Goal: Task Accomplishment & Management: Use online tool/utility

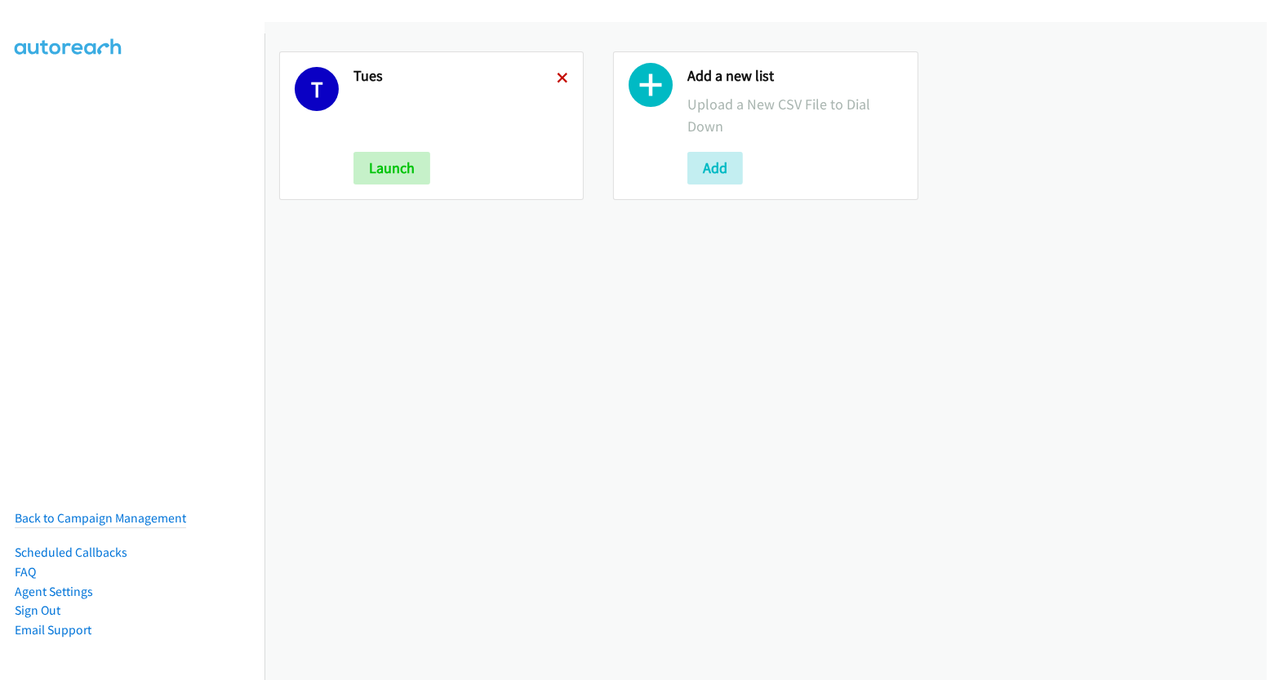
click at [557, 78] on icon at bounding box center [562, 78] width 11 height 11
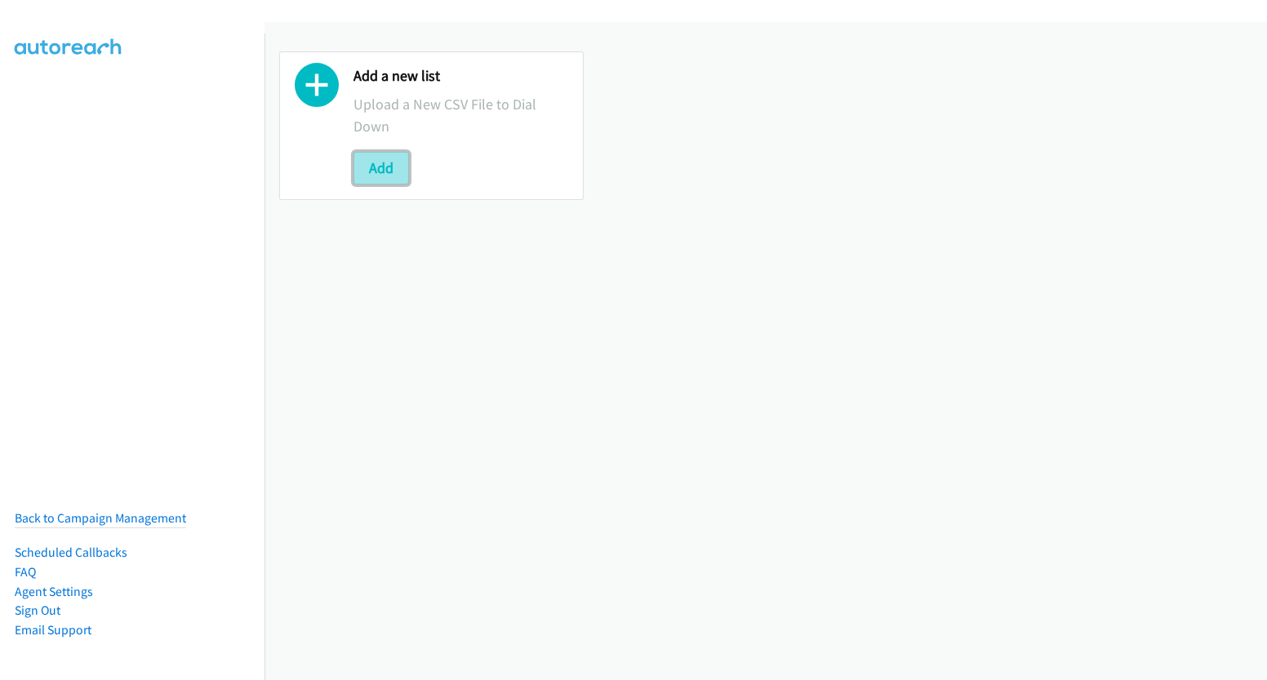
click at [393, 167] on button "Add" at bounding box center [381, 168] width 56 height 33
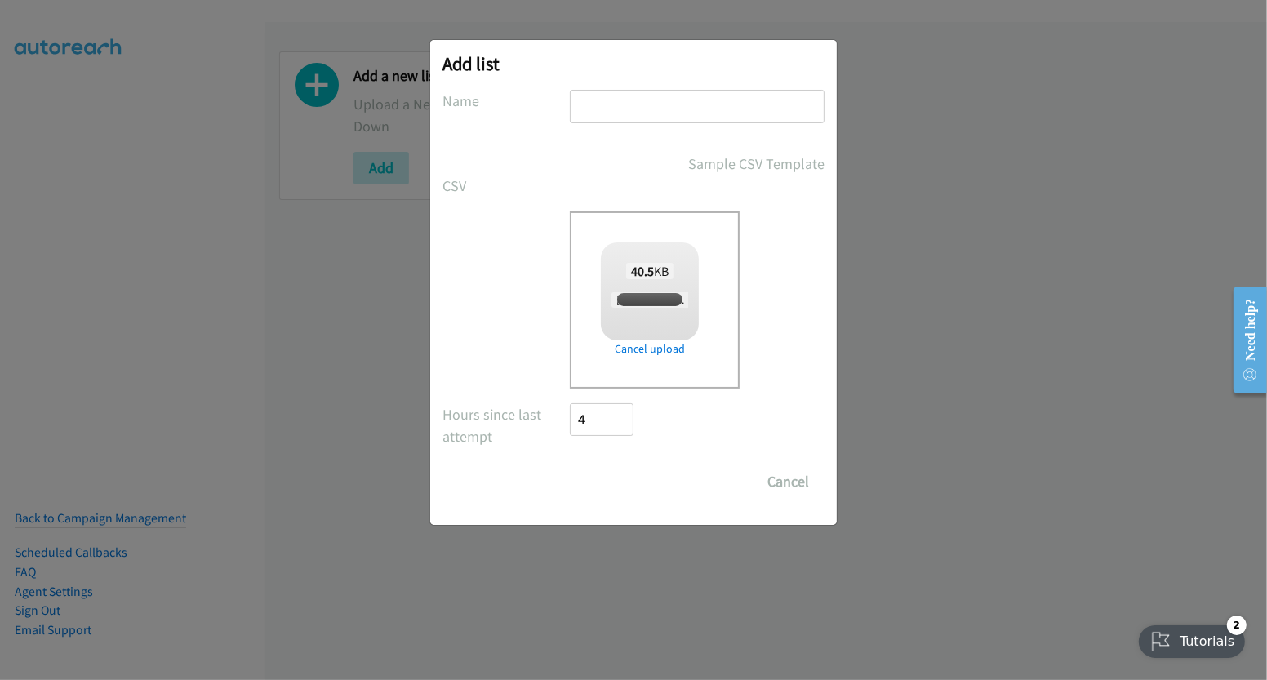
click at [646, 107] on input "text" at bounding box center [697, 106] width 255 height 33
checkbox input "true"
type input "wed"
click at [634, 476] on input "Save List" at bounding box center [613, 481] width 86 height 33
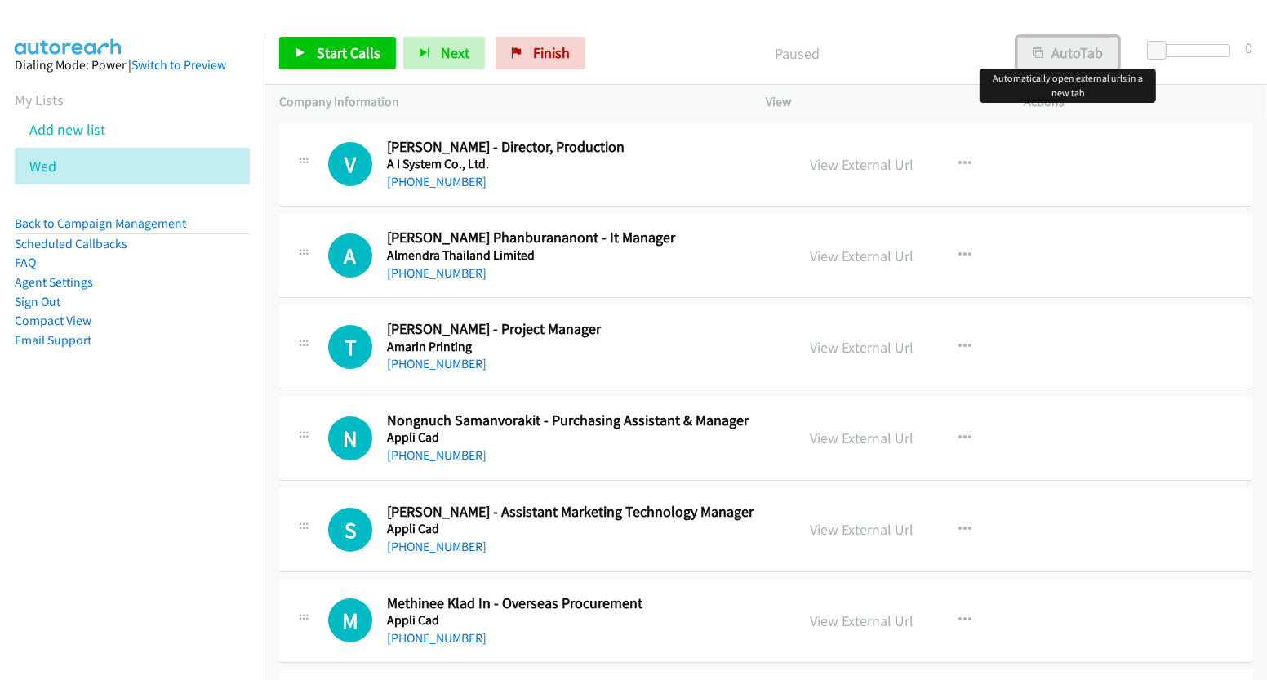
click at [1069, 56] on button "AutoTab" at bounding box center [1067, 53] width 101 height 33
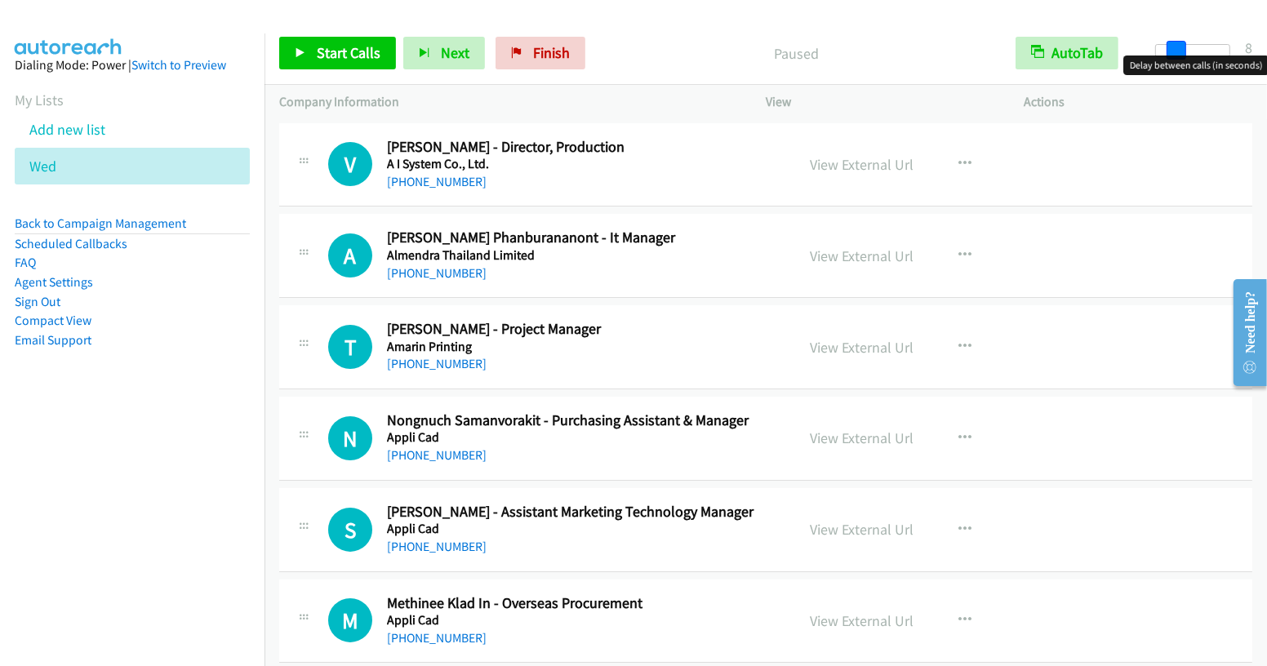
drag, startPoint x: 1154, startPoint y: 50, endPoint x: 1174, endPoint y: 55, distance: 20.2
click at [1174, 55] on body "Start Calls Pause Next Finish Paused AutoTab AutoTab 8 Company Information Info…" at bounding box center [633, 39] width 1267 height 78
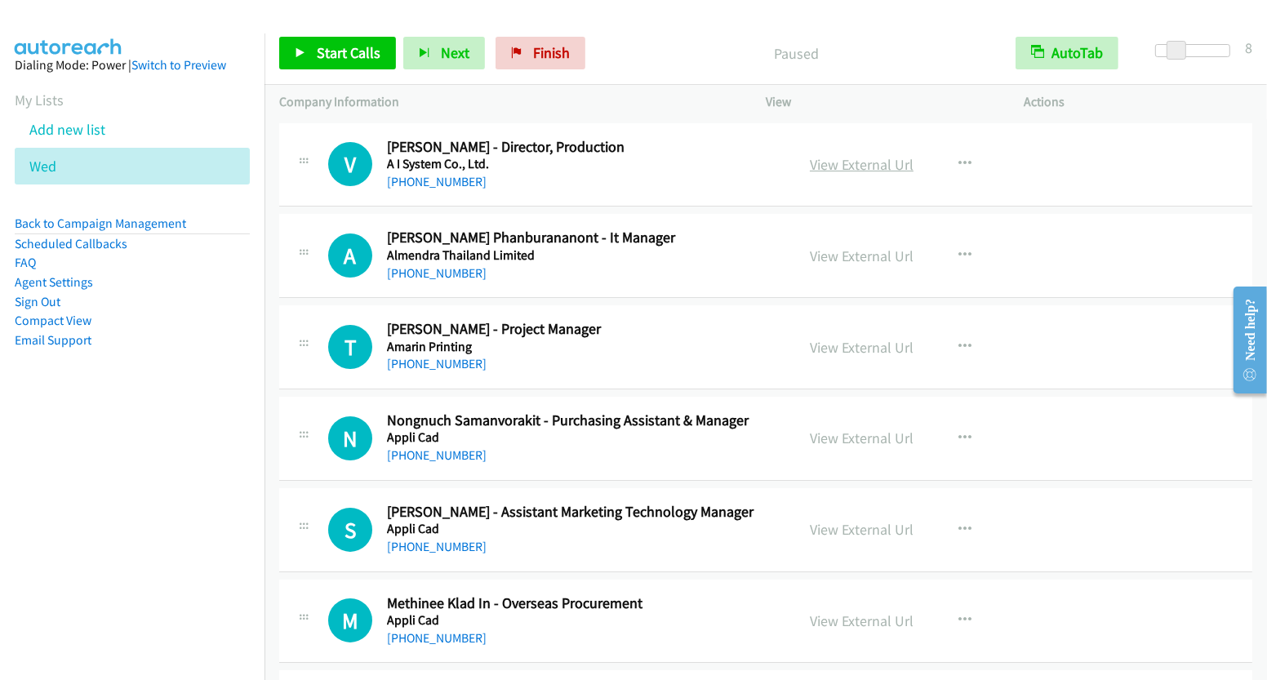
click at [857, 156] on link "View External Url" at bounding box center [862, 164] width 104 height 19
click at [353, 56] on span "Start Calls" at bounding box center [349, 52] width 64 height 19
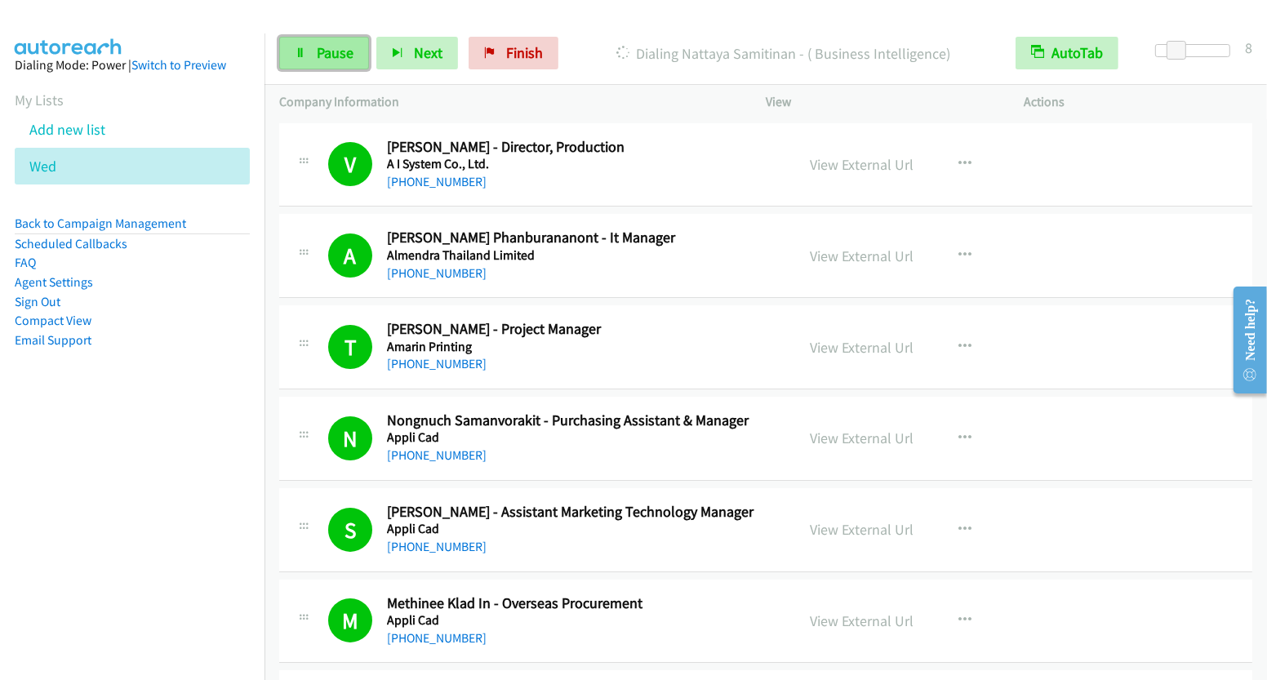
click at [297, 57] on icon at bounding box center [300, 53] width 11 height 11
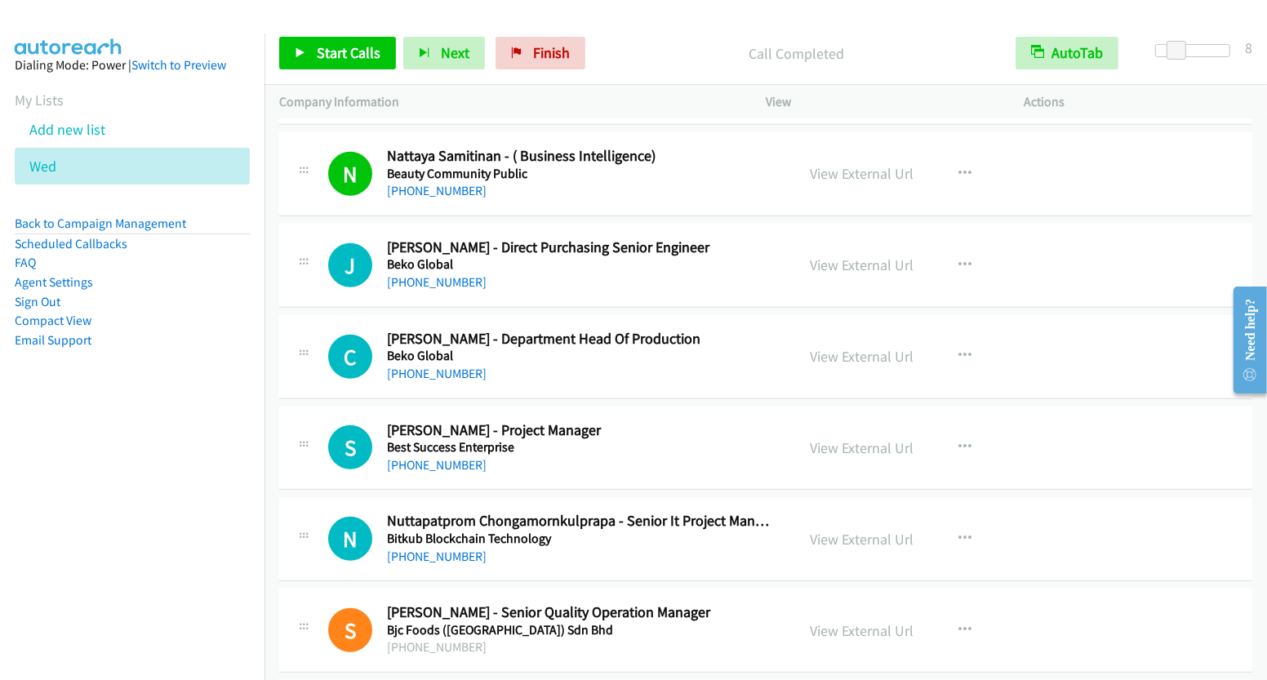
scroll to position [1178, 0]
click at [953, 250] on button "button" at bounding box center [965, 264] width 44 height 33
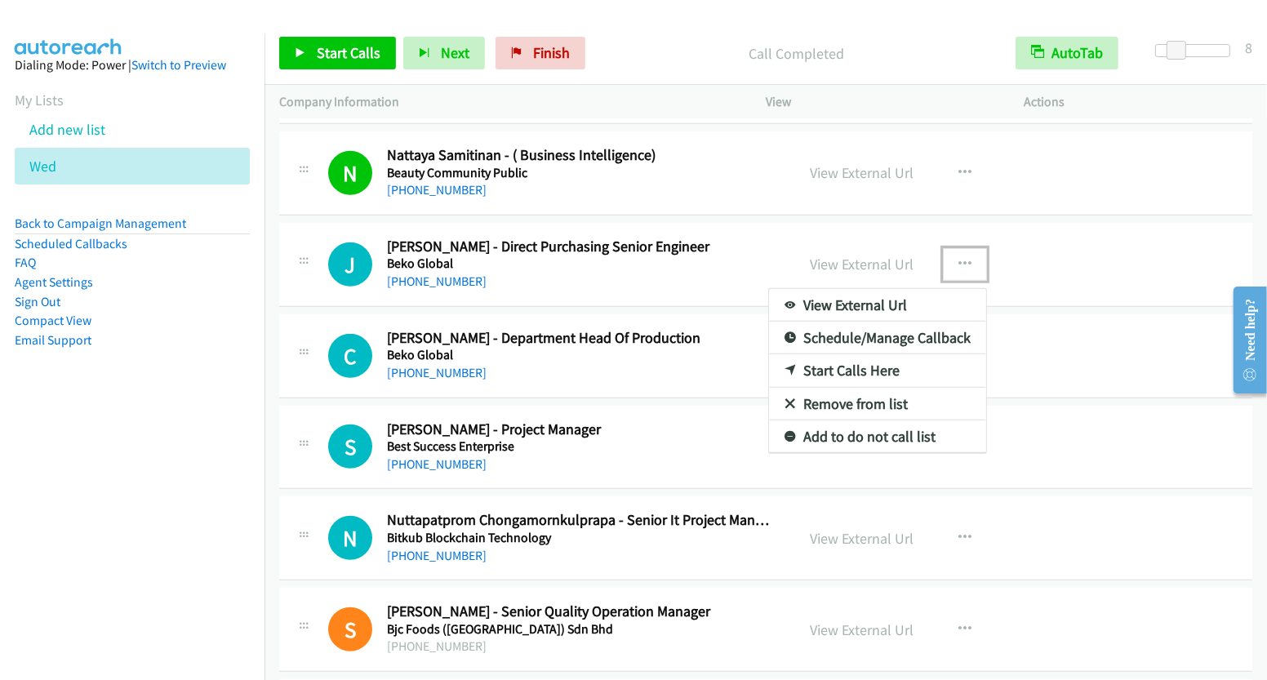
click at [846, 362] on link "Start Calls Here" at bounding box center [877, 370] width 217 height 33
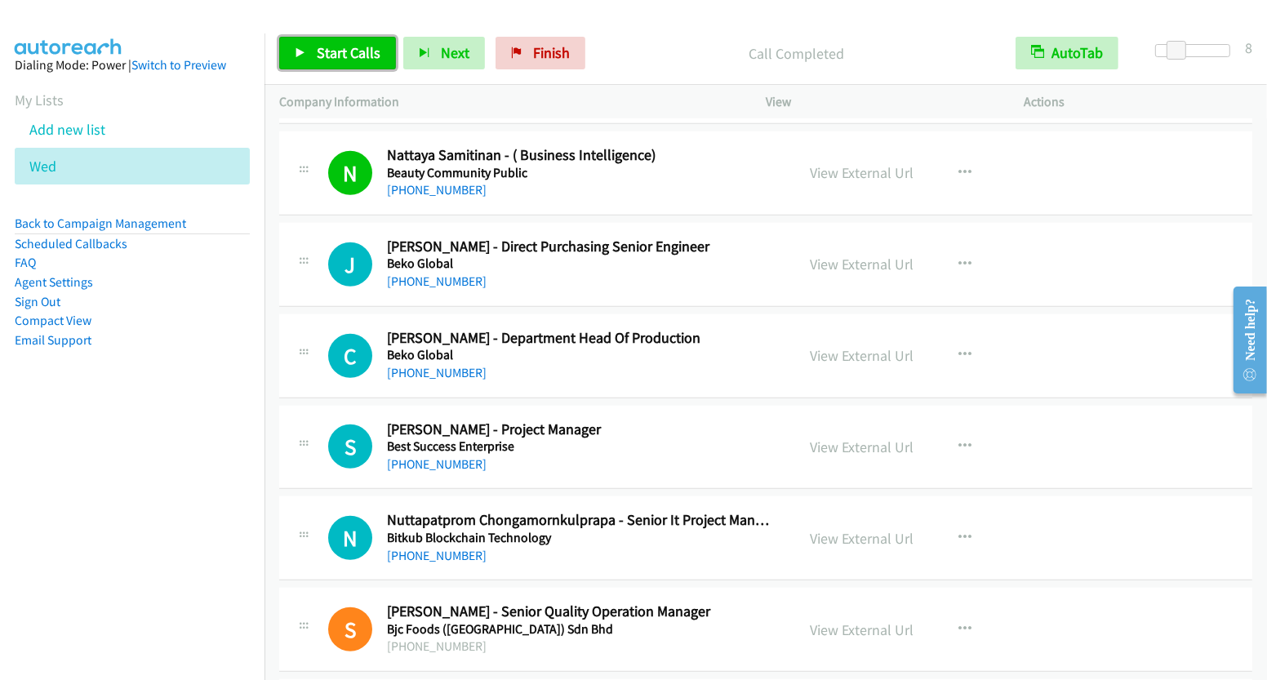
click at [346, 50] on span "Start Calls" at bounding box center [349, 52] width 64 height 19
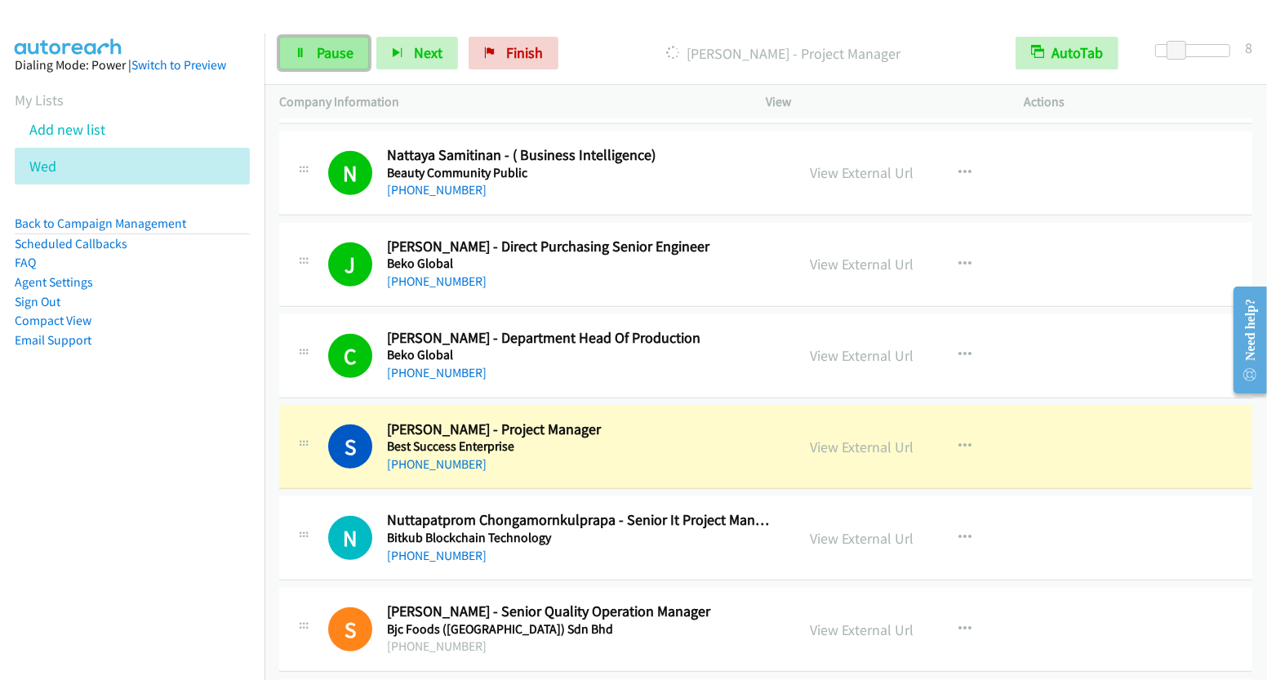
click at [326, 56] on span "Pause" at bounding box center [335, 52] width 37 height 19
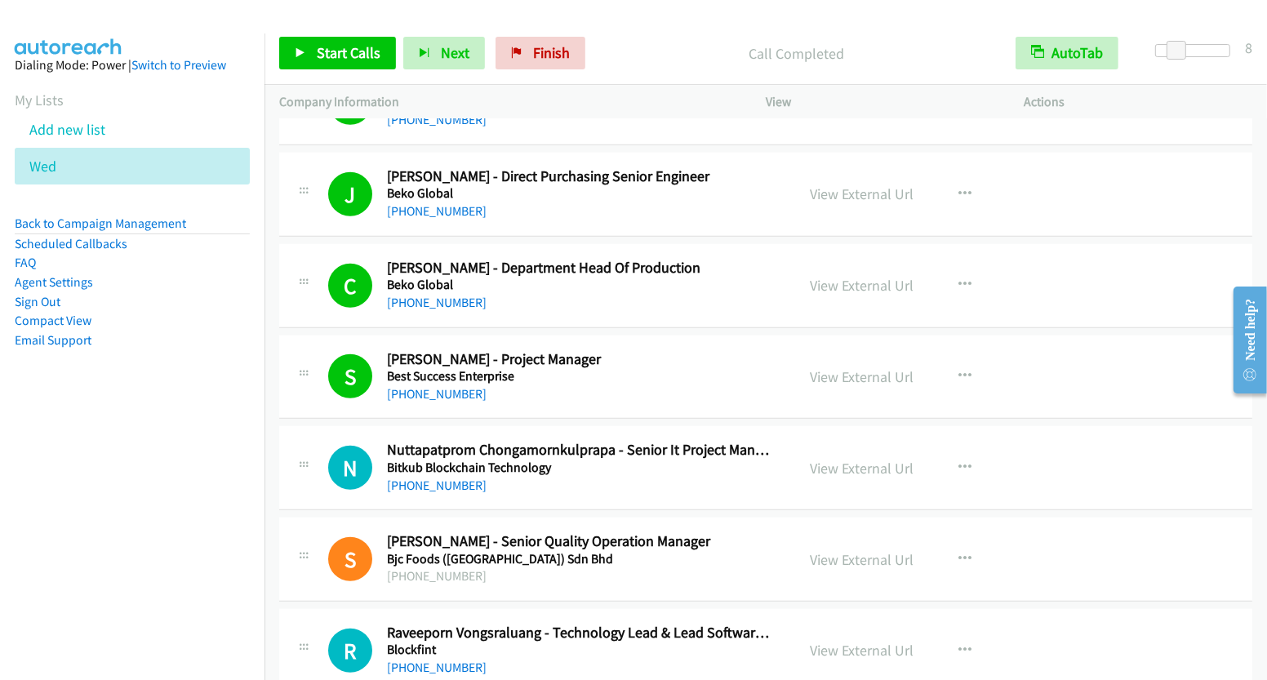
scroll to position [1366, 0]
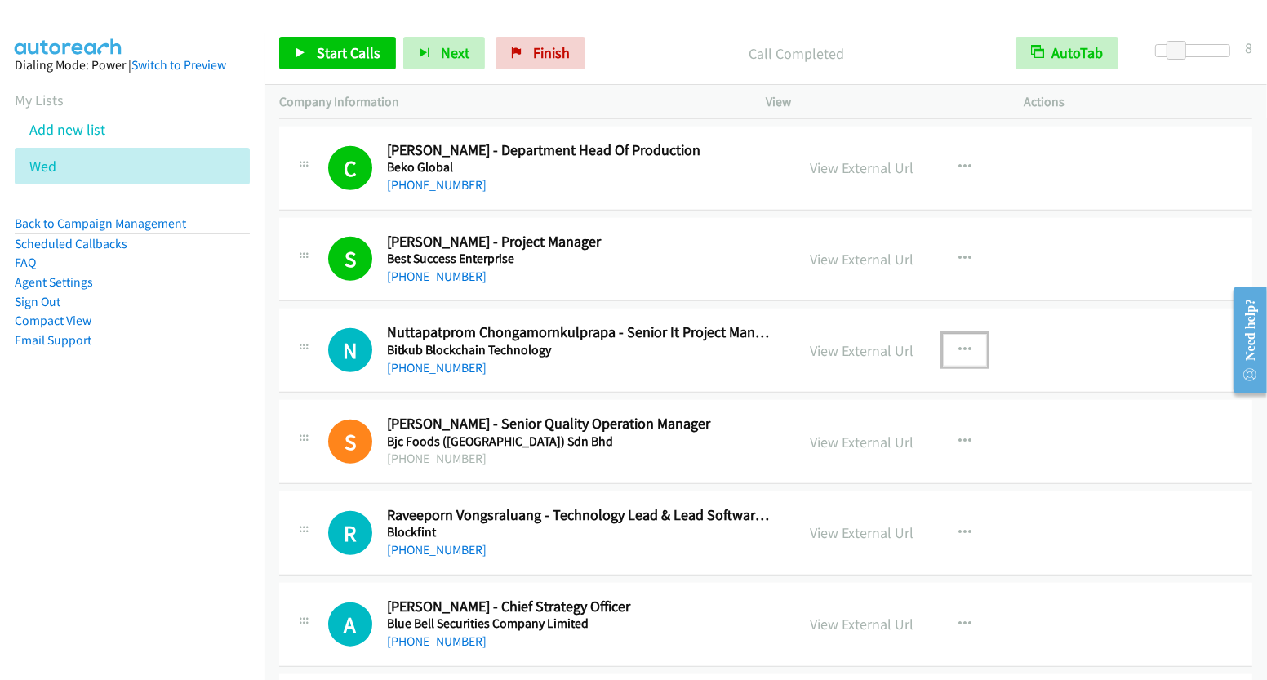
click at [958, 344] on icon "button" at bounding box center [964, 350] width 13 height 13
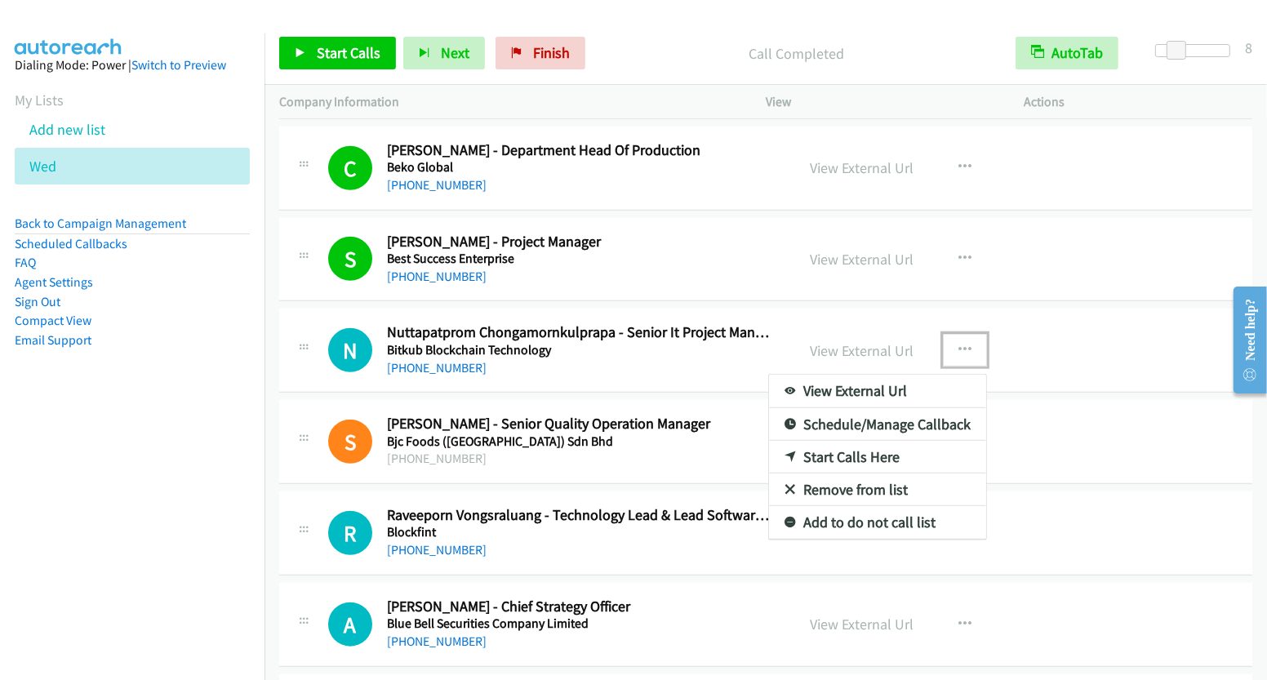
click at [852, 451] on link "Start Calls Here" at bounding box center [877, 457] width 217 height 33
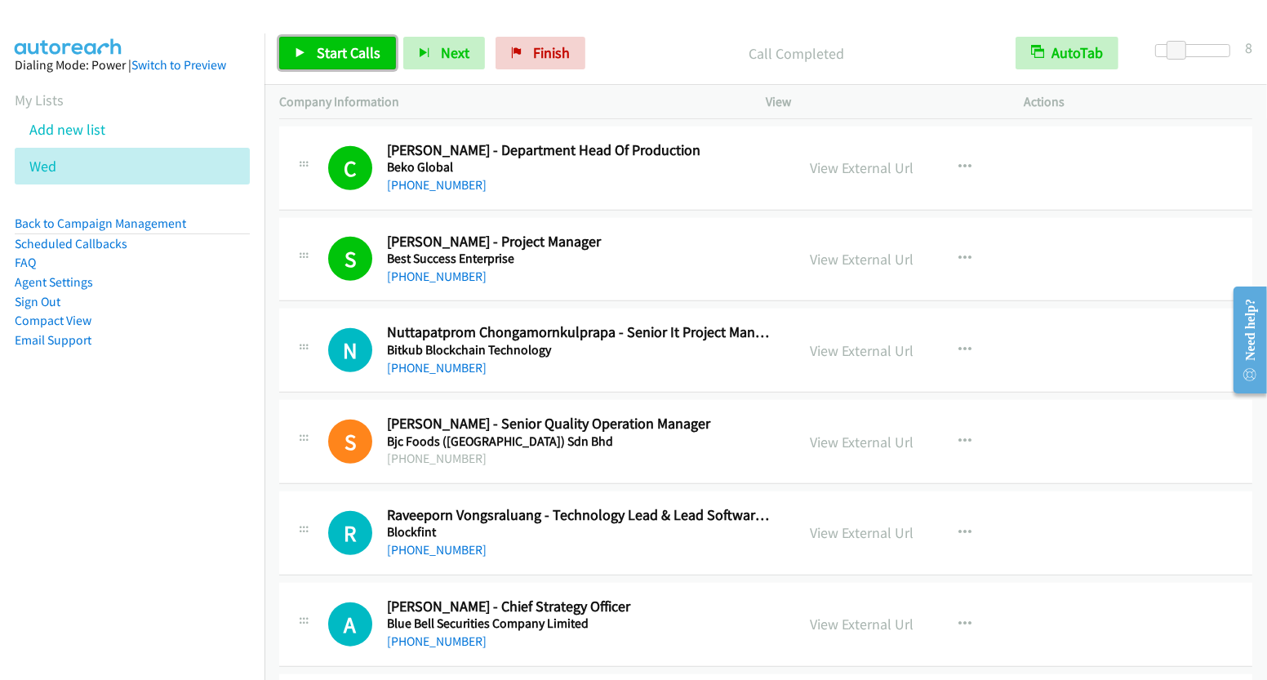
click at [362, 56] on span "Start Calls" at bounding box center [349, 52] width 64 height 19
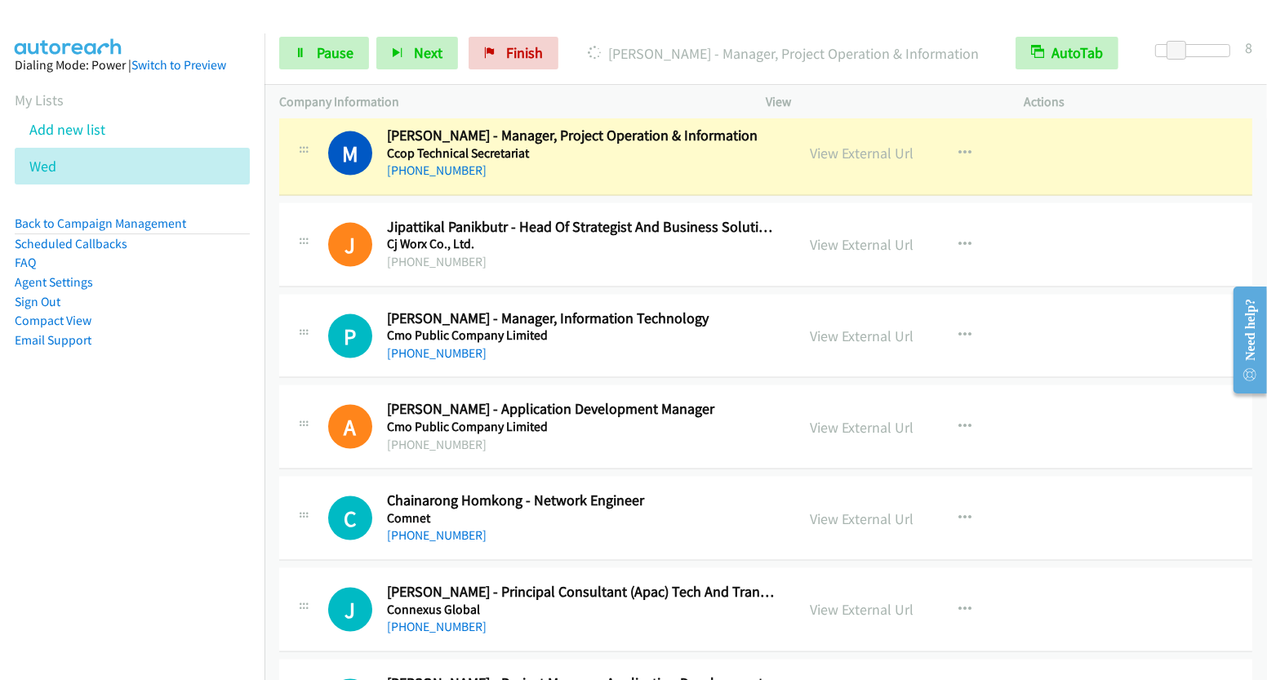
scroll to position [2073, 0]
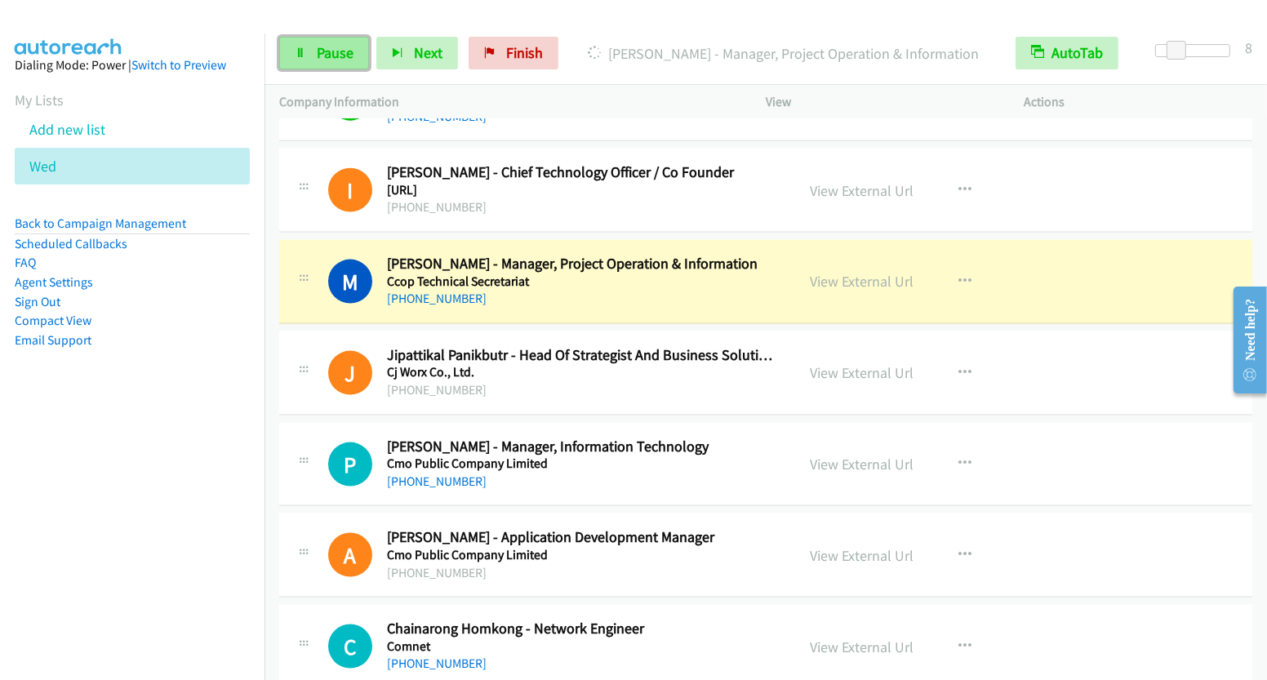
click at [331, 58] on span "Pause" at bounding box center [335, 52] width 37 height 19
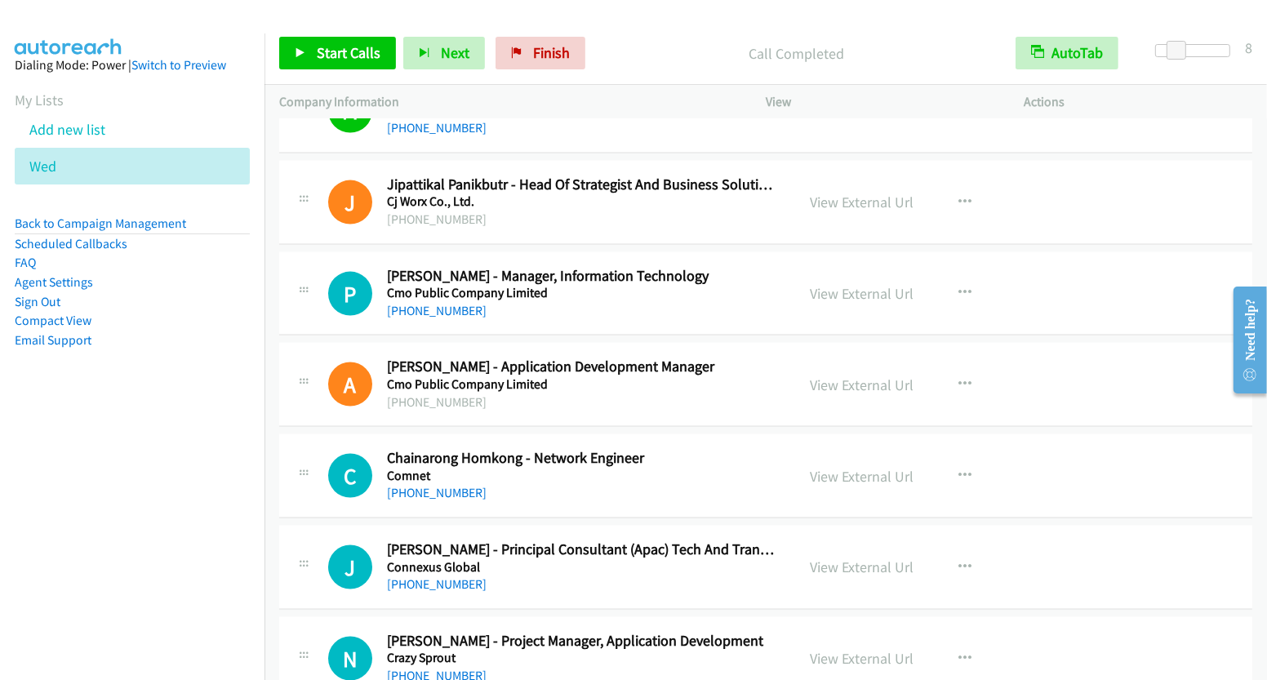
scroll to position [2266, 0]
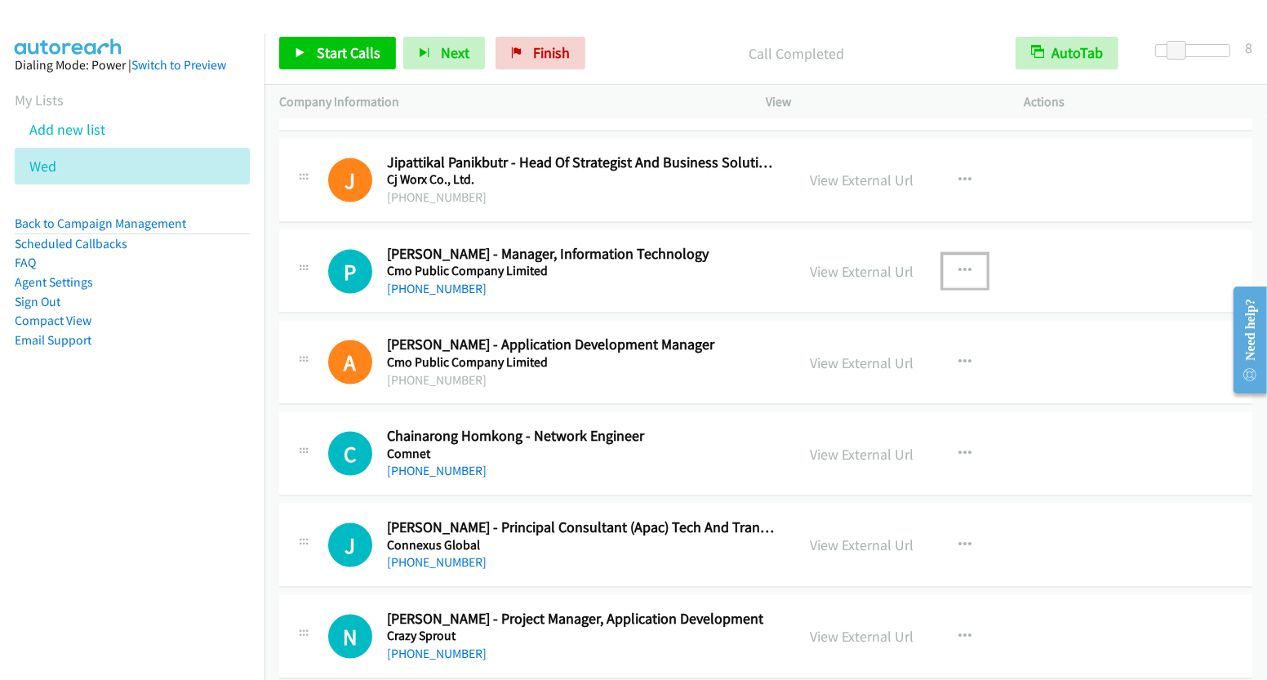
click at [958, 264] on icon "button" at bounding box center [964, 270] width 13 height 13
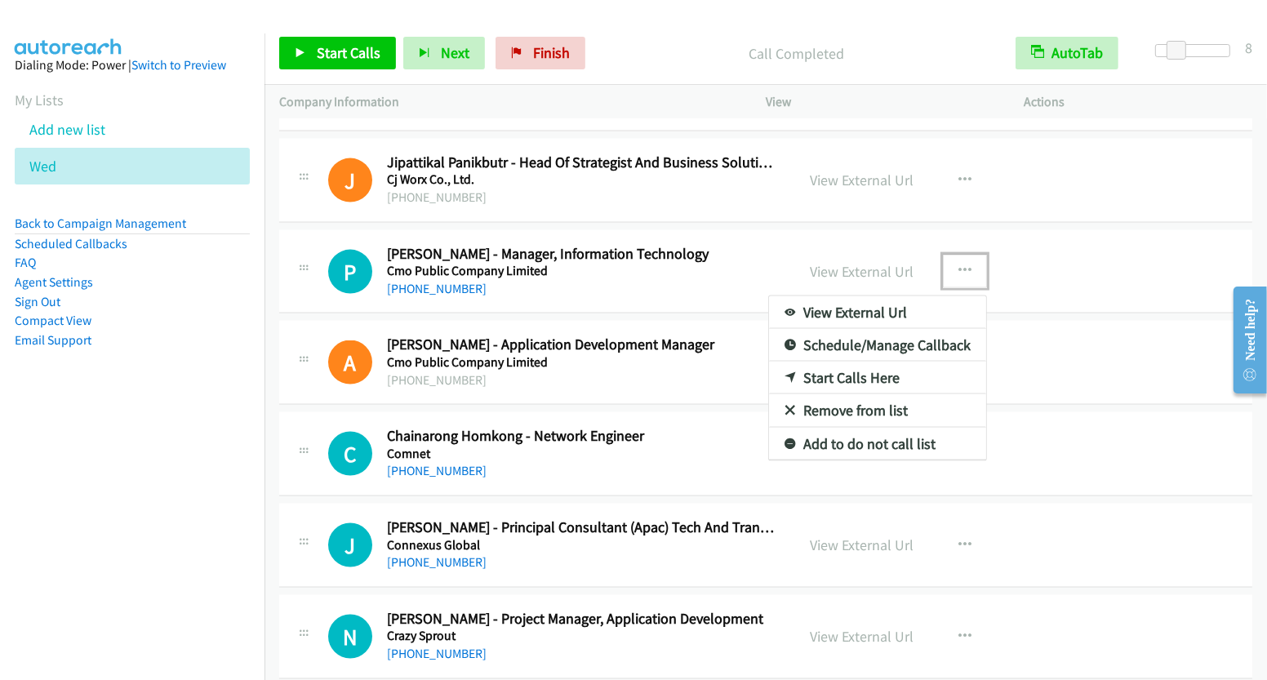
click at [861, 368] on link "Start Calls Here" at bounding box center [877, 378] width 217 height 33
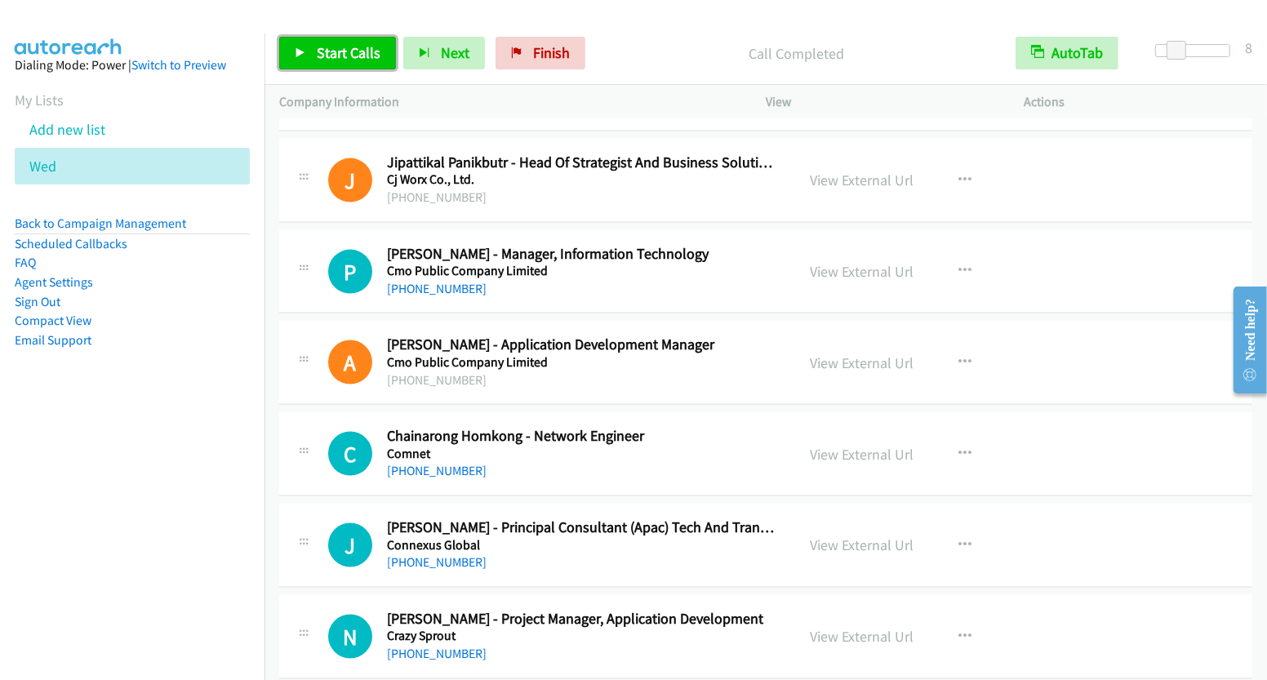
click at [323, 60] on span "Start Calls" at bounding box center [349, 52] width 64 height 19
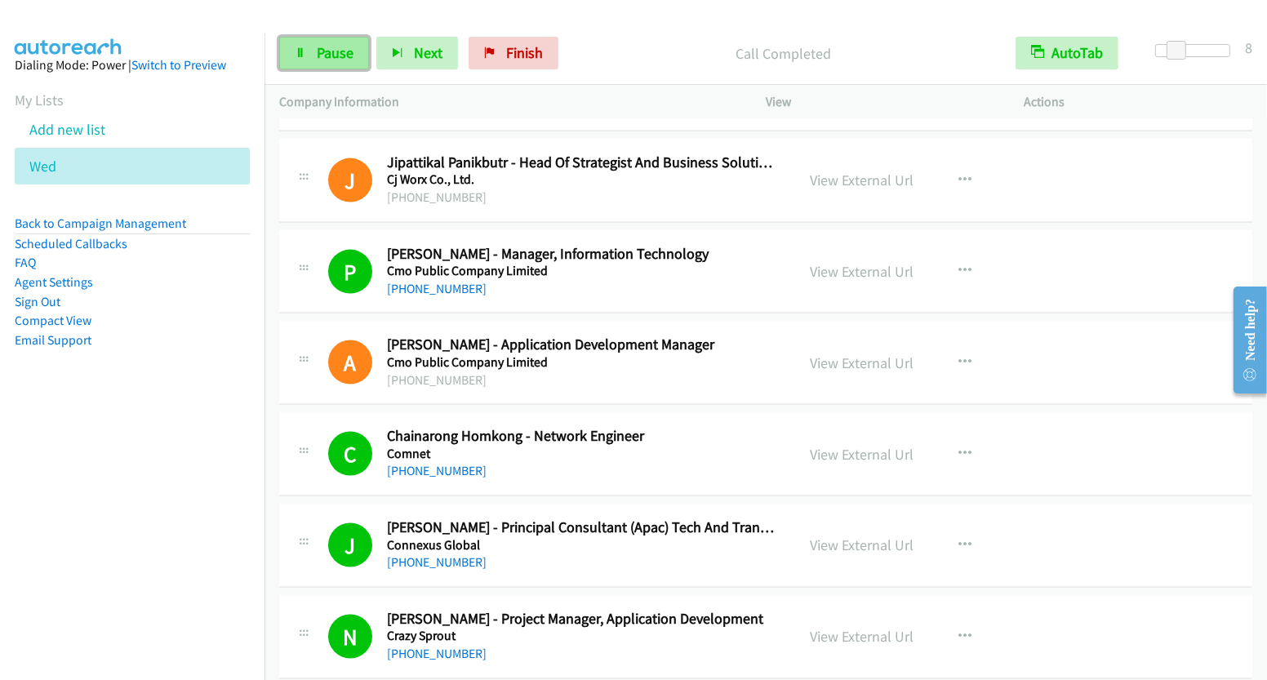
click at [331, 65] on link "Pause" at bounding box center [324, 53] width 90 height 33
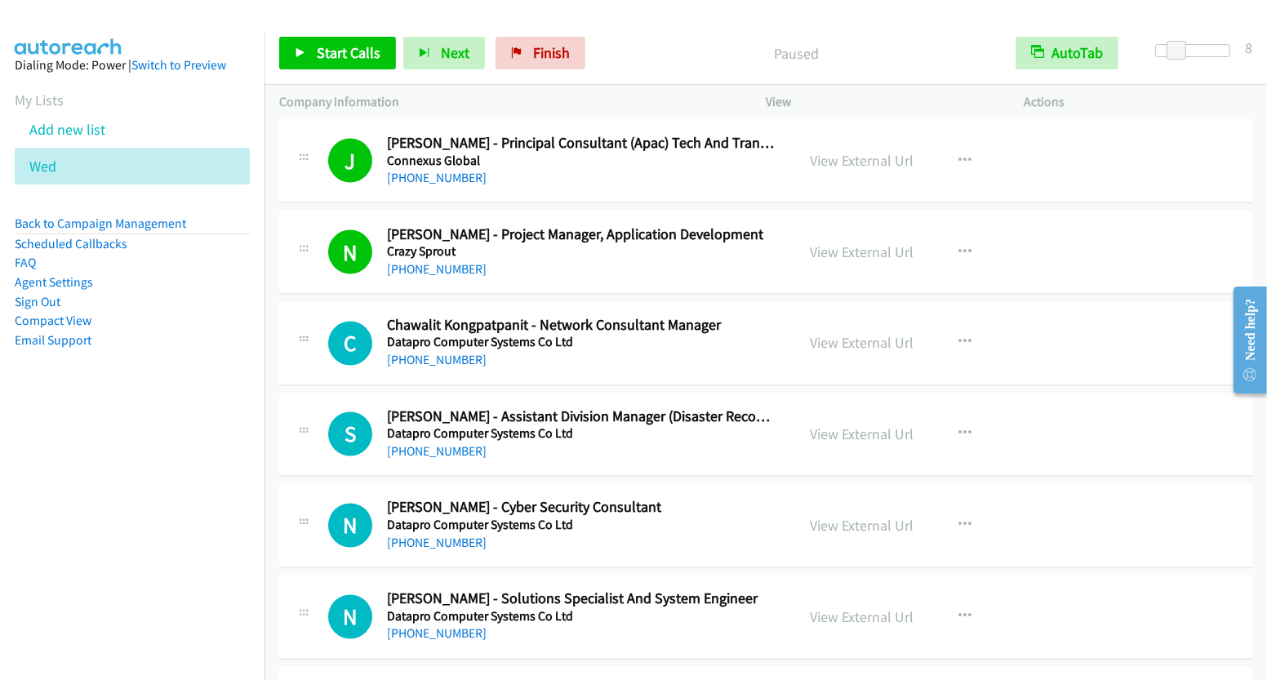
scroll to position [2729, 0]
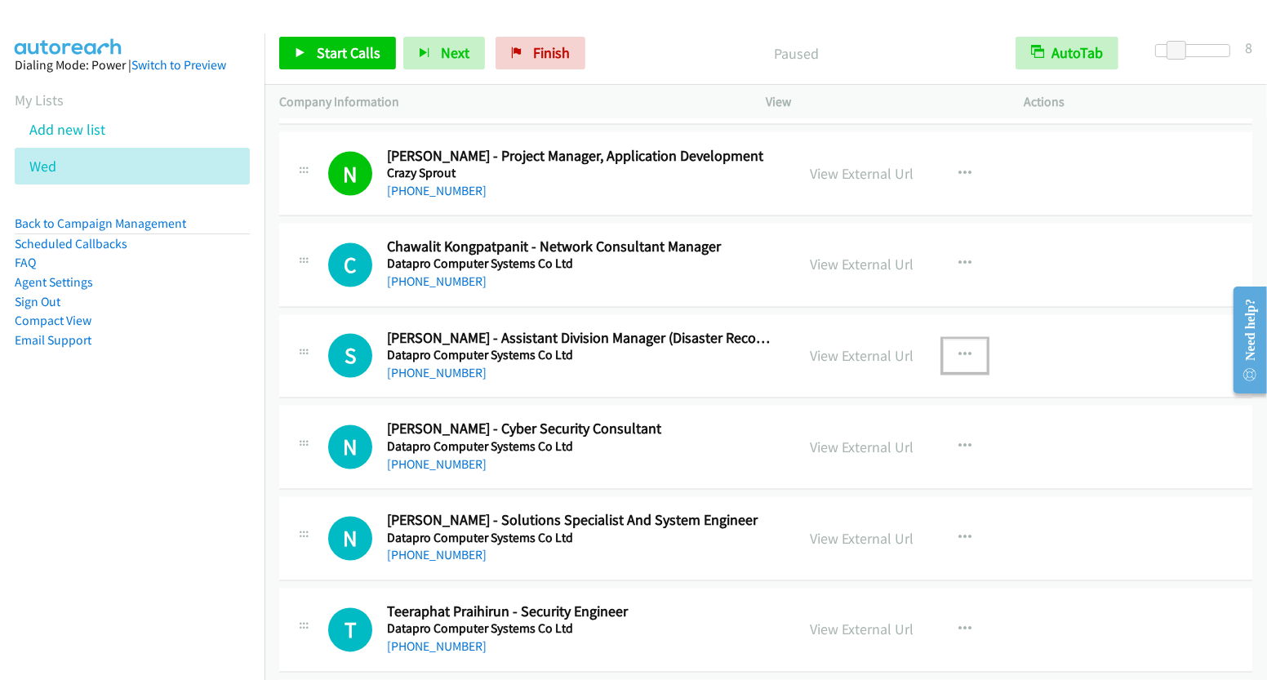
click at [958, 349] on icon "button" at bounding box center [964, 355] width 13 height 13
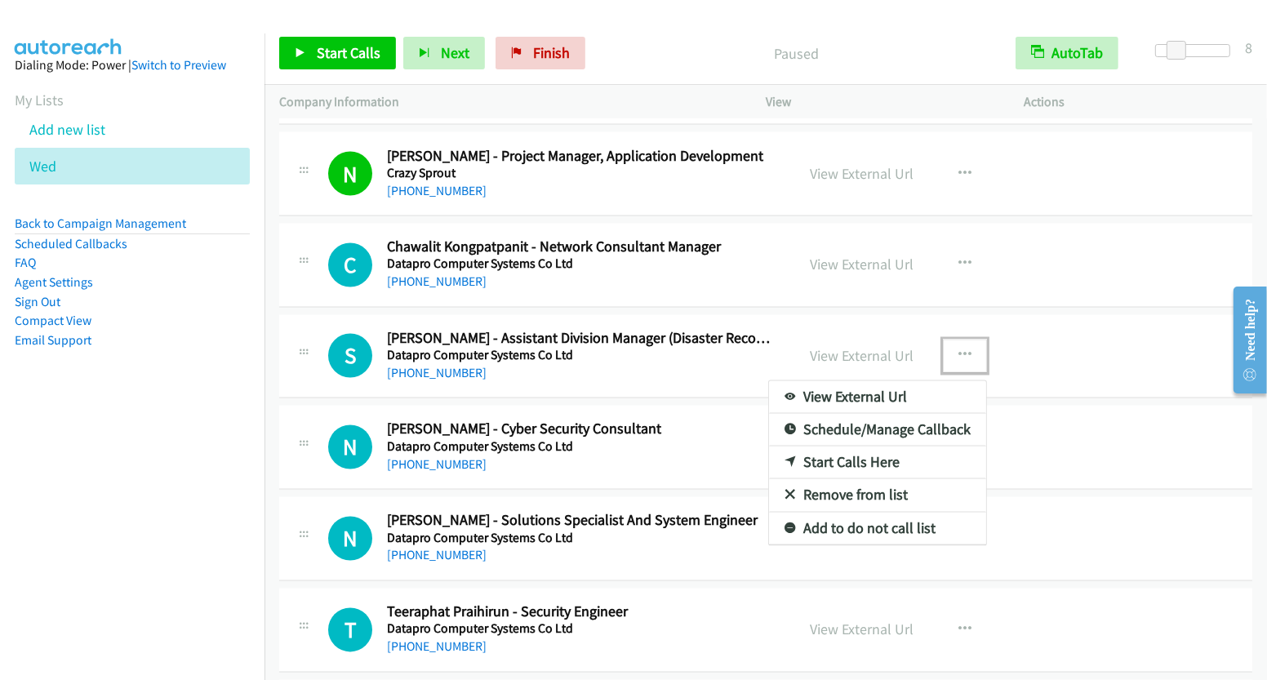
click at [872, 448] on link "Start Calls Here" at bounding box center [877, 463] width 217 height 33
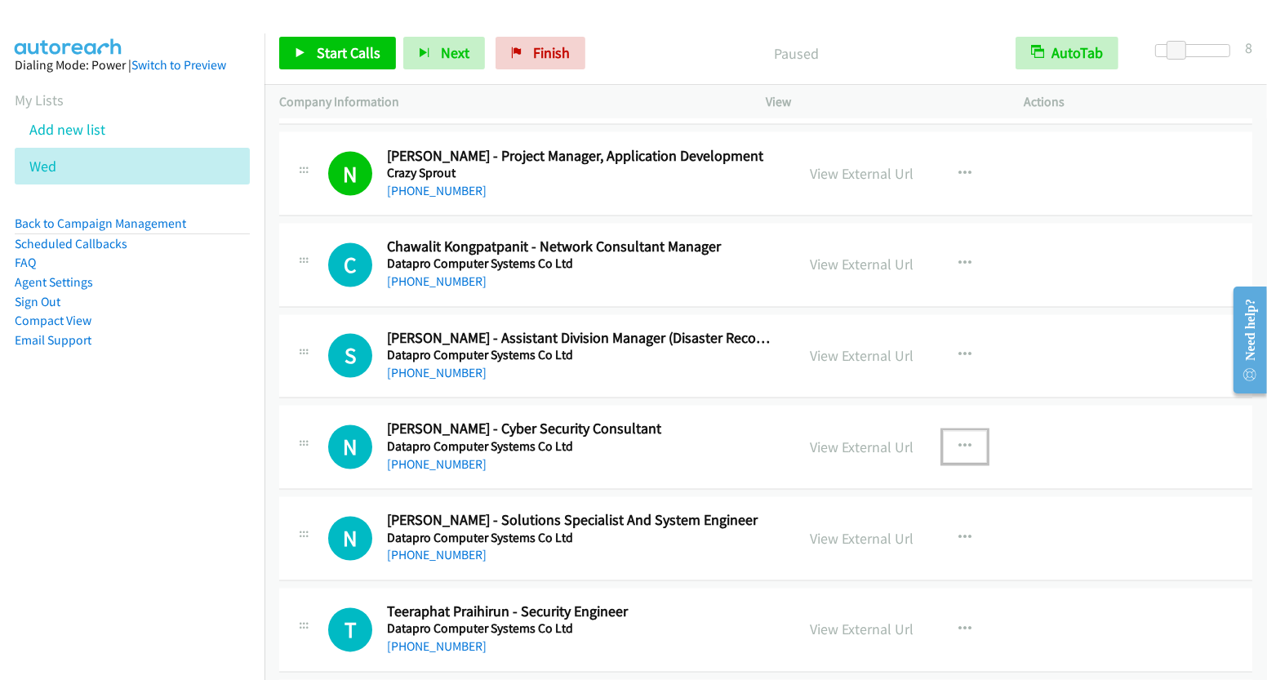
click at [958, 441] on icon "button" at bounding box center [964, 447] width 13 height 13
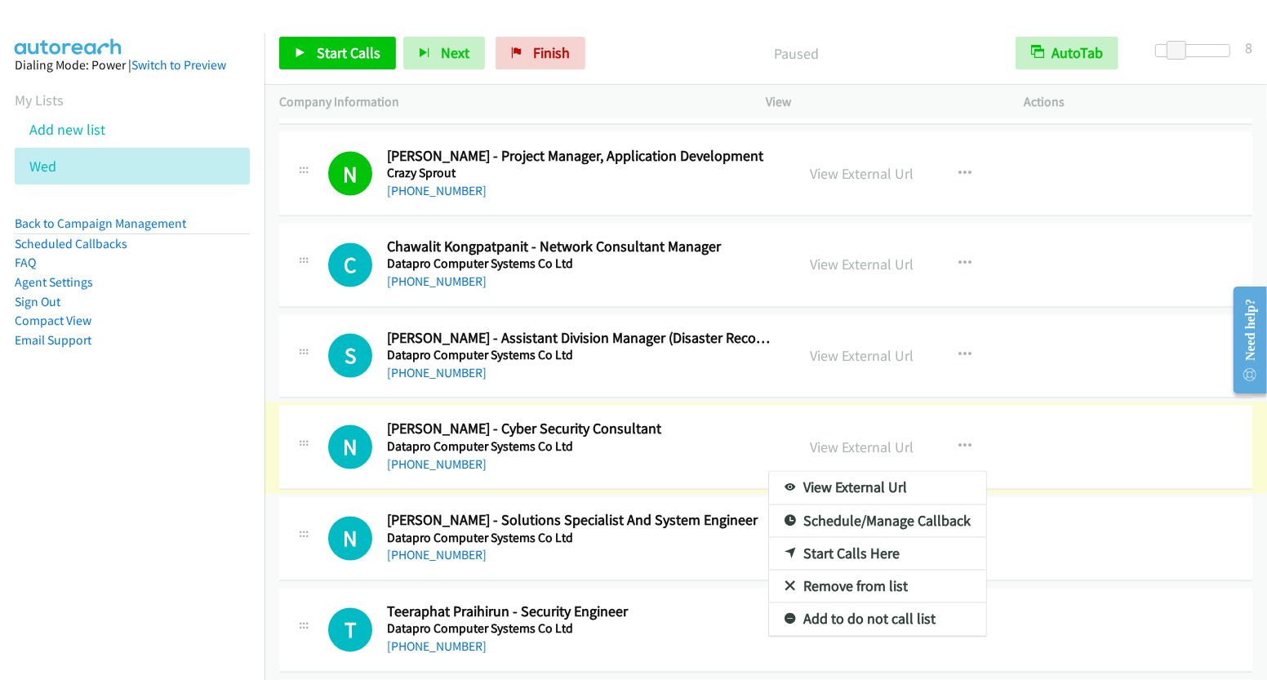
click at [869, 538] on link "Start Calls Here" at bounding box center [877, 554] width 217 height 33
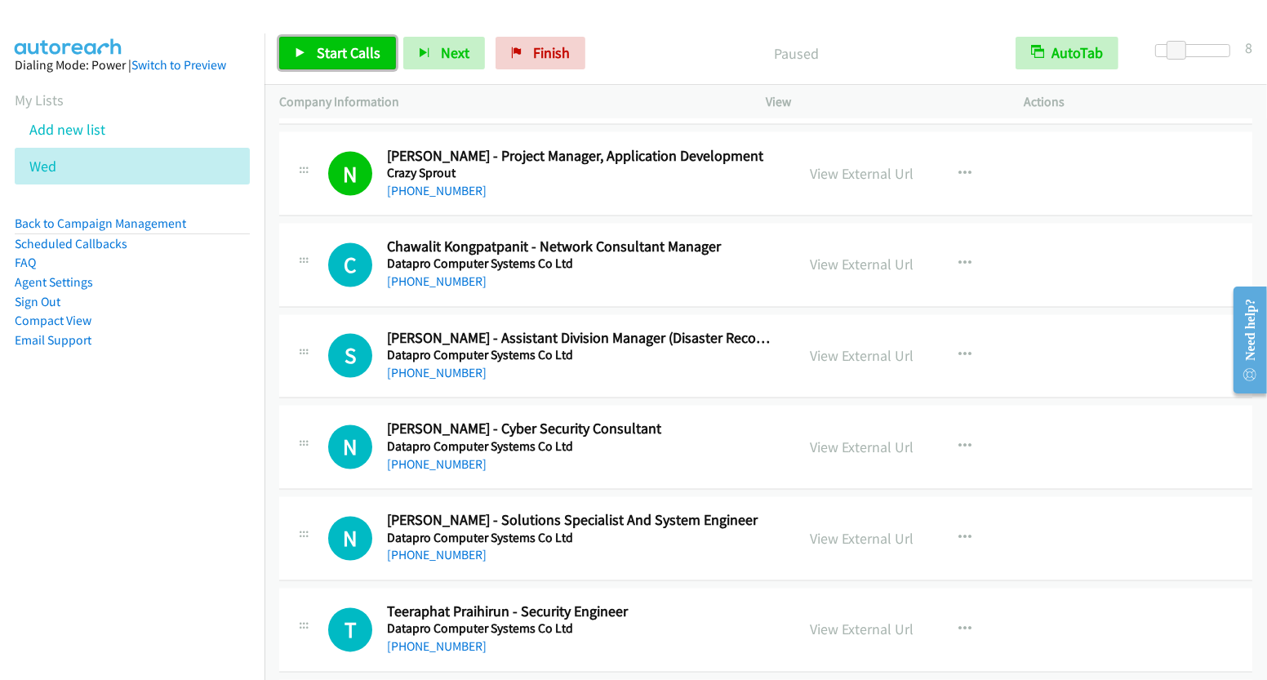
click at [341, 67] on link "Start Calls" at bounding box center [337, 53] width 117 height 33
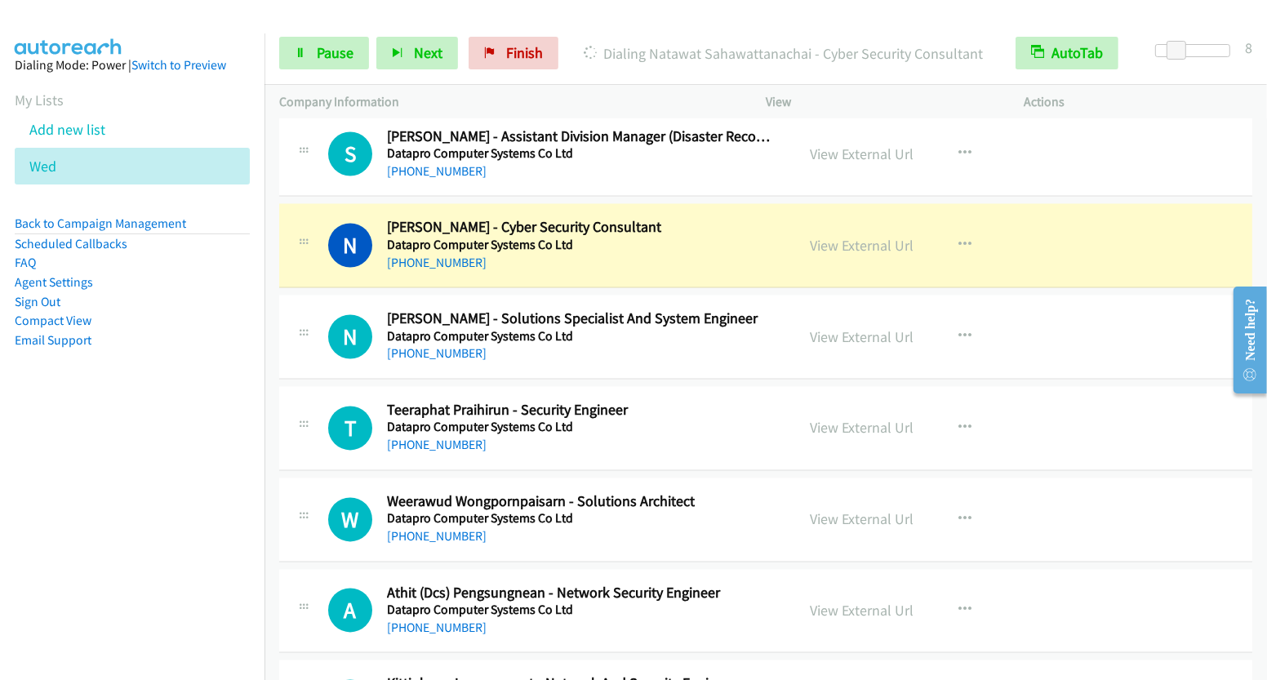
scroll to position [2974, 0]
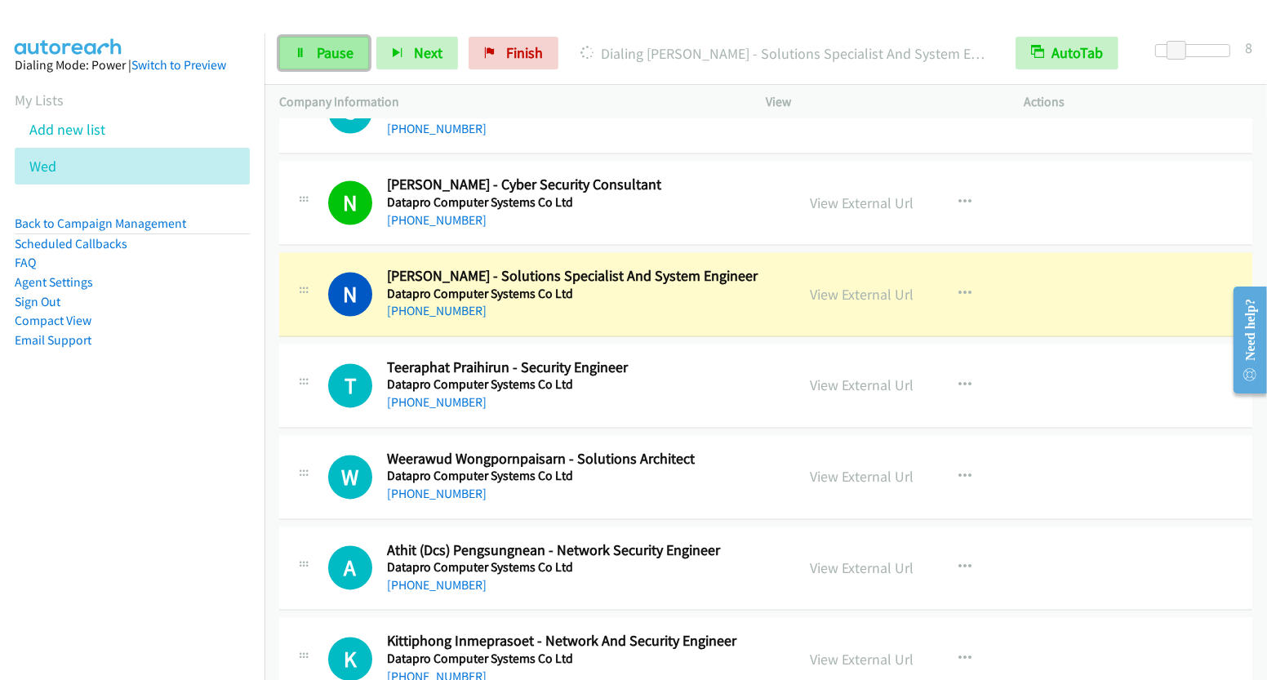
click at [337, 61] on span "Pause" at bounding box center [335, 52] width 37 height 19
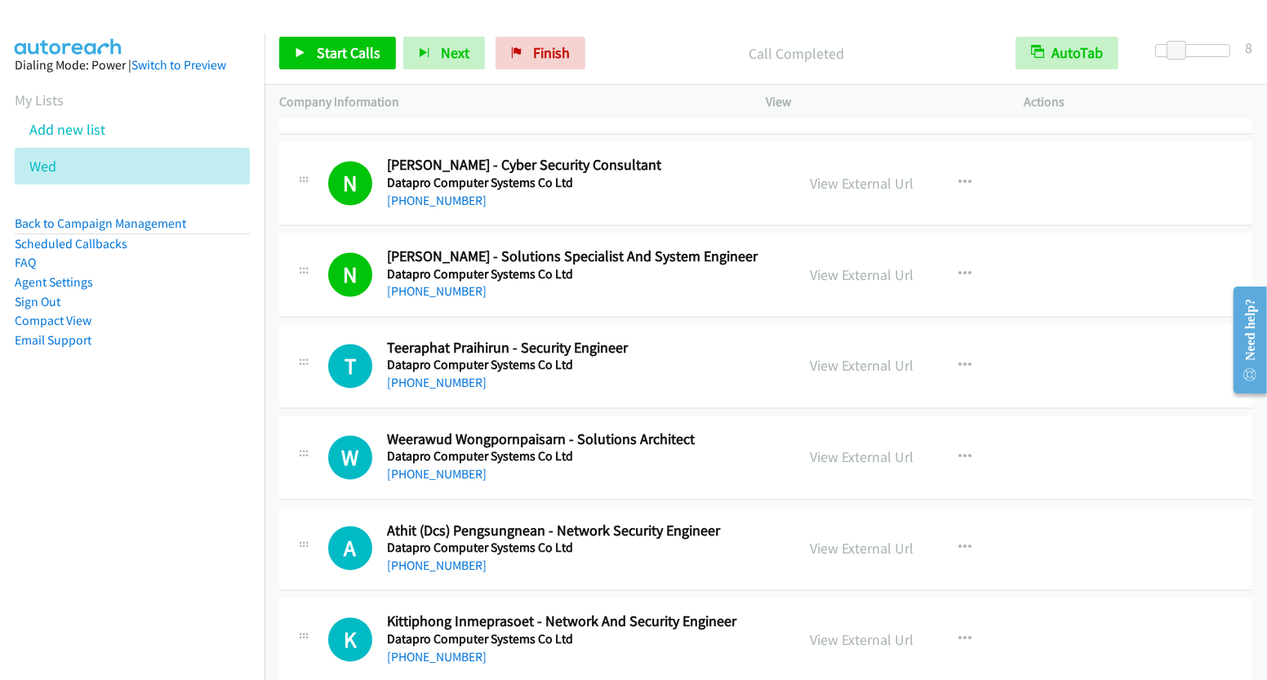
scroll to position [3013, 0]
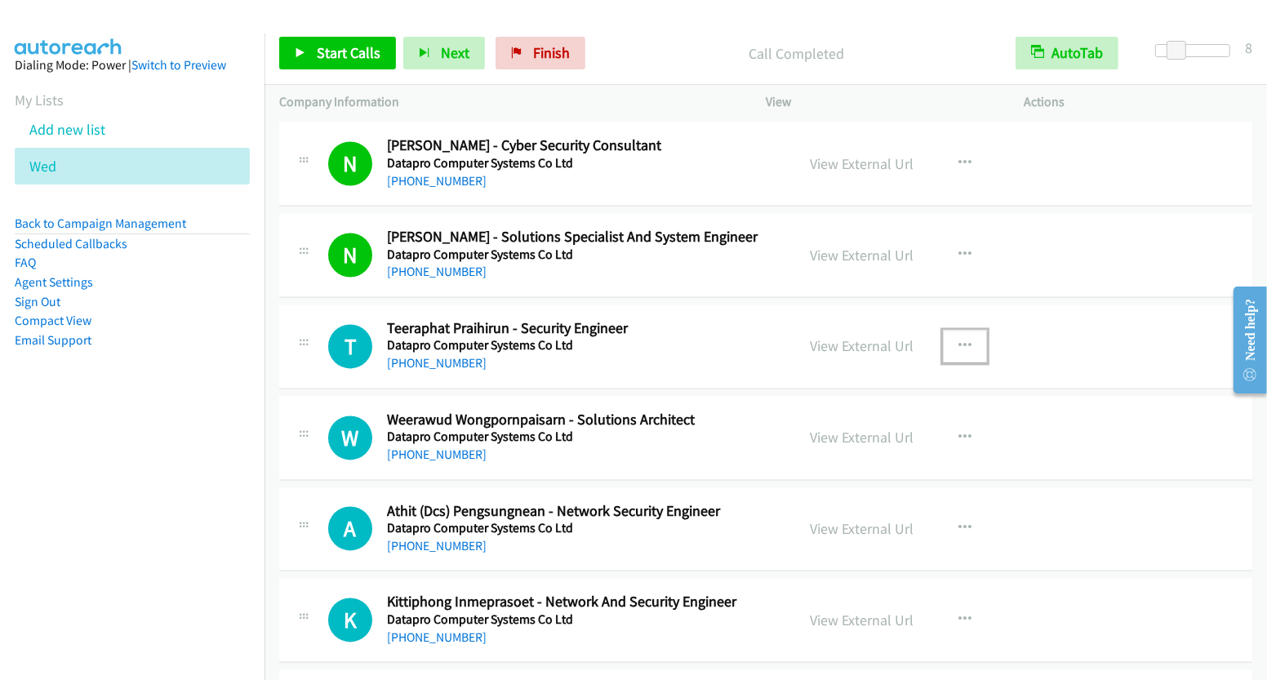
click at [961, 340] on icon "button" at bounding box center [964, 346] width 13 height 13
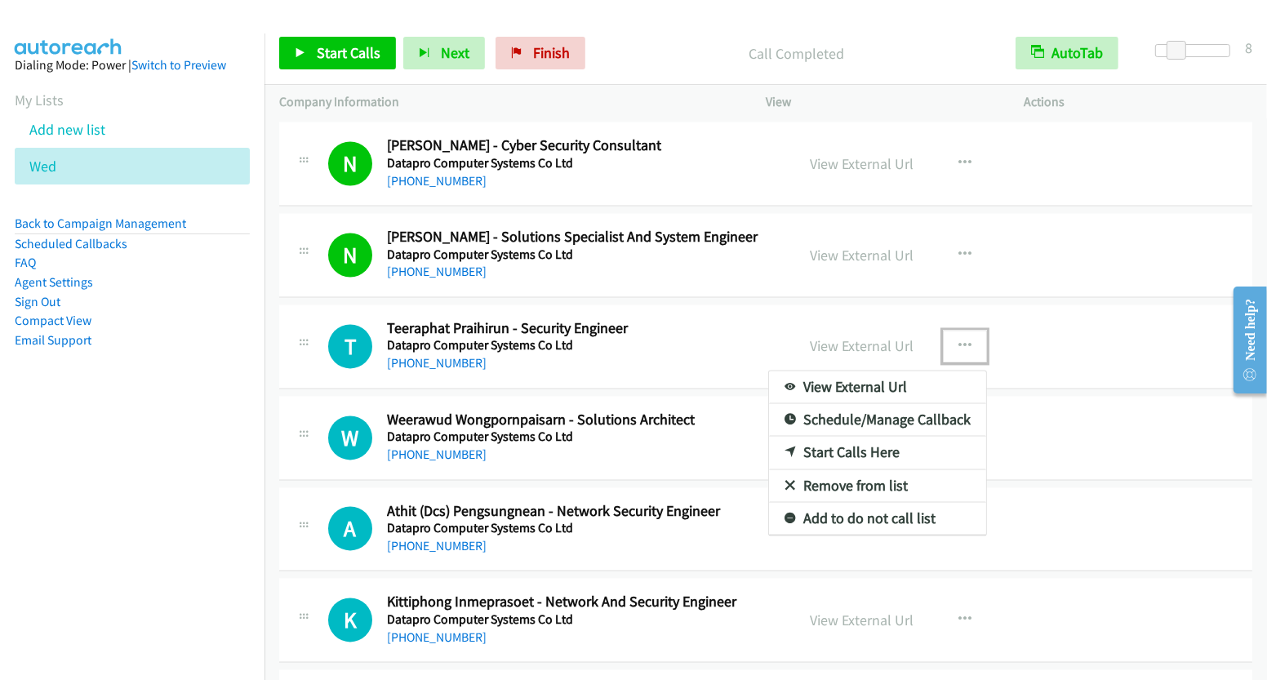
click at [879, 437] on link "Start Calls Here" at bounding box center [877, 452] width 217 height 33
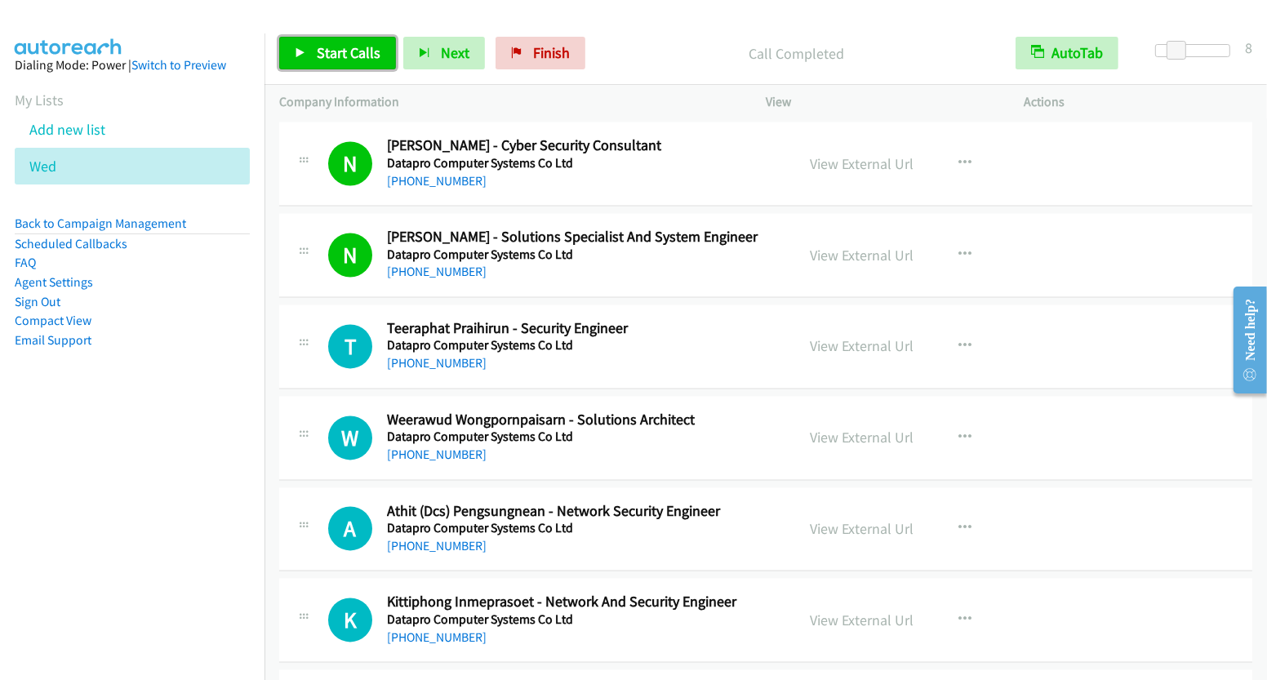
click at [364, 55] on span "Start Calls" at bounding box center [349, 52] width 64 height 19
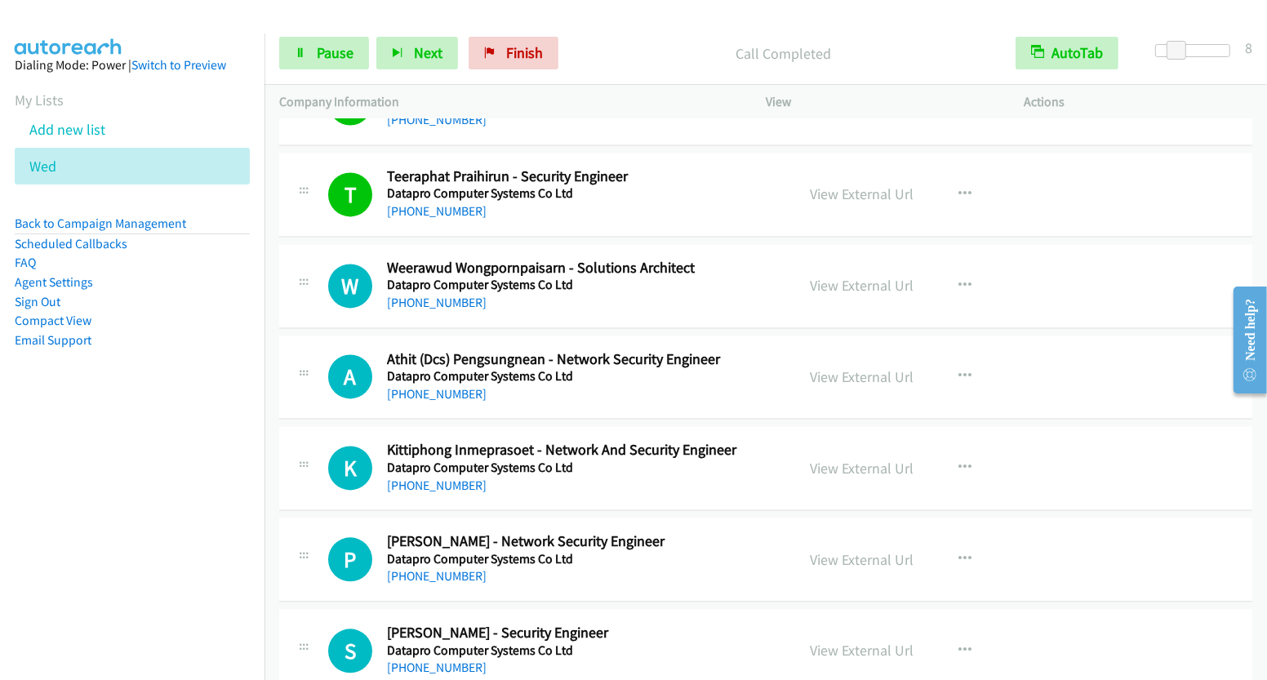
scroll to position [3166, 0]
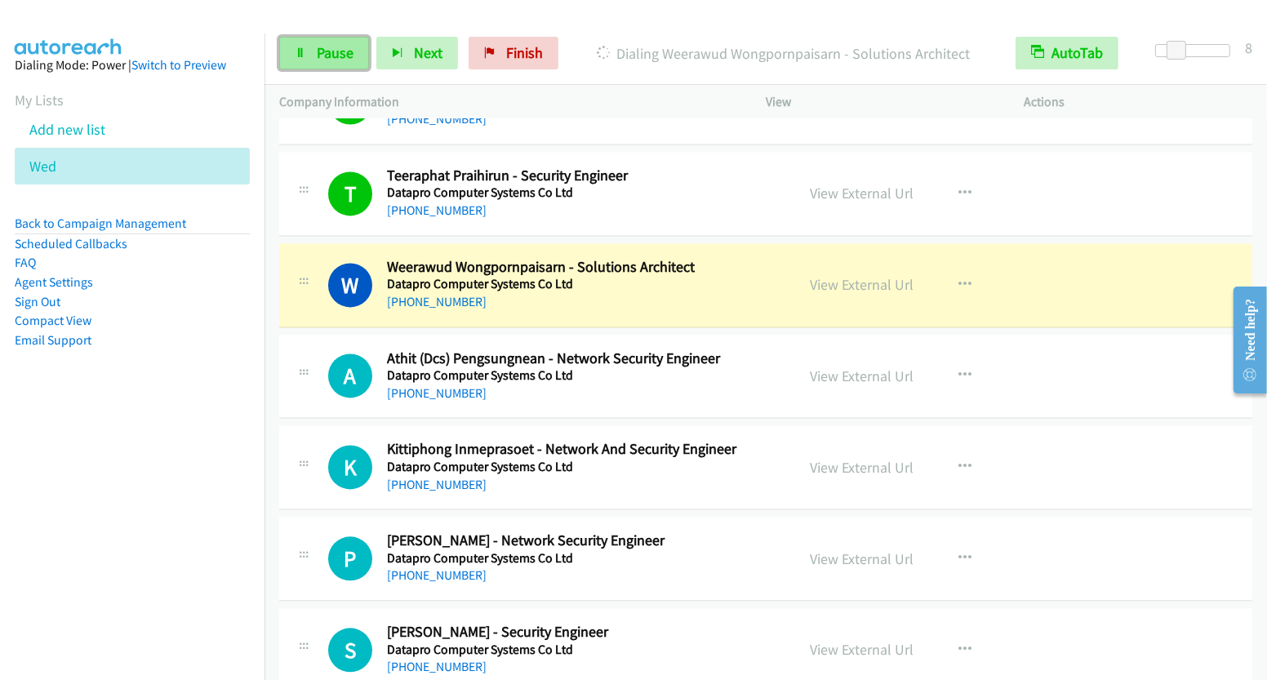
click at [340, 55] on span "Pause" at bounding box center [335, 52] width 37 height 19
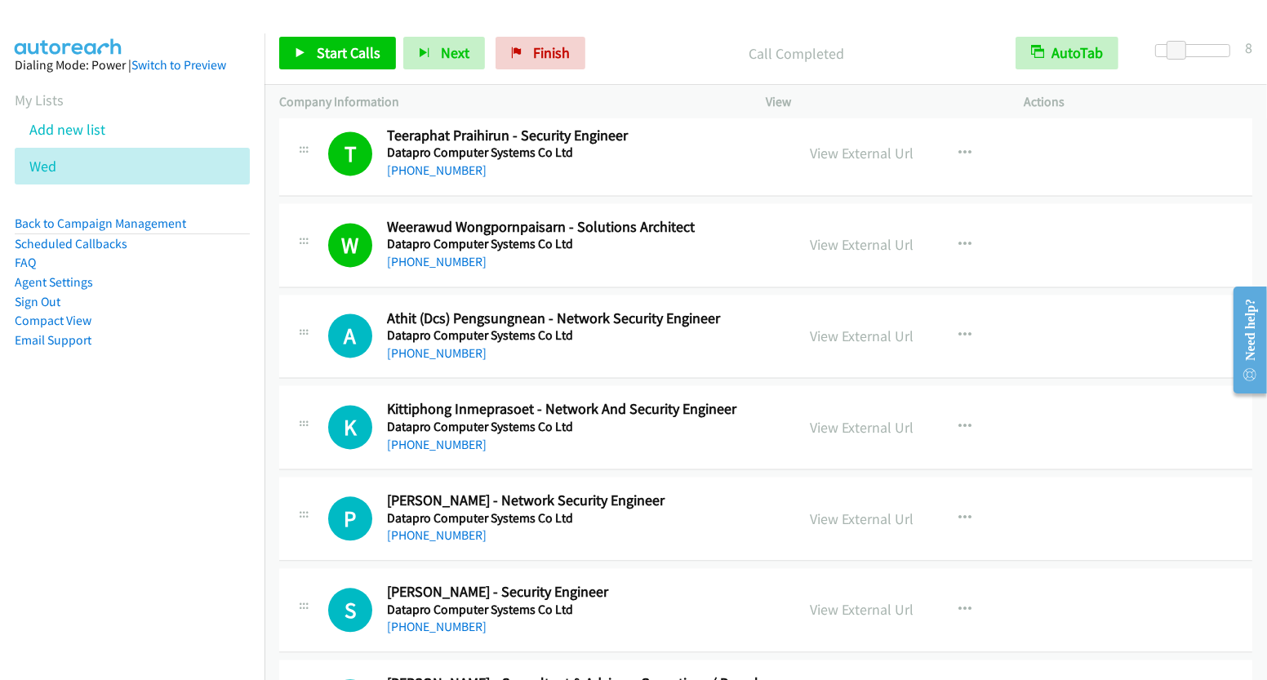
scroll to position [3229, 0]
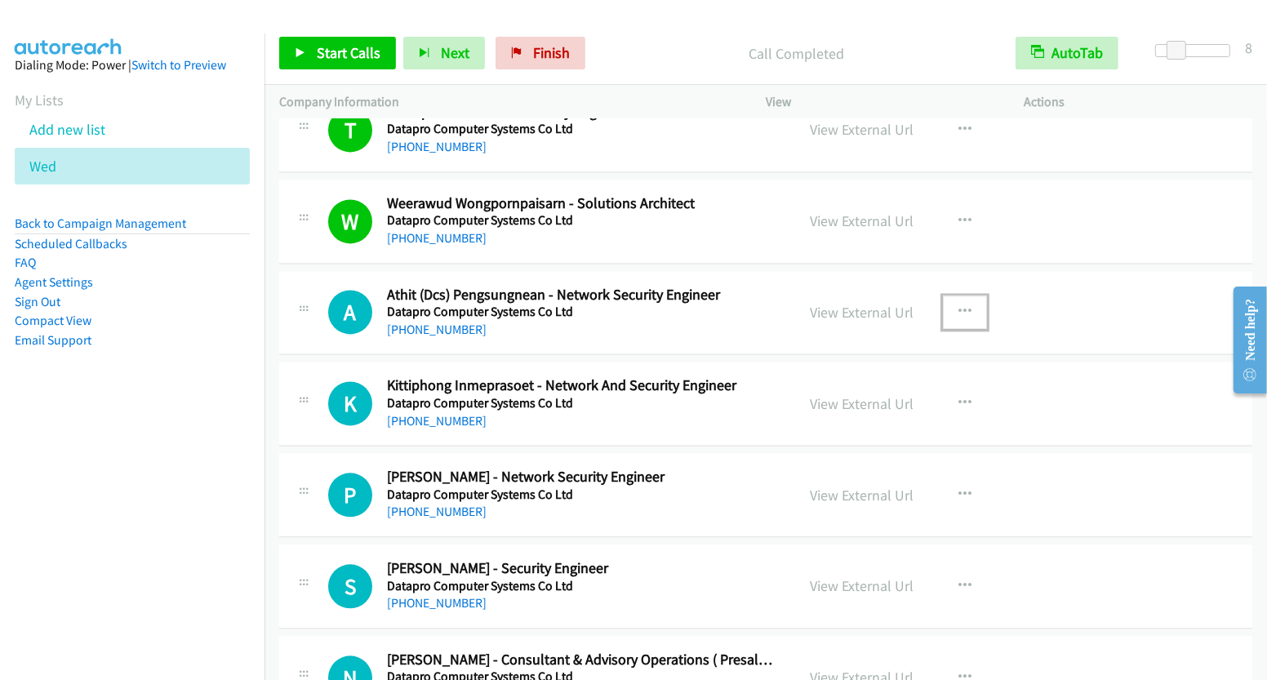
click at [958, 305] on icon "button" at bounding box center [964, 311] width 13 height 13
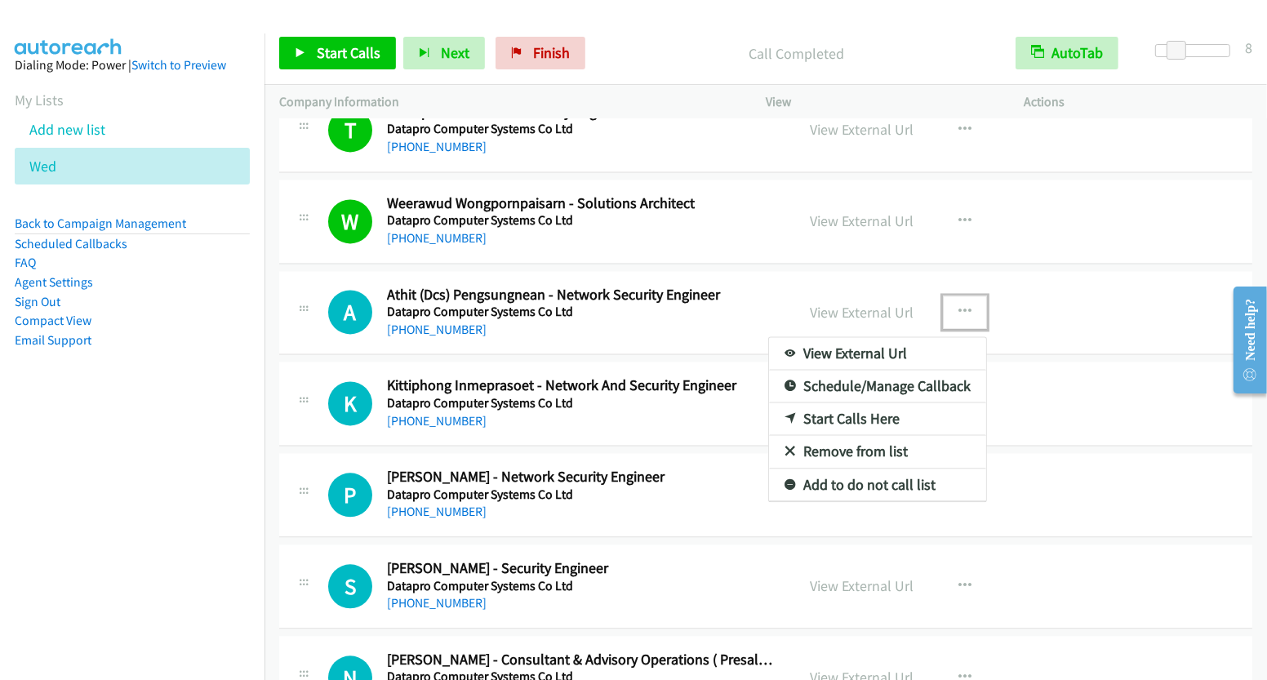
click at [882, 404] on link "Start Calls Here" at bounding box center [877, 418] width 217 height 33
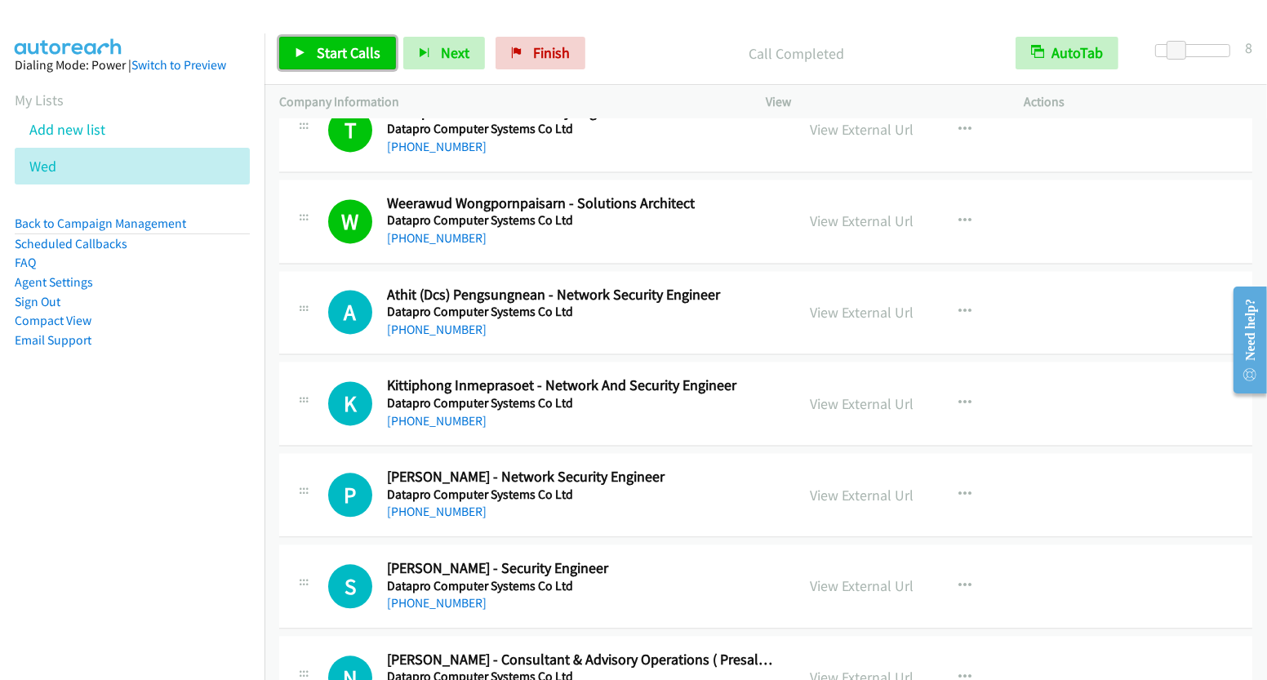
click at [364, 53] on span "Start Calls" at bounding box center [349, 52] width 64 height 19
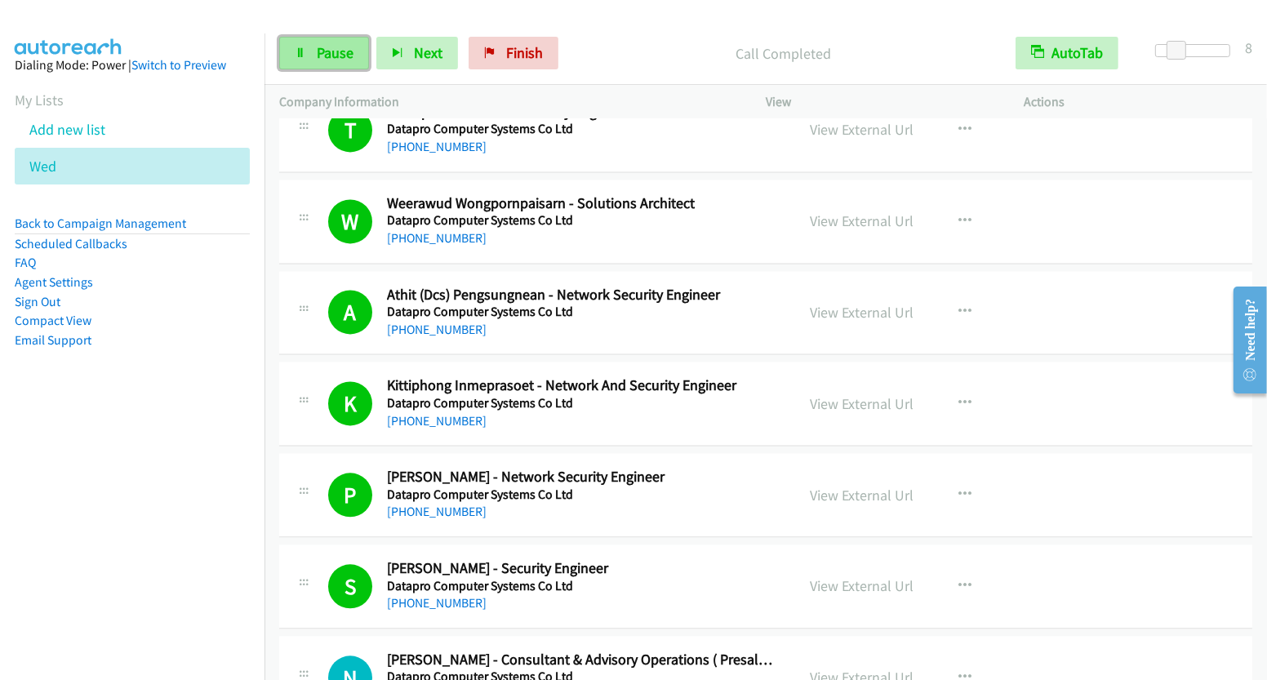
click at [337, 55] on span "Pause" at bounding box center [335, 52] width 37 height 19
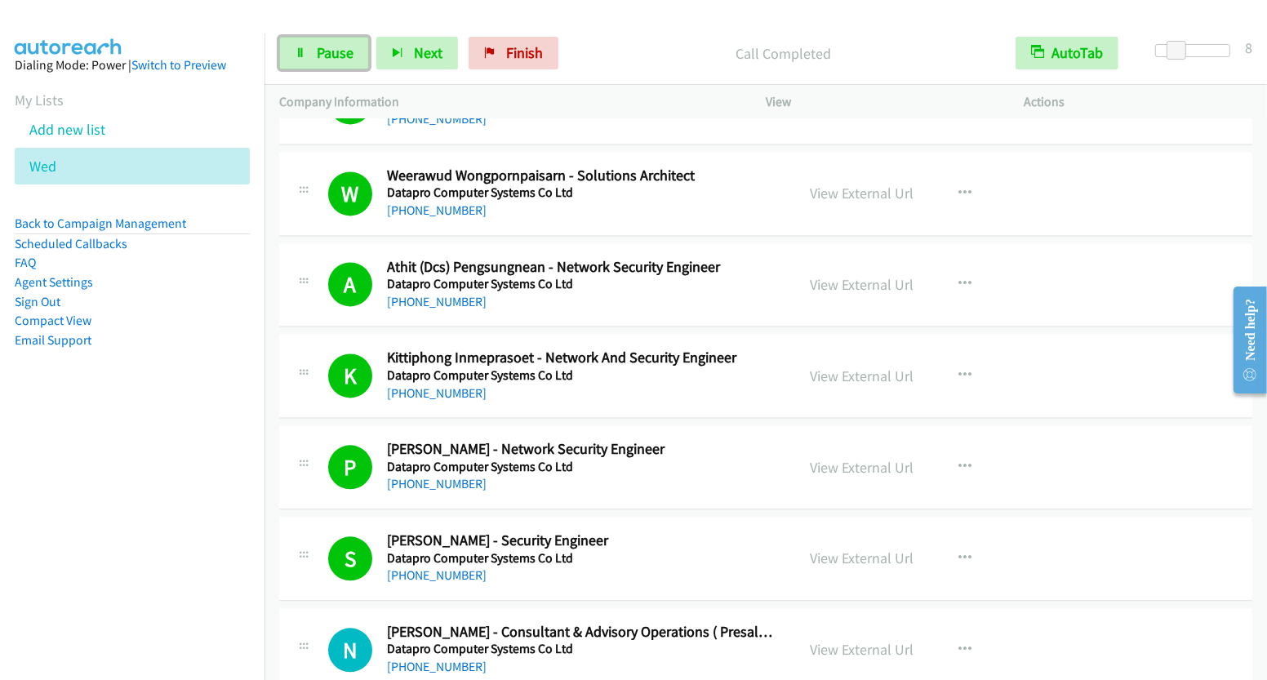
scroll to position [3490, 0]
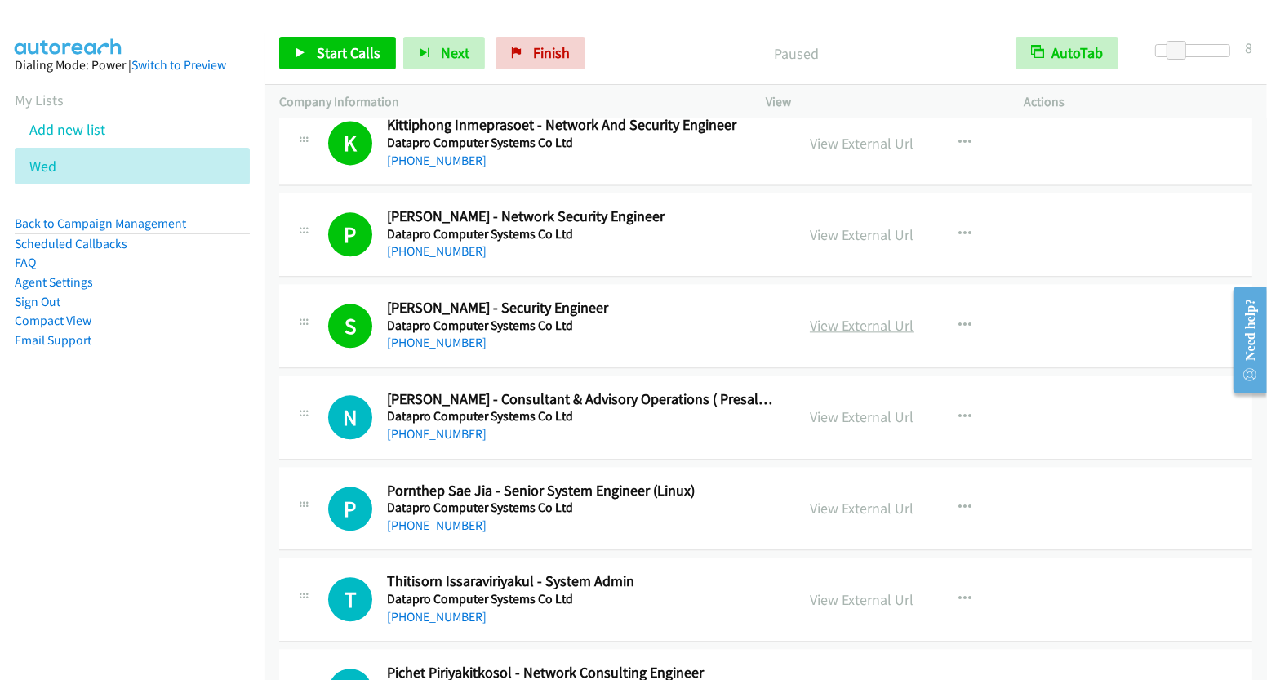
click at [860, 316] on link "View External Url" at bounding box center [862, 325] width 104 height 19
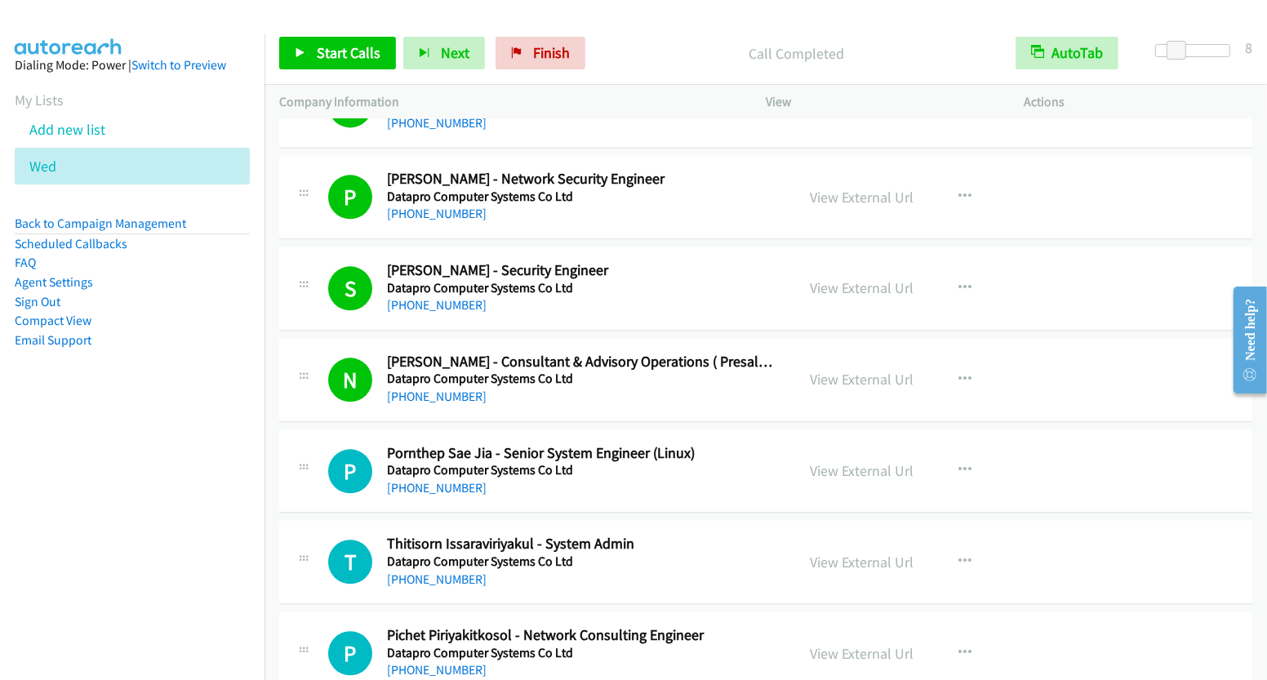
scroll to position [3748, 0]
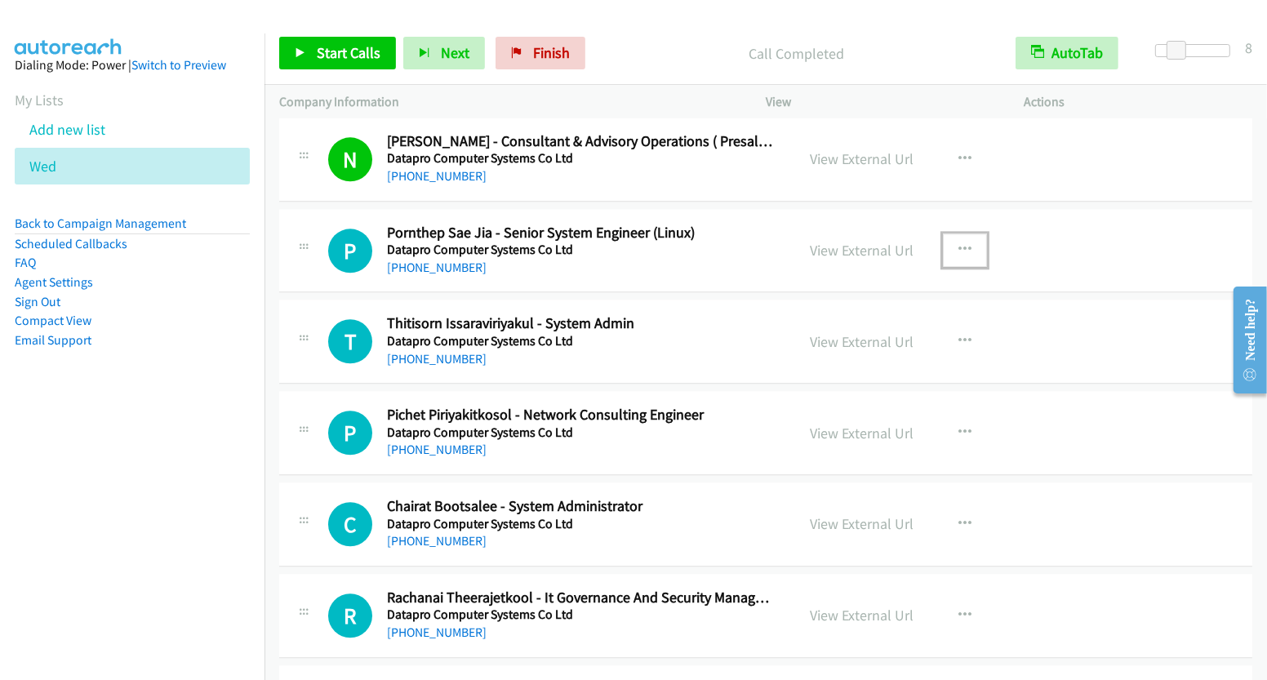
click at [958, 243] on icon "button" at bounding box center [964, 249] width 13 height 13
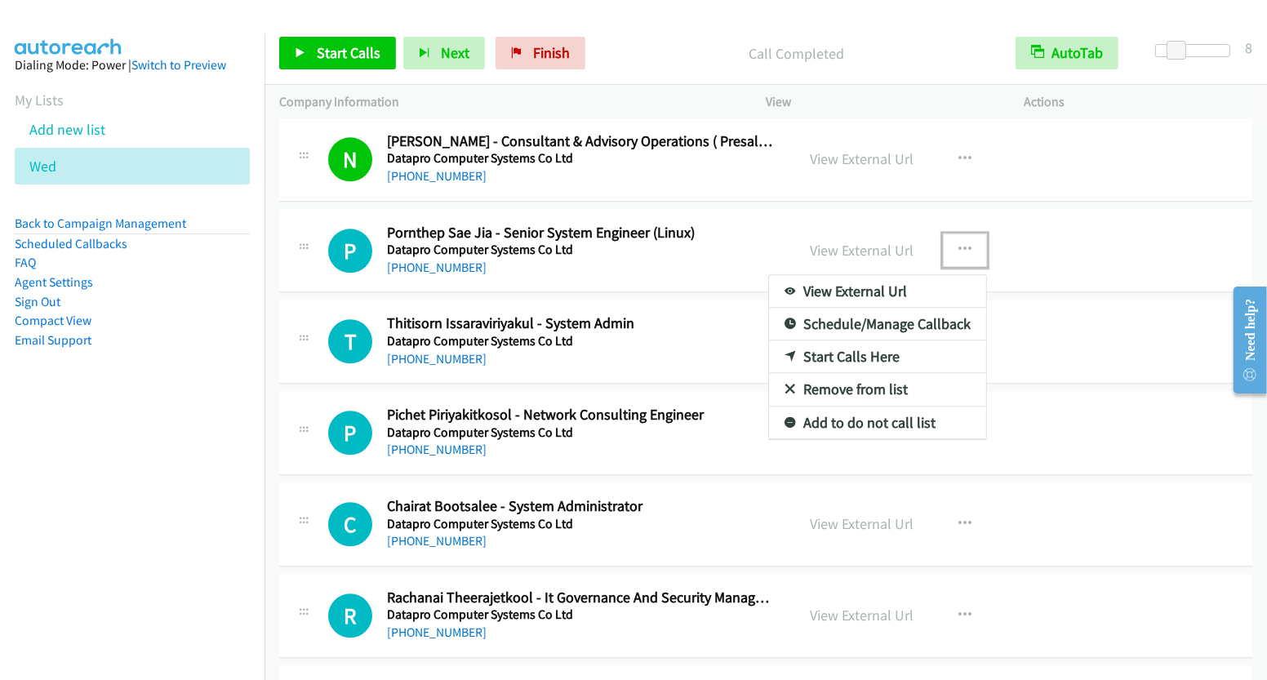
click at [836, 340] on link "Start Calls Here" at bounding box center [877, 356] width 217 height 33
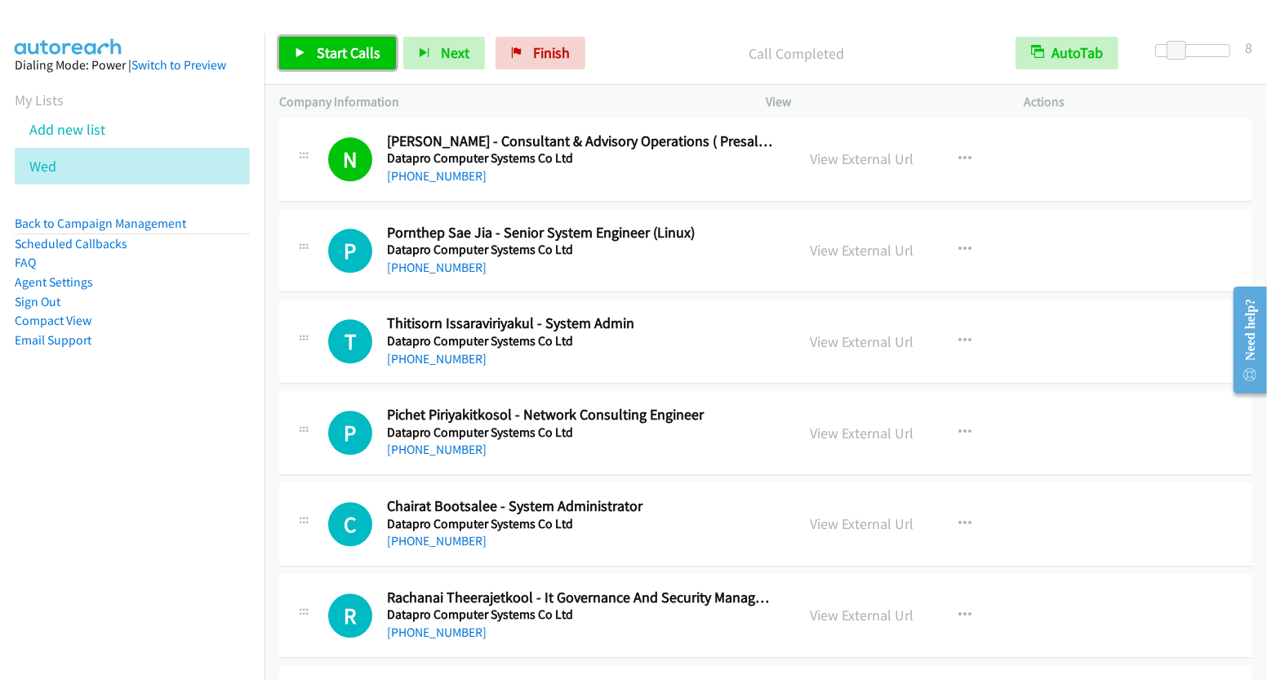
click at [341, 64] on link "Start Calls" at bounding box center [337, 53] width 117 height 33
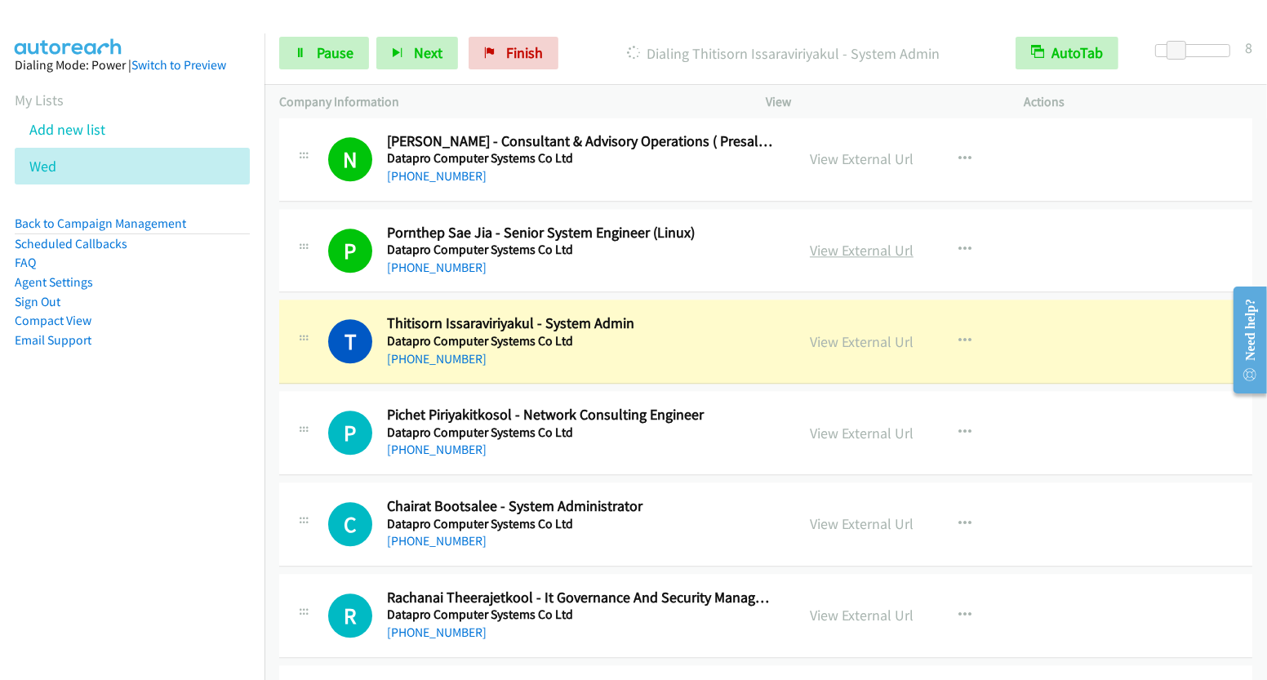
click at [867, 241] on link "View External Url" at bounding box center [862, 250] width 104 height 19
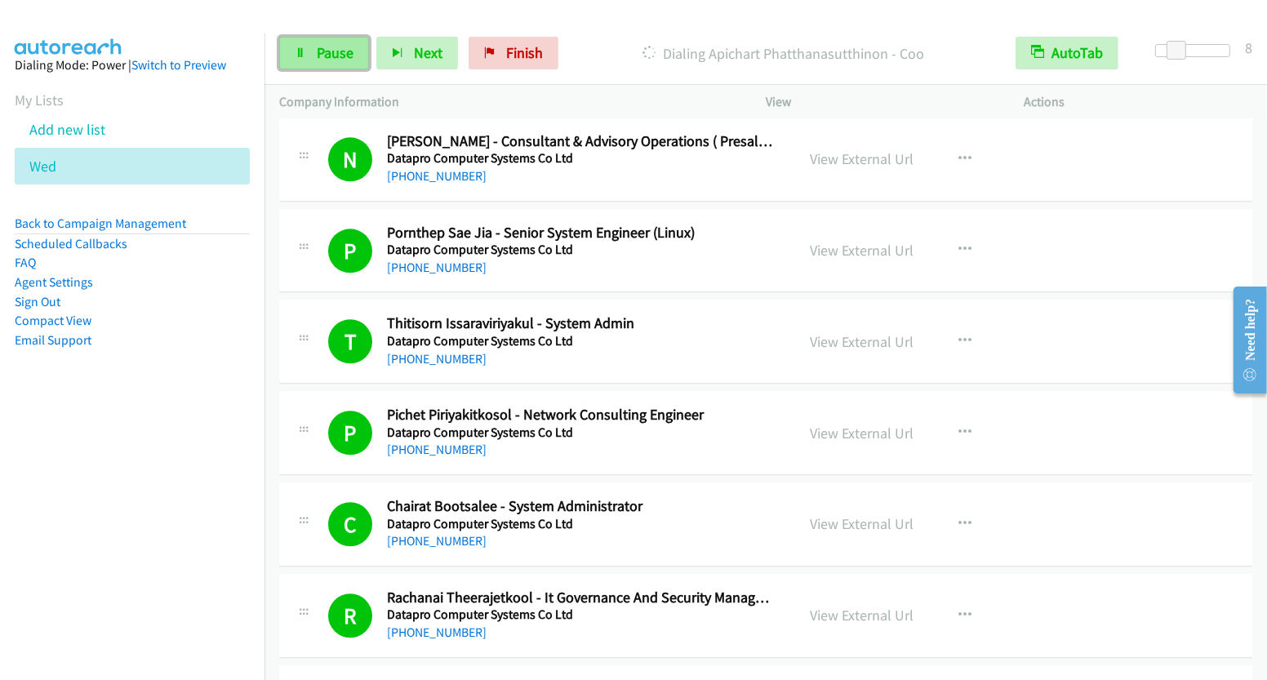
click at [340, 55] on span "Pause" at bounding box center [335, 52] width 37 height 19
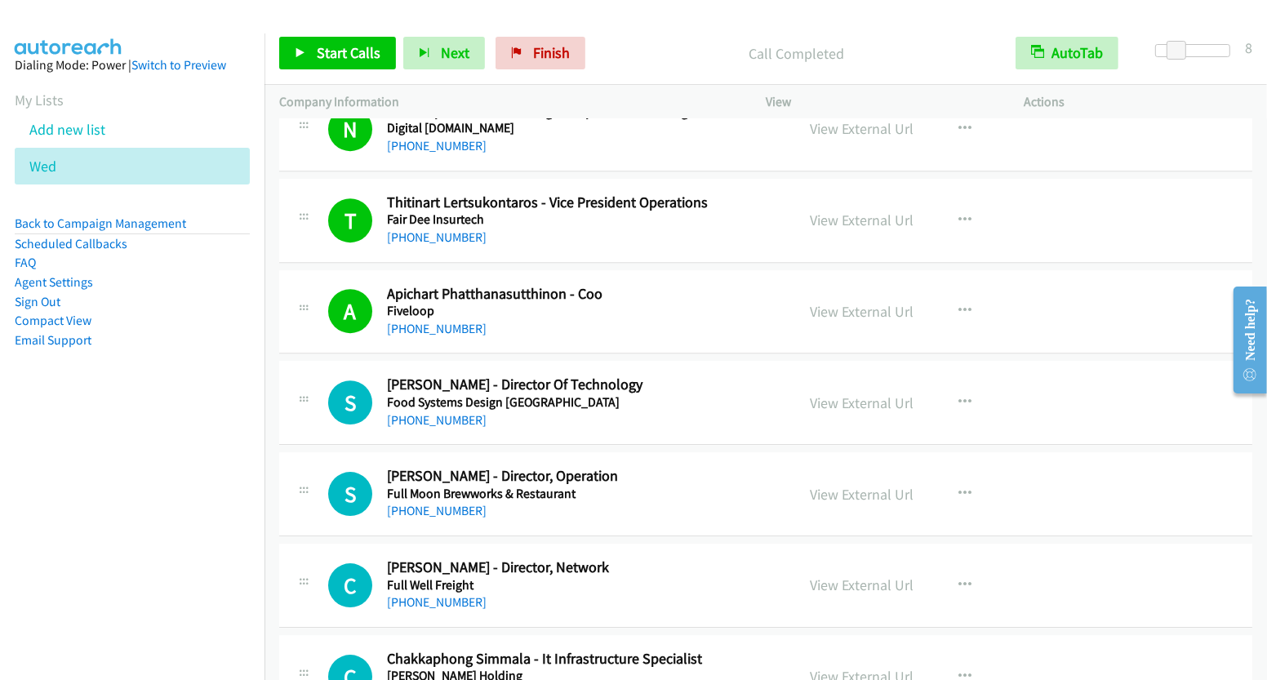
scroll to position [4728, 0]
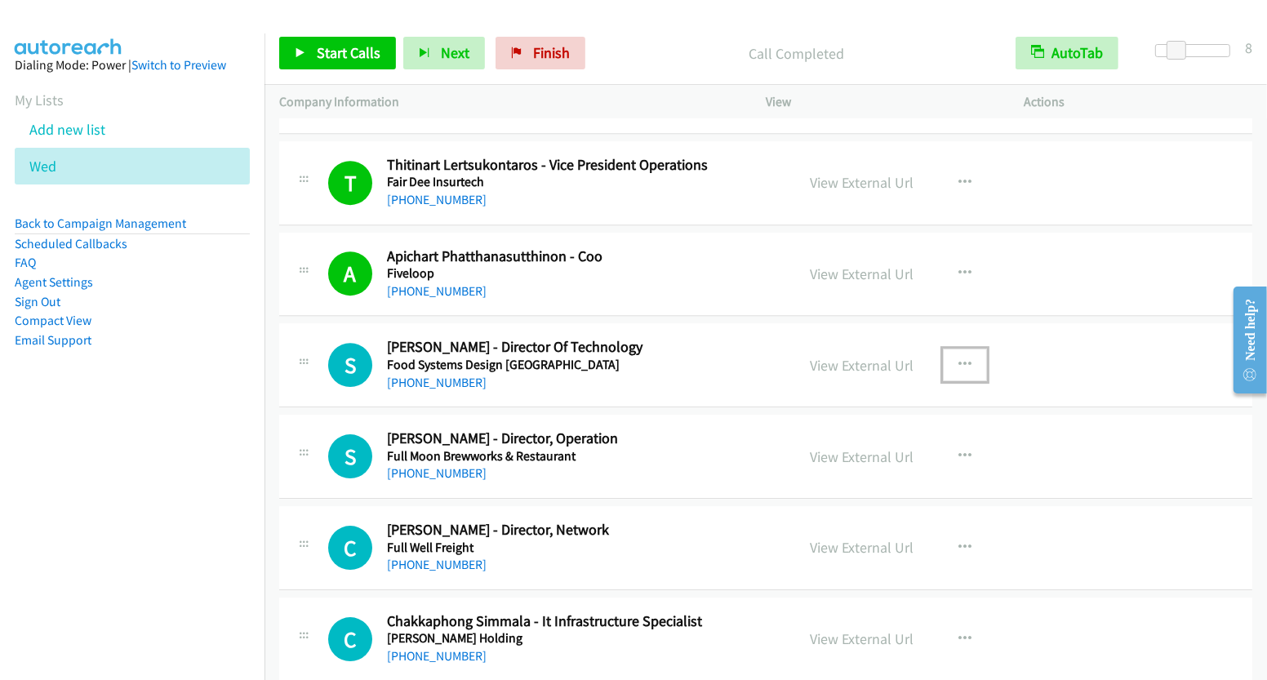
click at [963, 349] on button "button" at bounding box center [965, 365] width 44 height 33
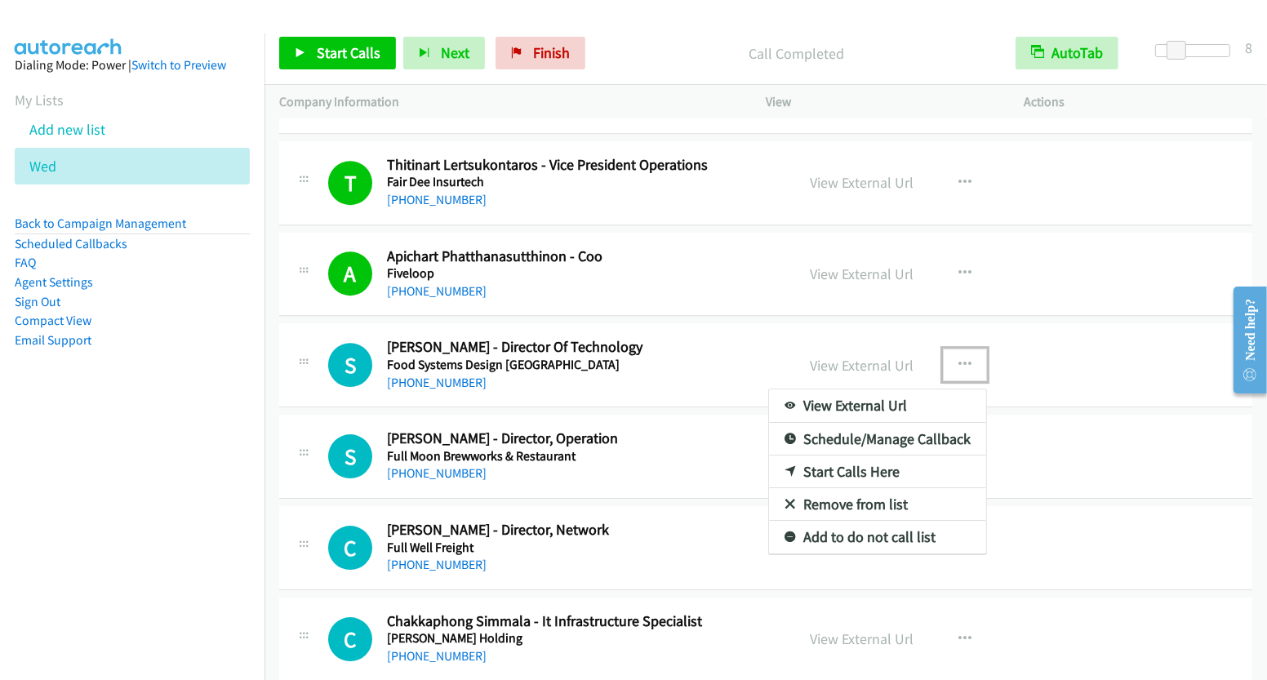
click at [869, 455] on link "Start Calls Here" at bounding box center [877, 471] width 217 height 33
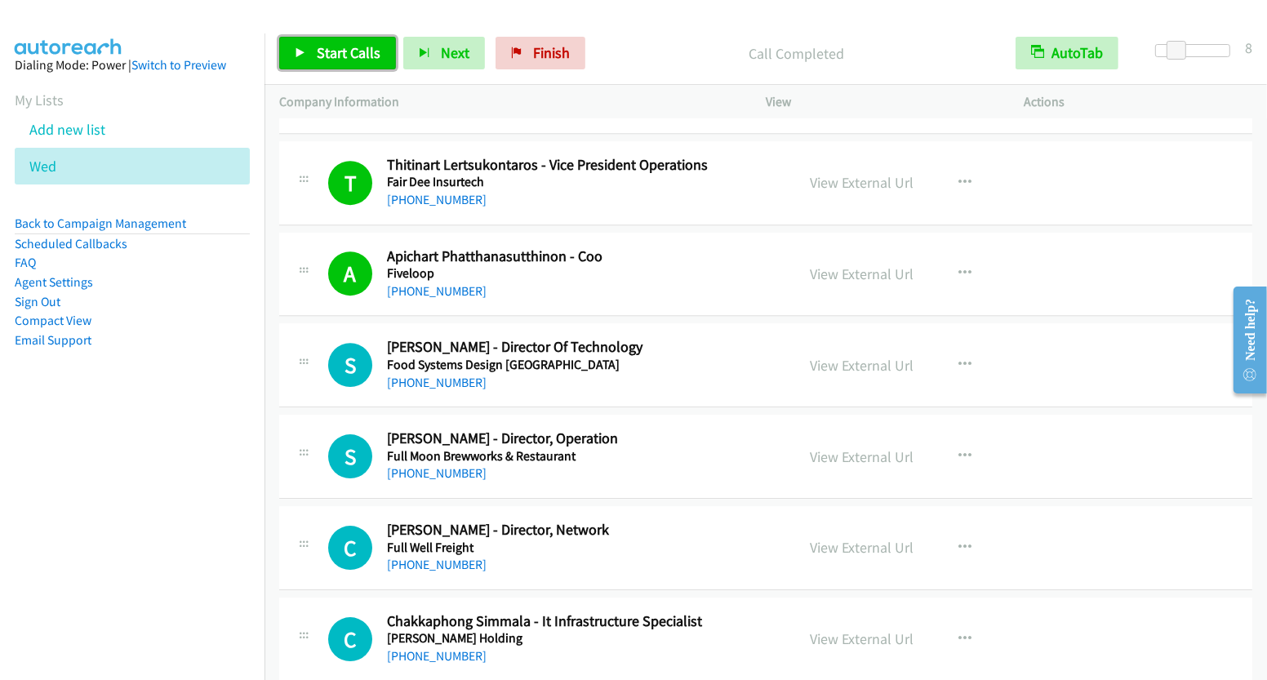
click at [319, 47] on span "Start Calls" at bounding box center [349, 52] width 64 height 19
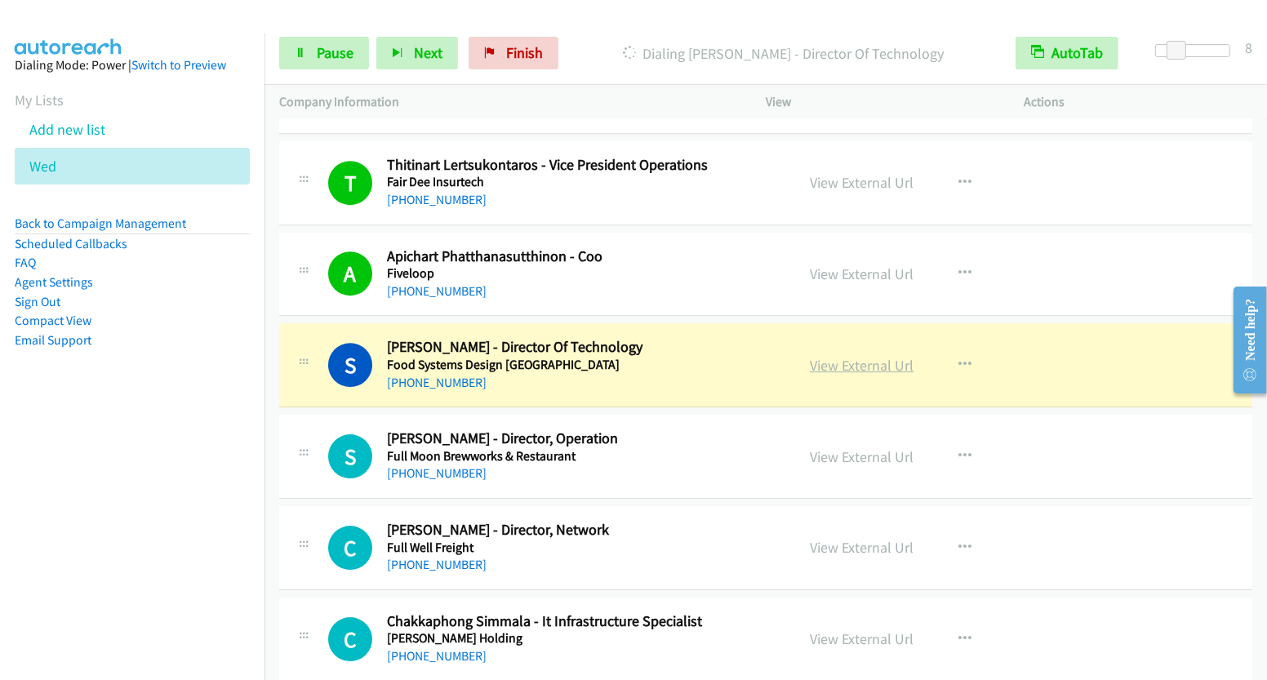
click at [861, 356] on link "View External Url" at bounding box center [862, 365] width 104 height 19
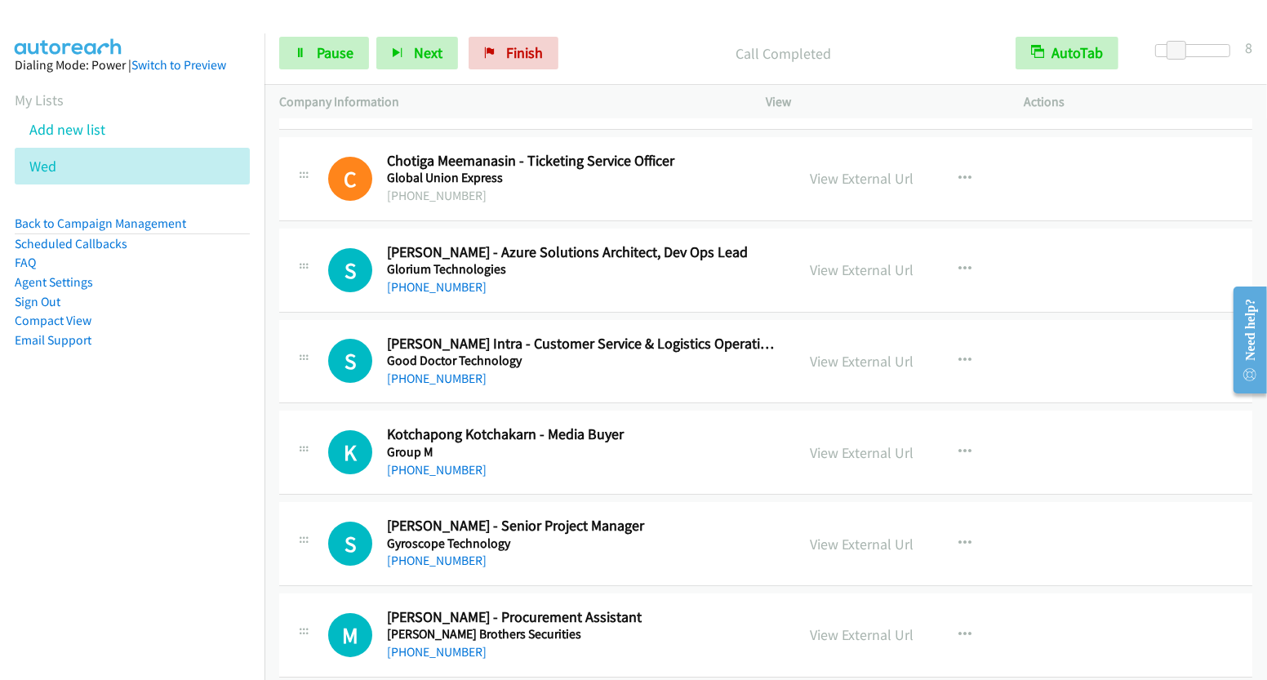
scroll to position [5692, 0]
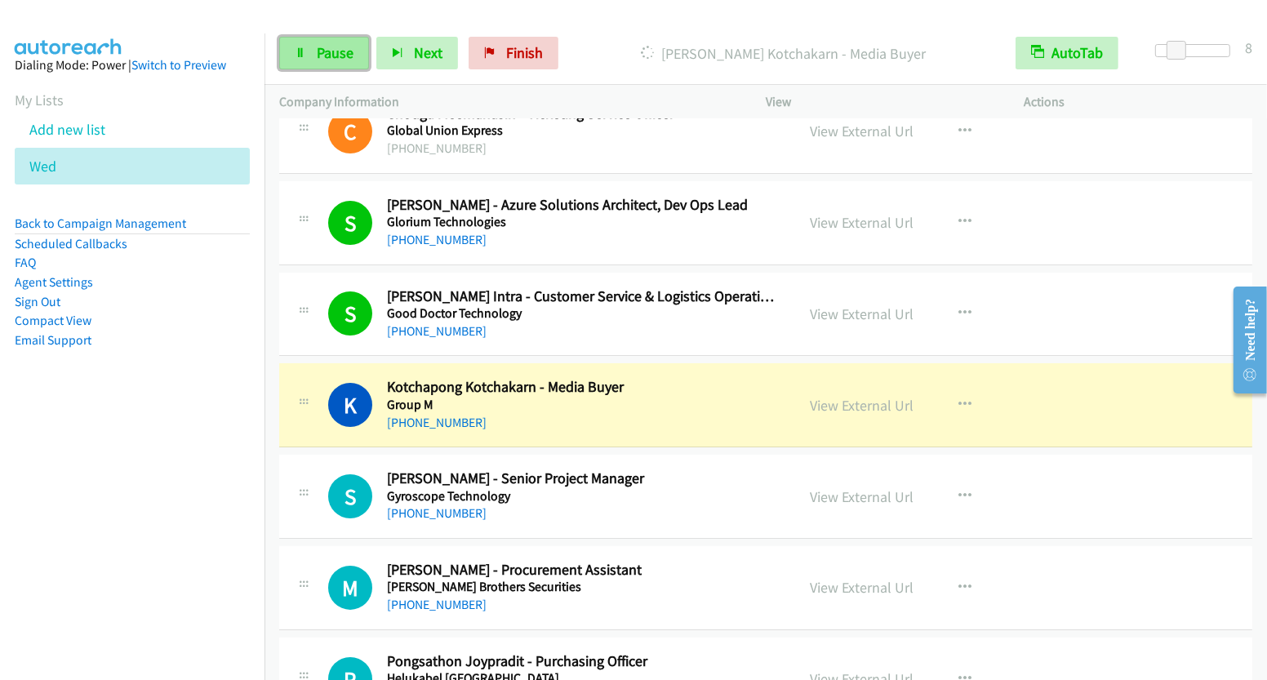
click at [322, 65] on link "Pause" at bounding box center [324, 53] width 90 height 33
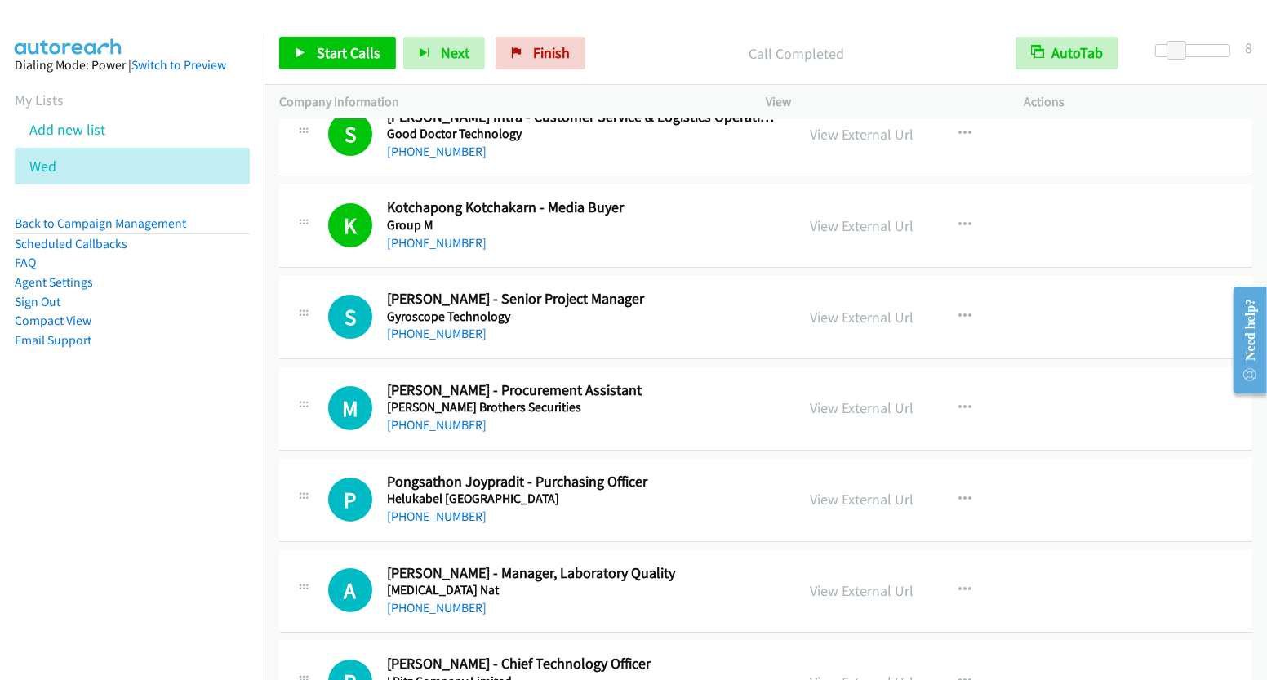
scroll to position [5899, 0]
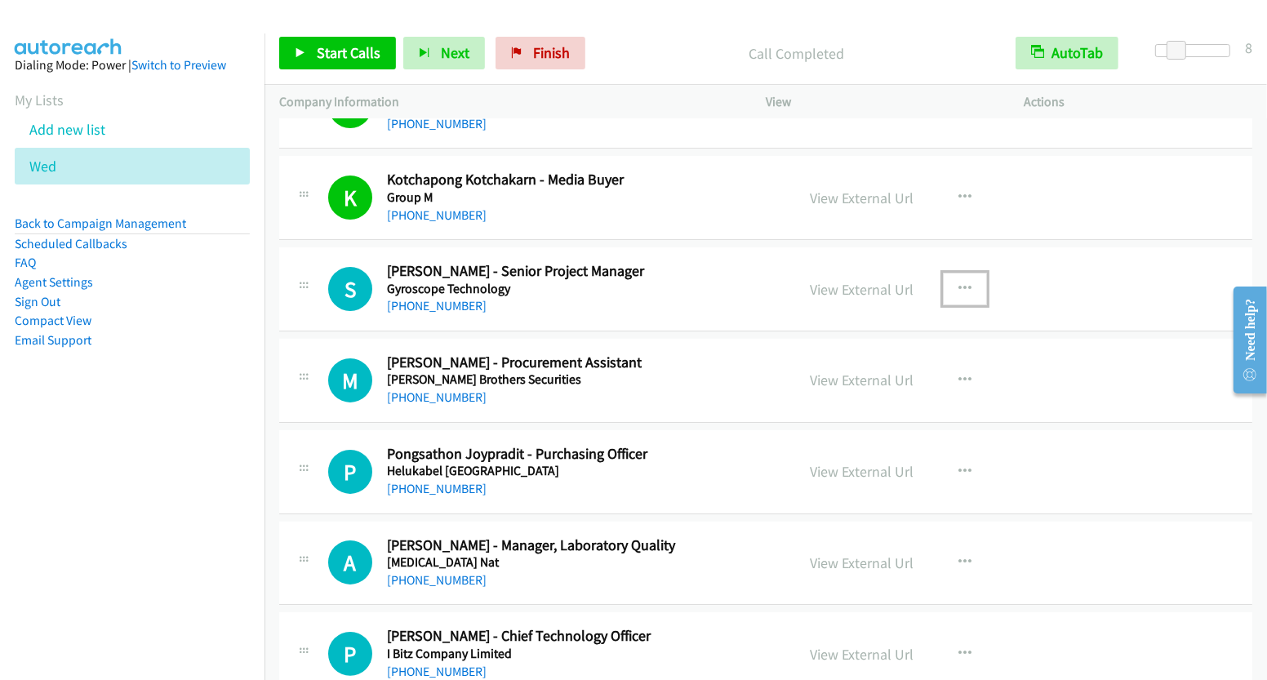
click at [965, 273] on button "button" at bounding box center [965, 289] width 44 height 33
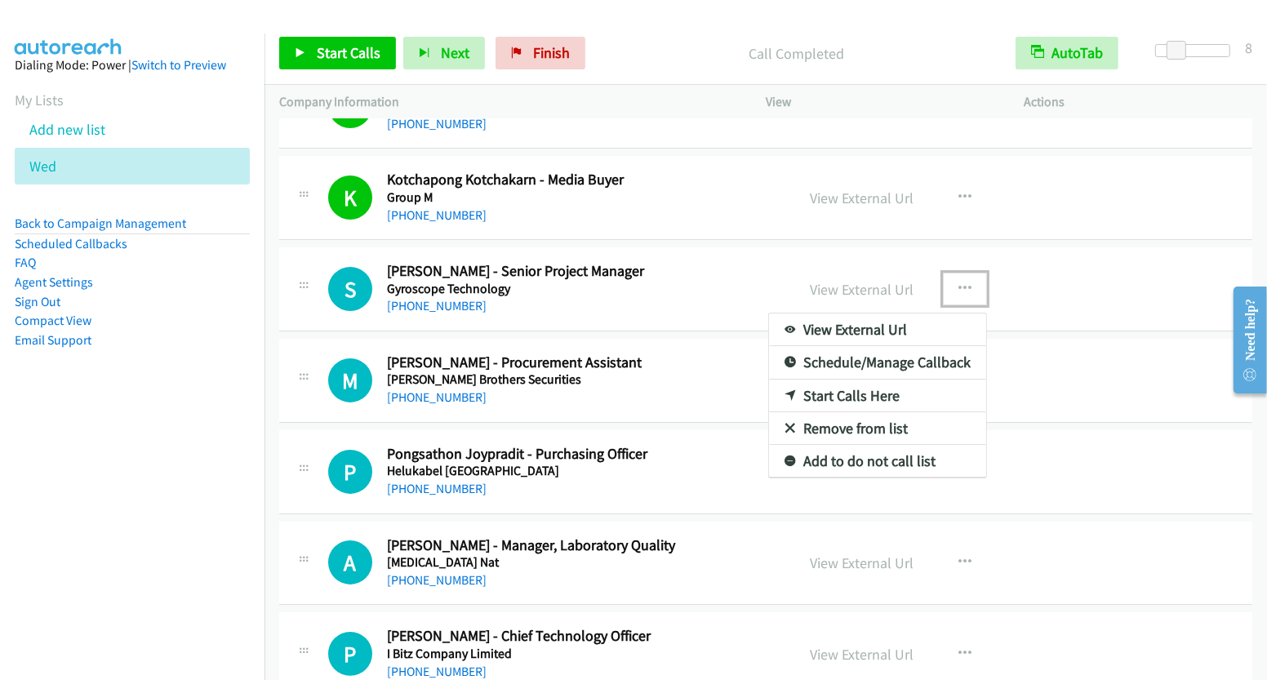
click at [875, 380] on link "Start Calls Here" at bounding box center [877, 396] width 217 height 33
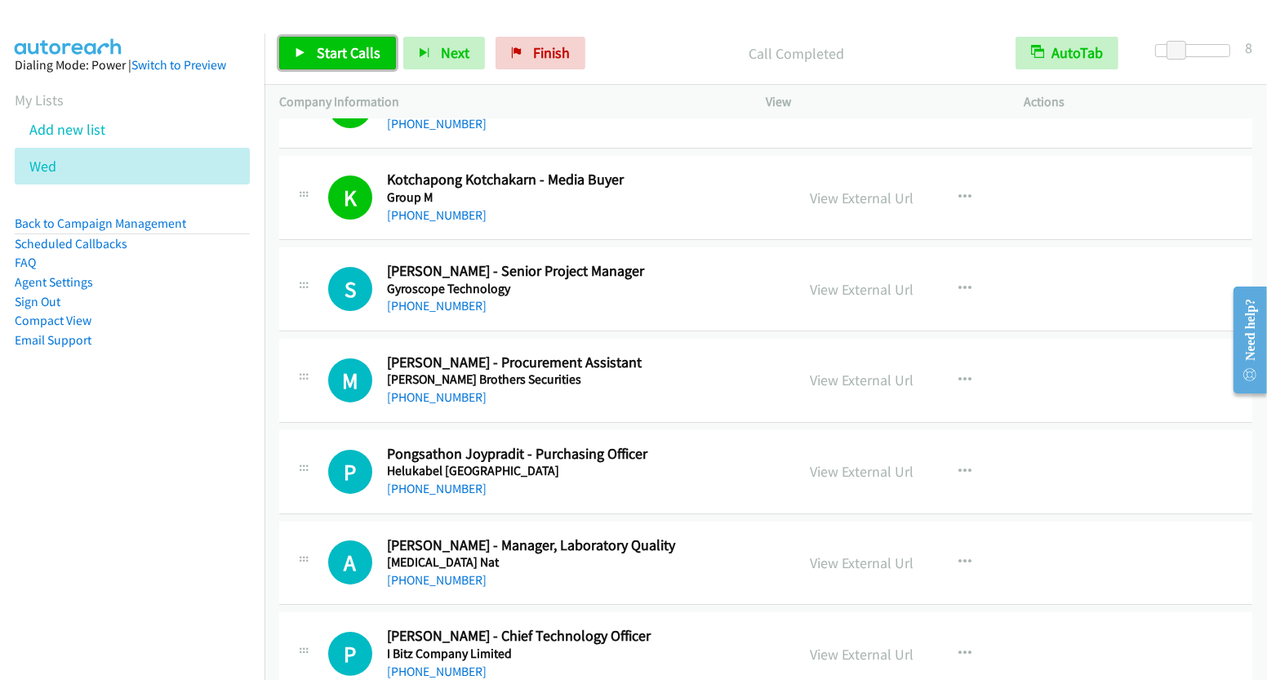
click at [334, 67] on link "Start Calls" at bounding box center [337, 53] width 117 height 33
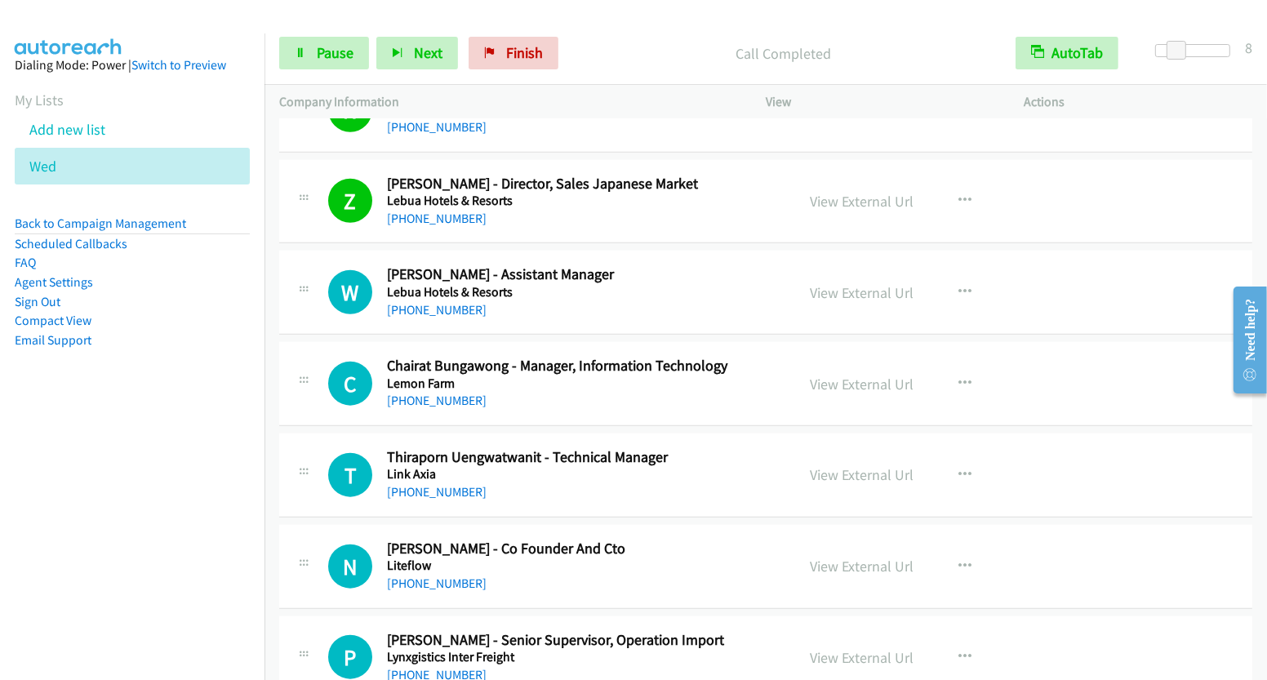
scroll to position [7281, 0]
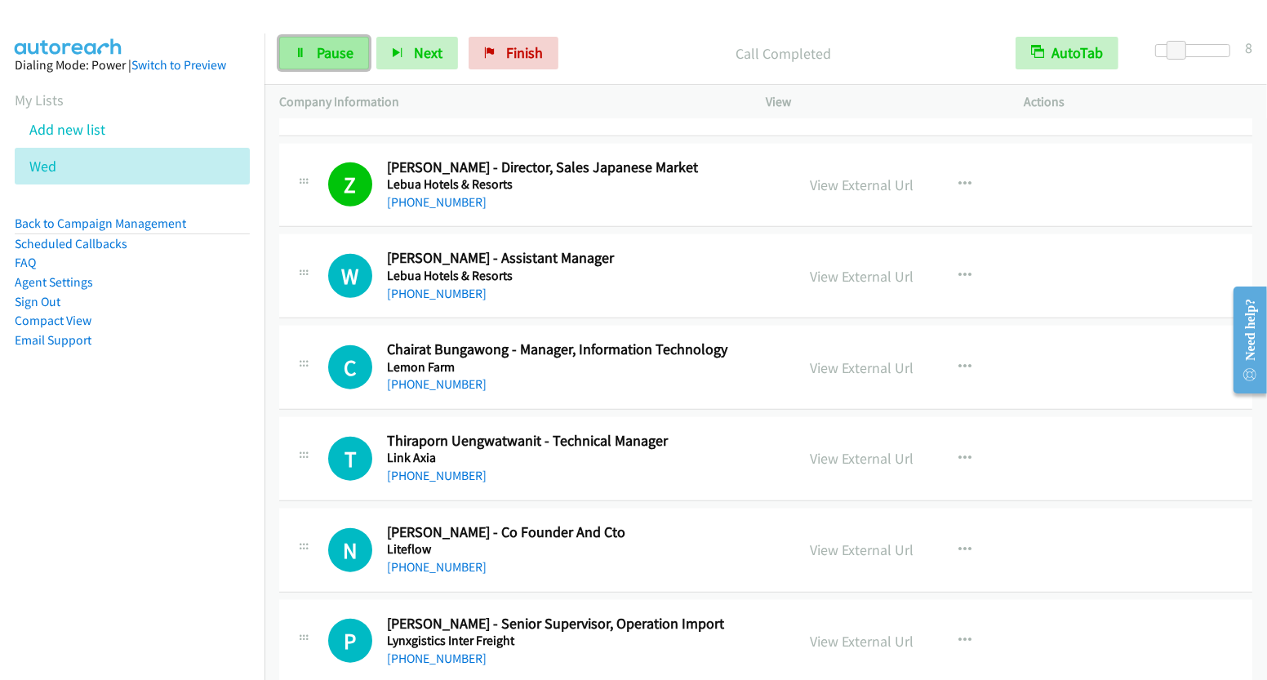
click at [321, 49] on span "Pause" at bounding box center [335, 52] width 37 height 19
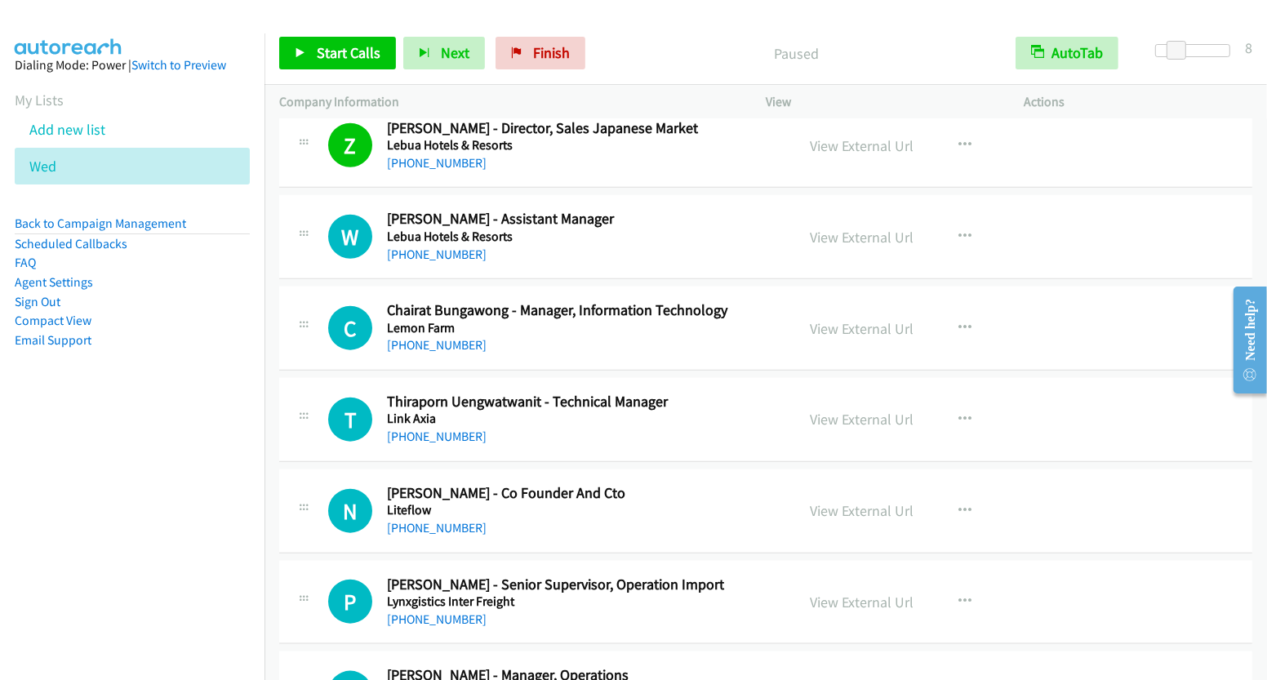
scroll to position [7342, 0]
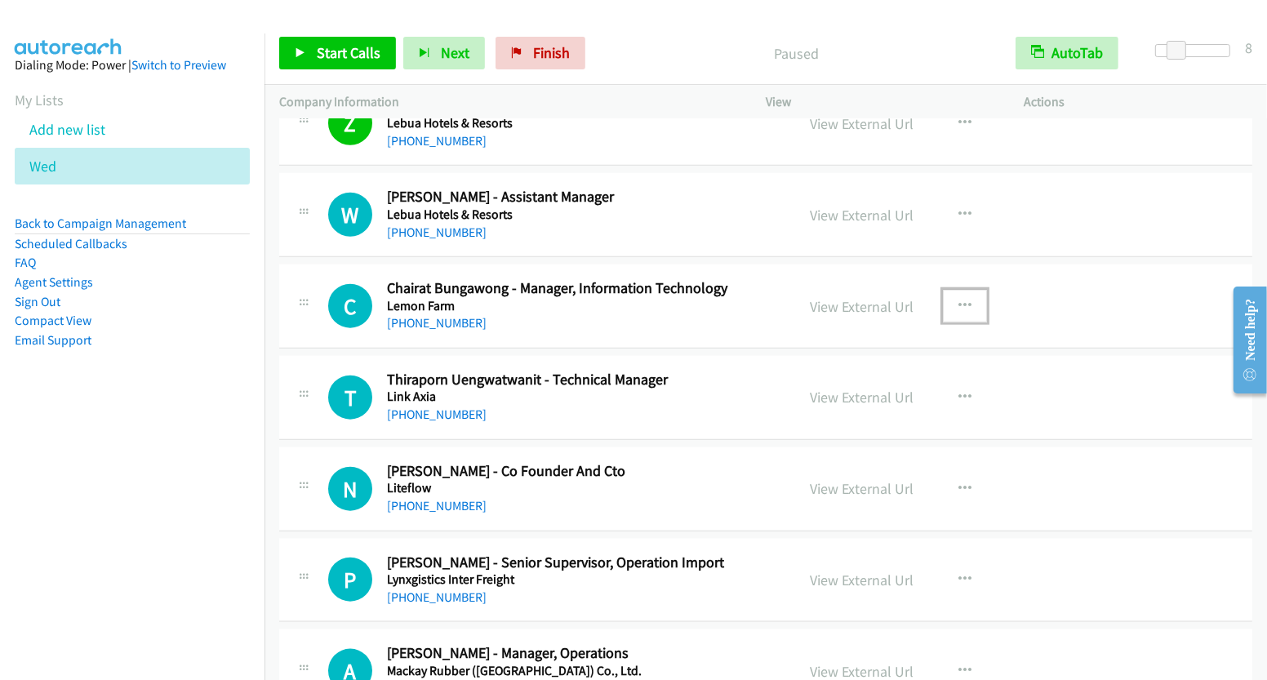
click at [958, 300] on icon "button" at bounding box center [964, 306] width 13 height 13
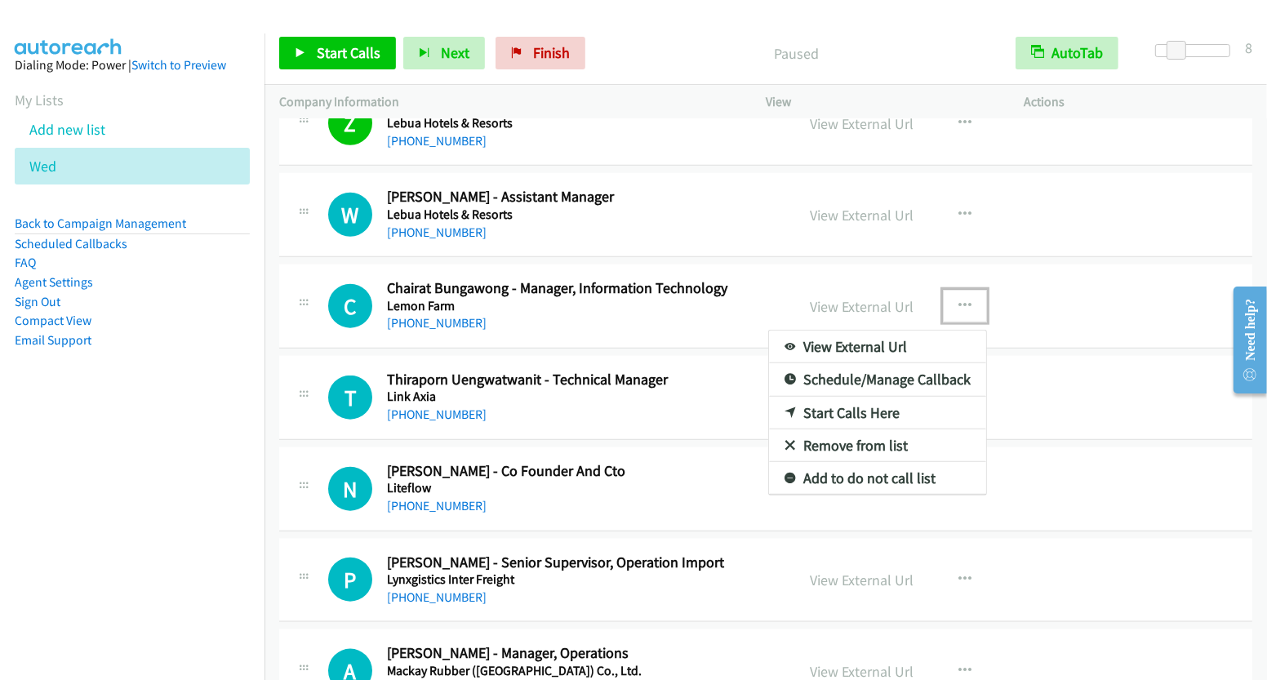
click at [860, 397] on link "Start Calls Here" at bounding box center [877, 413] width 217 height 33
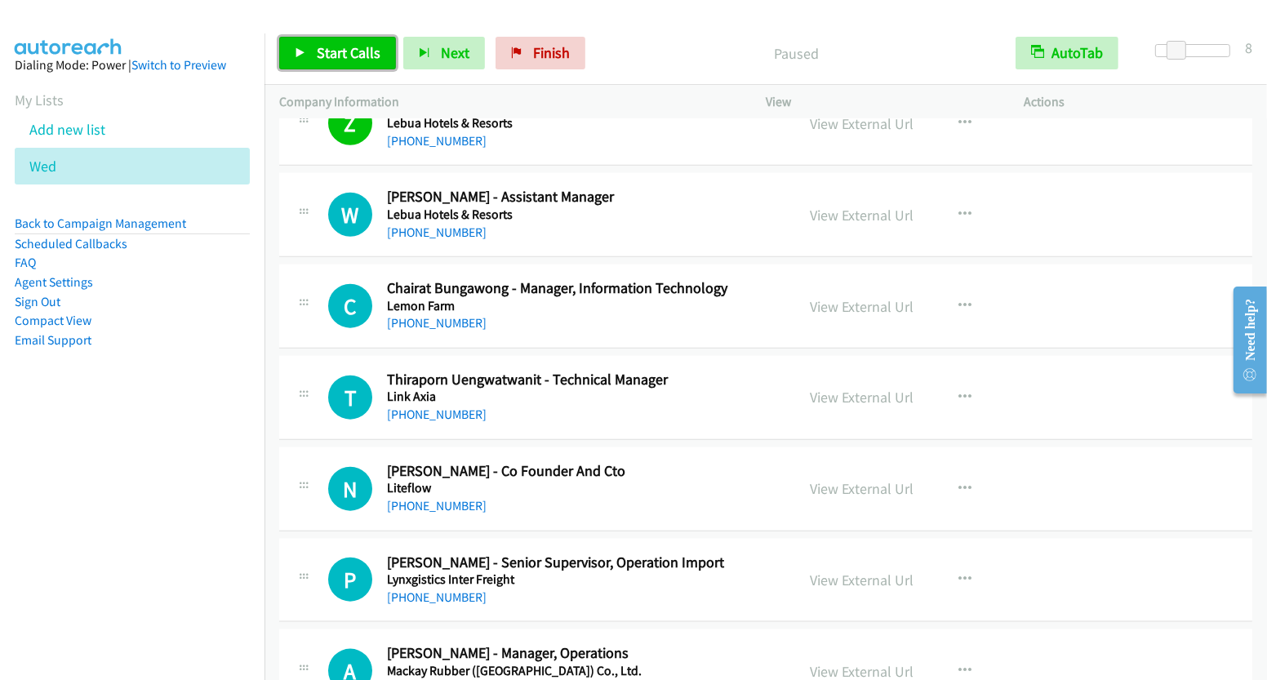
click at [363, 62] on link "Start Calls" at bounding box center [337, 53] width 117 height 33
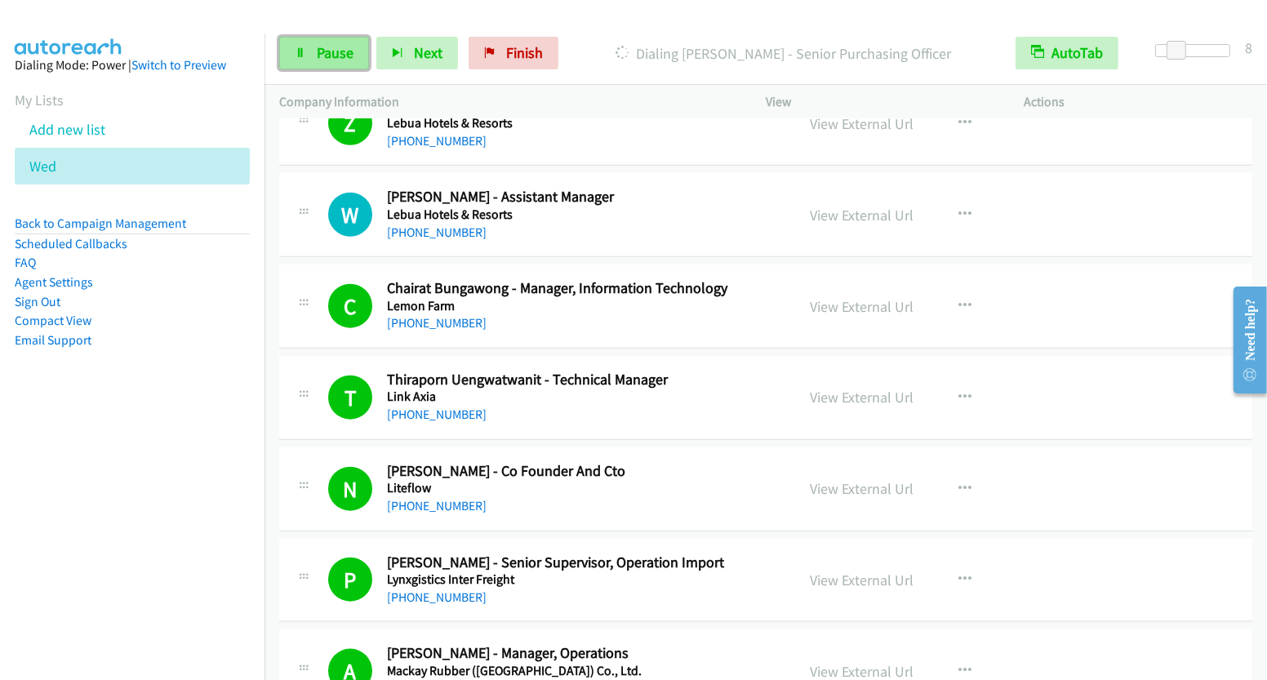
click at [319, 54] on span "Pause" at bounding box center [335, 52] width 37 height 19
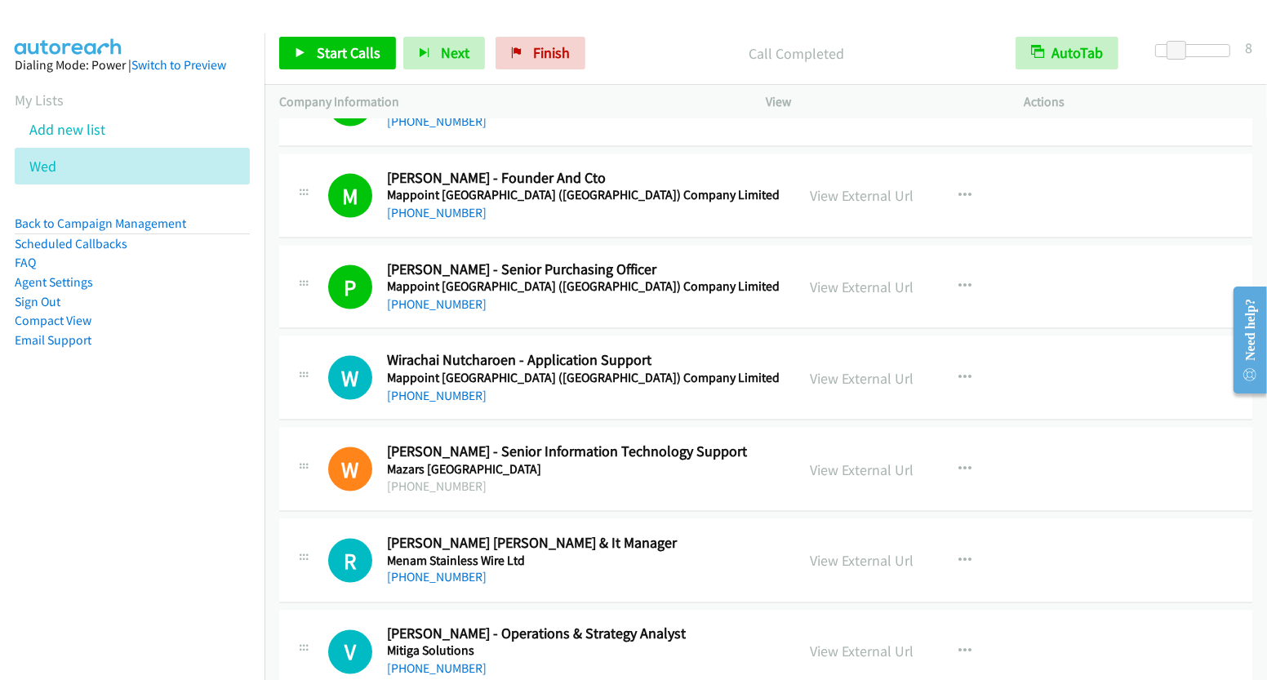
scroll to position [8093, 0]
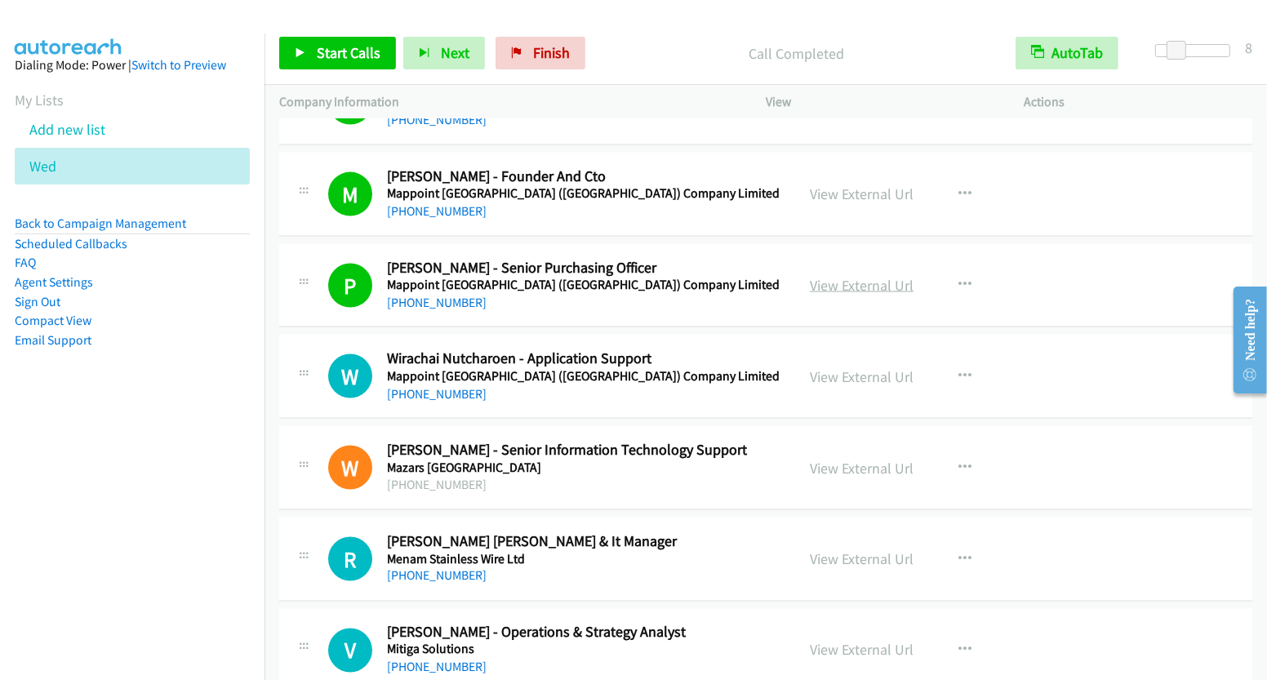
click at [871, 276] on link "View External Url" at bounding box center [862, 285] width 104 height 19
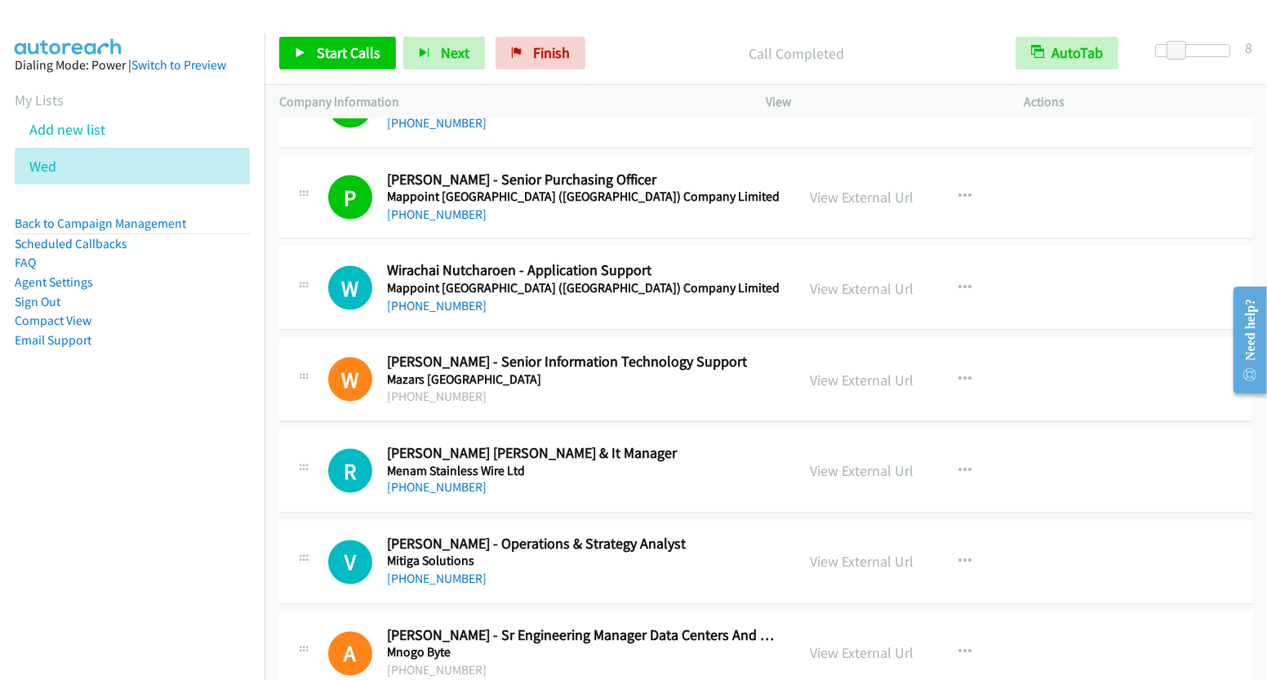
scroll to position [8183, 0]
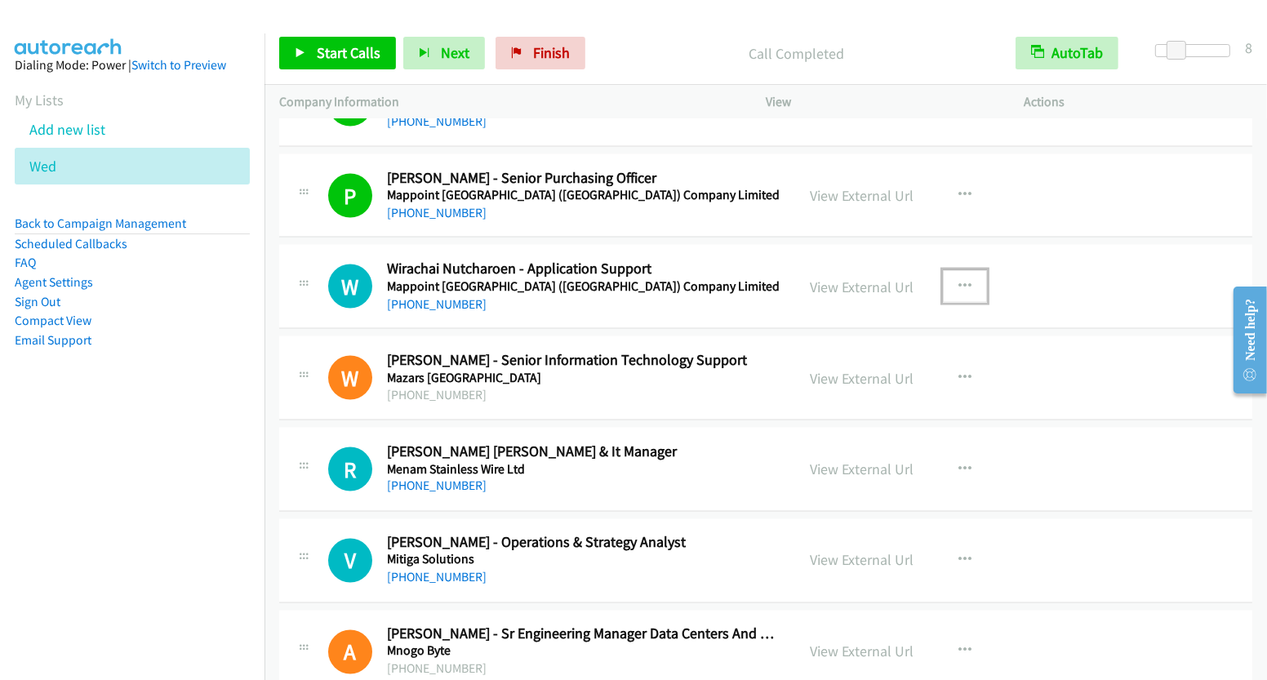
click at [968, 270] on button "button" at bounding box center [965, 286] width 44 height 33
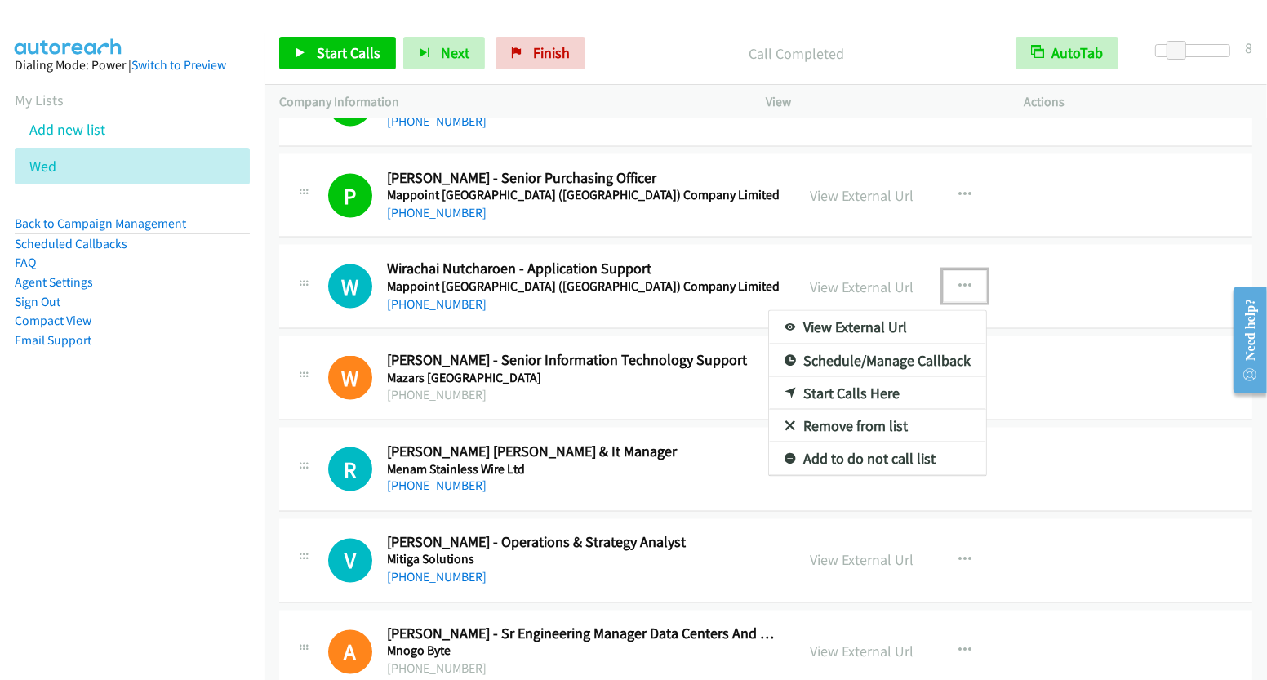
click at [856, 377] on link "Start Calls Here" at bounding box center [877, 393] width 217 height 33
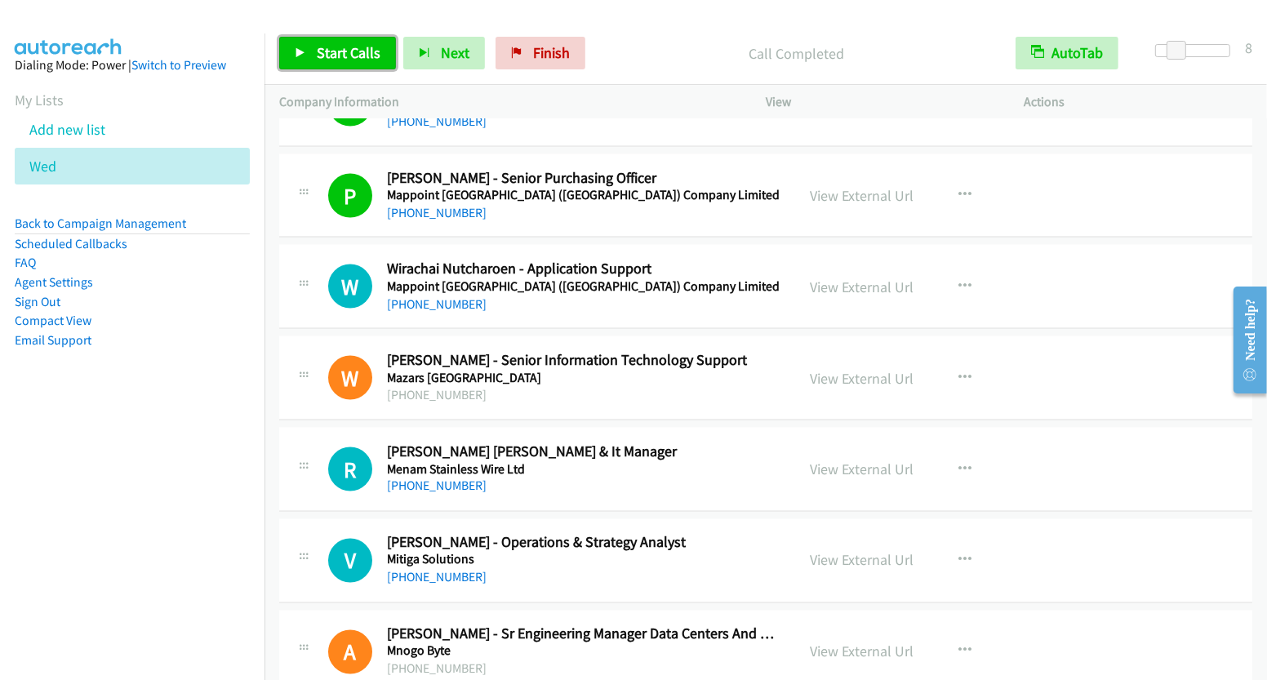
click at [349, 54] on span "Start Calls" at bounding box center [349, 52] width 64 height 19
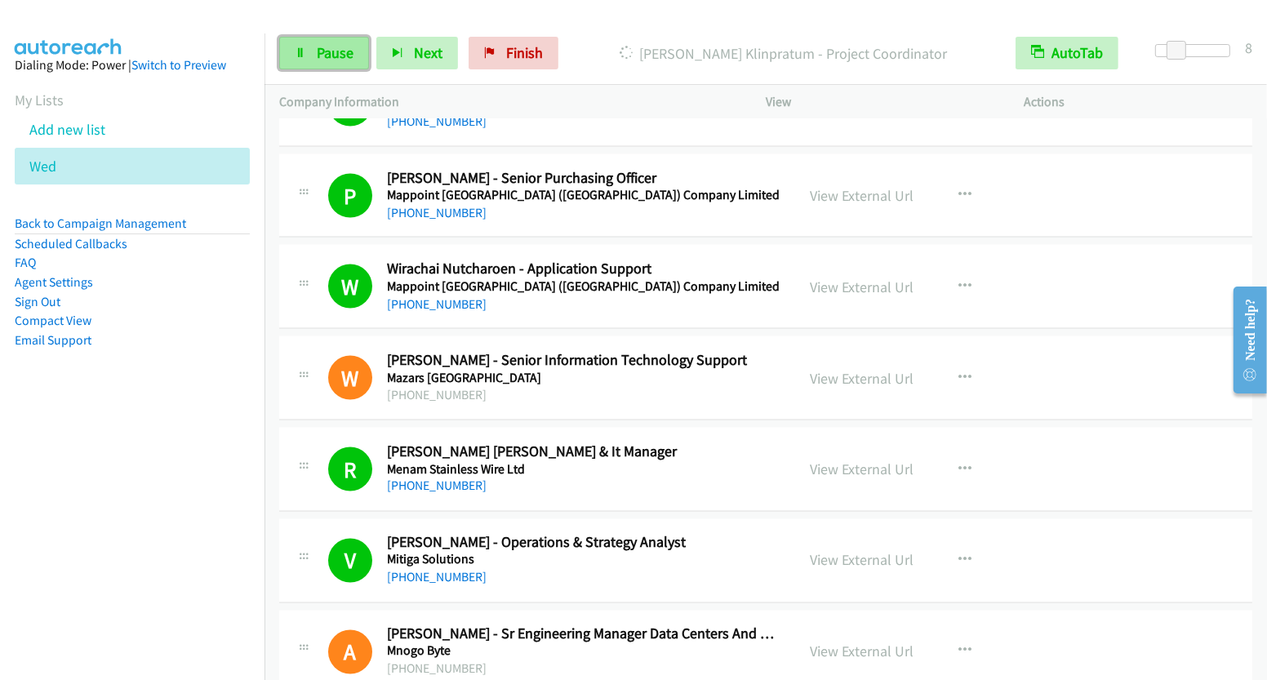
click at [317, 54] on span "Pause" at bounding box center [335, 52] width 37 height 19
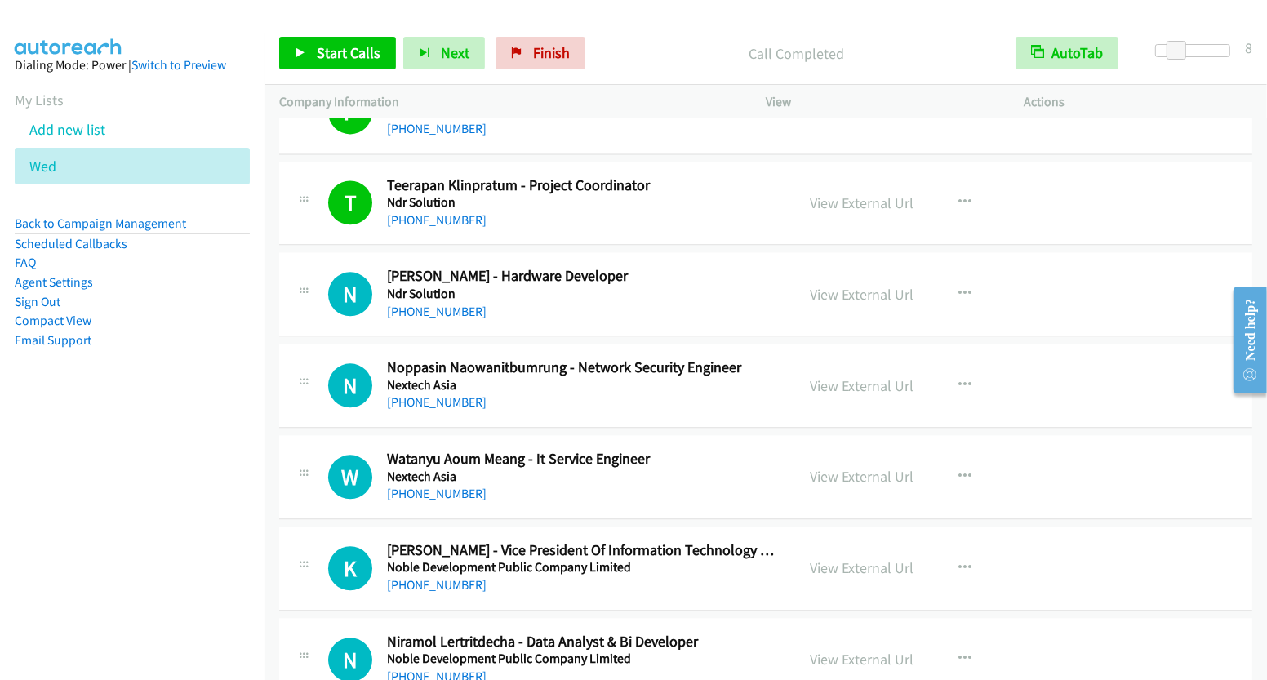
scroll to position [9198, 0]
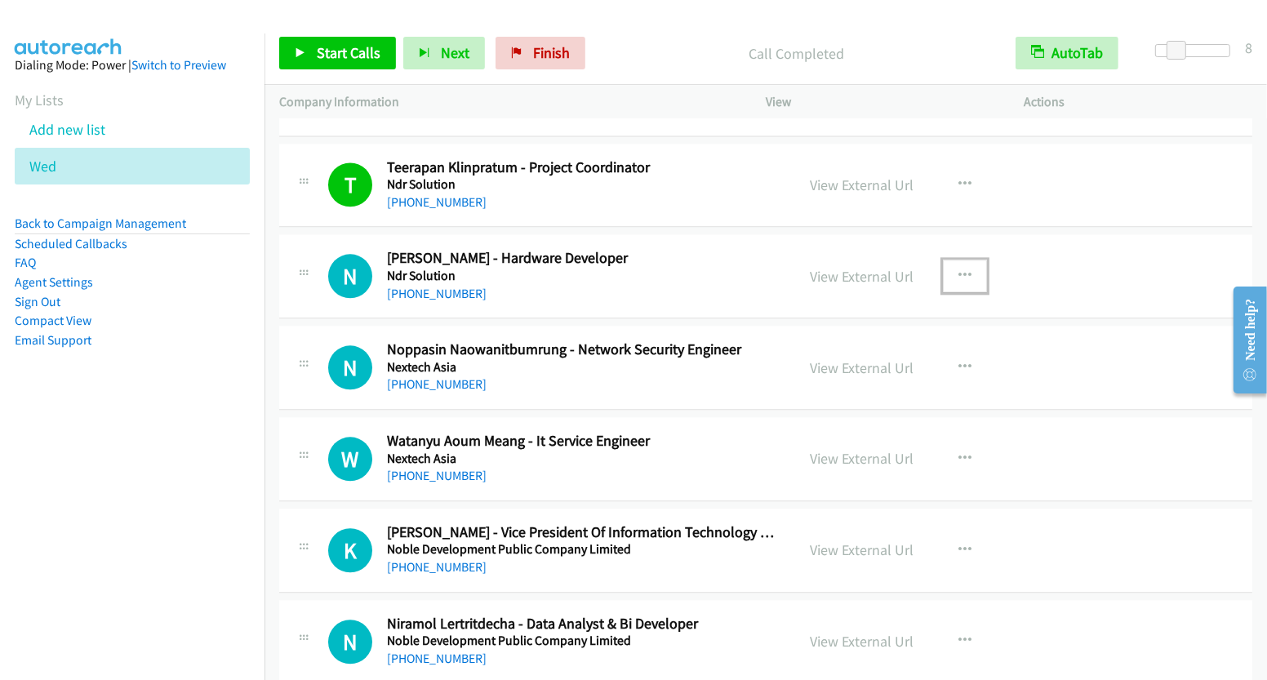
click at [961, 269] on icon "button" at bounding box center [964, 275] width 13 height 13
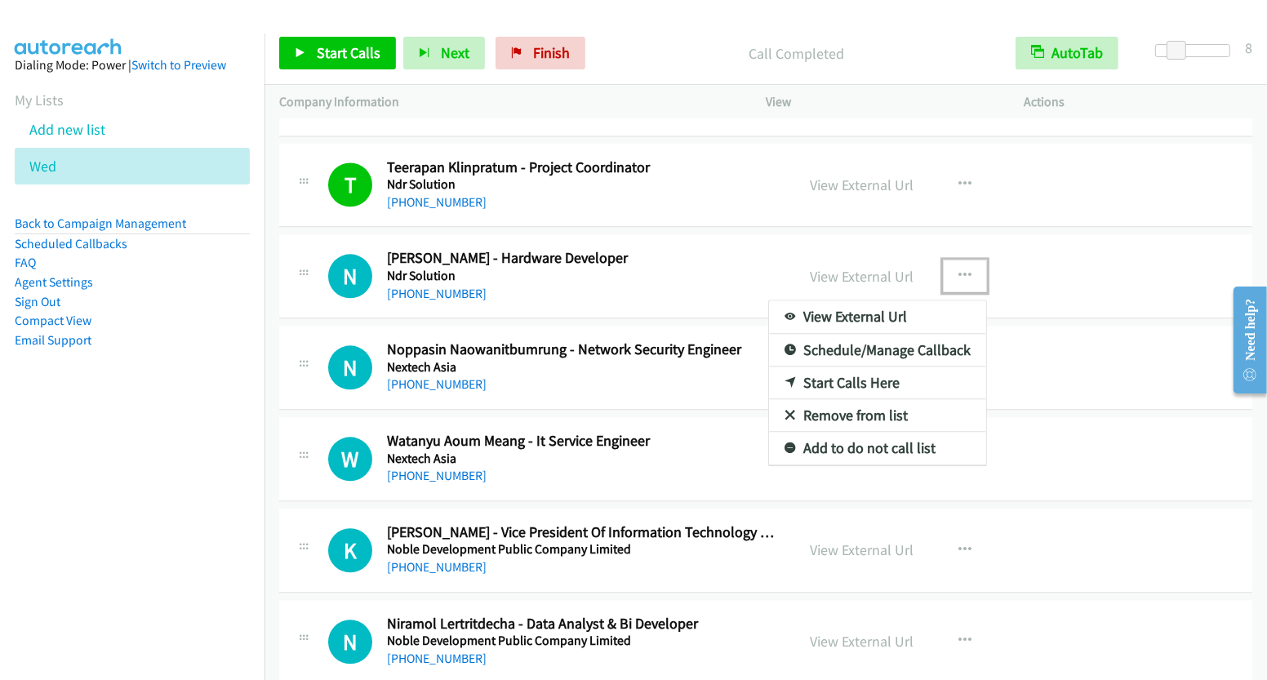
click at [868, 367] on link "Start Calls Here" at bounding box center [877, 383] width 217 height 33
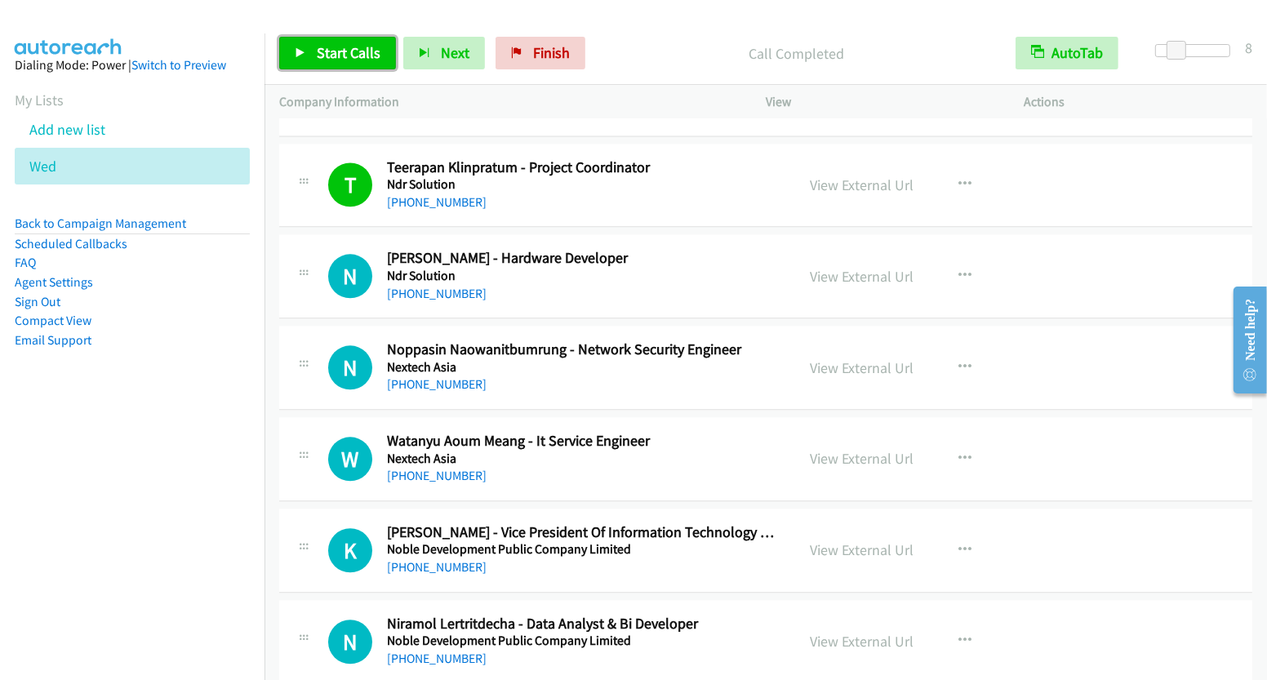
click at [361, 51] on span "Start Calls" at bounding box center [349, 52] width 64 height 19
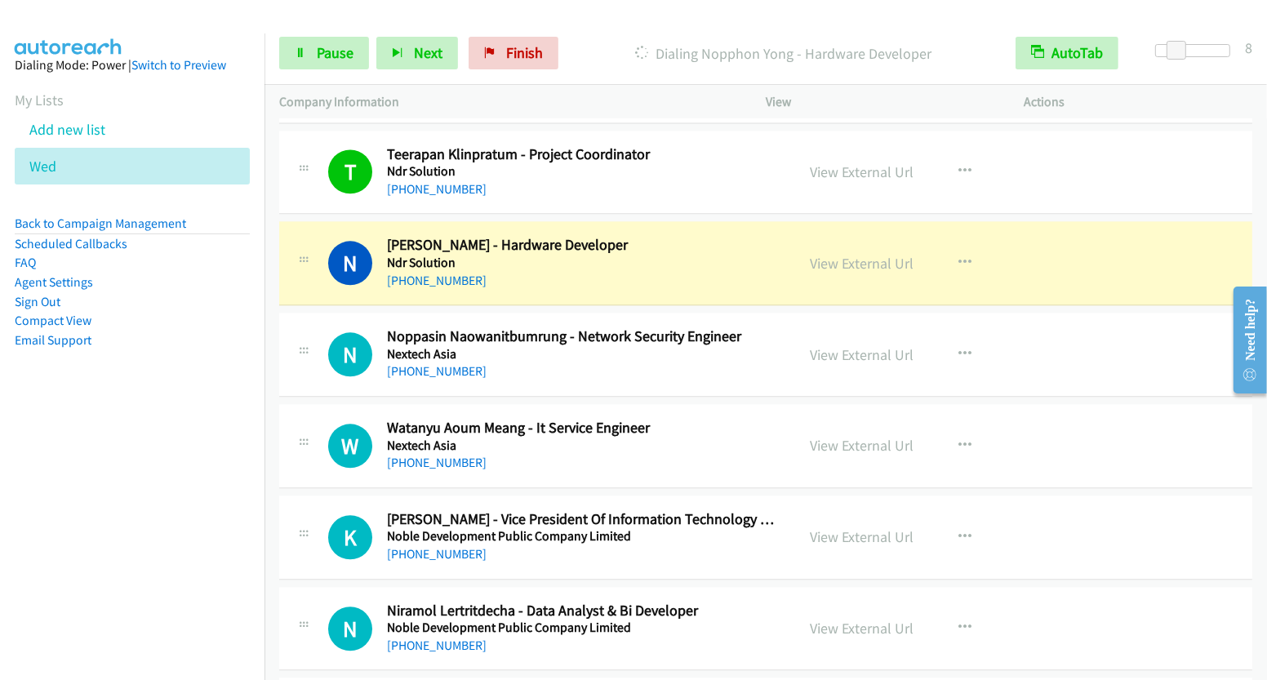
scroll to position [9213, 0]
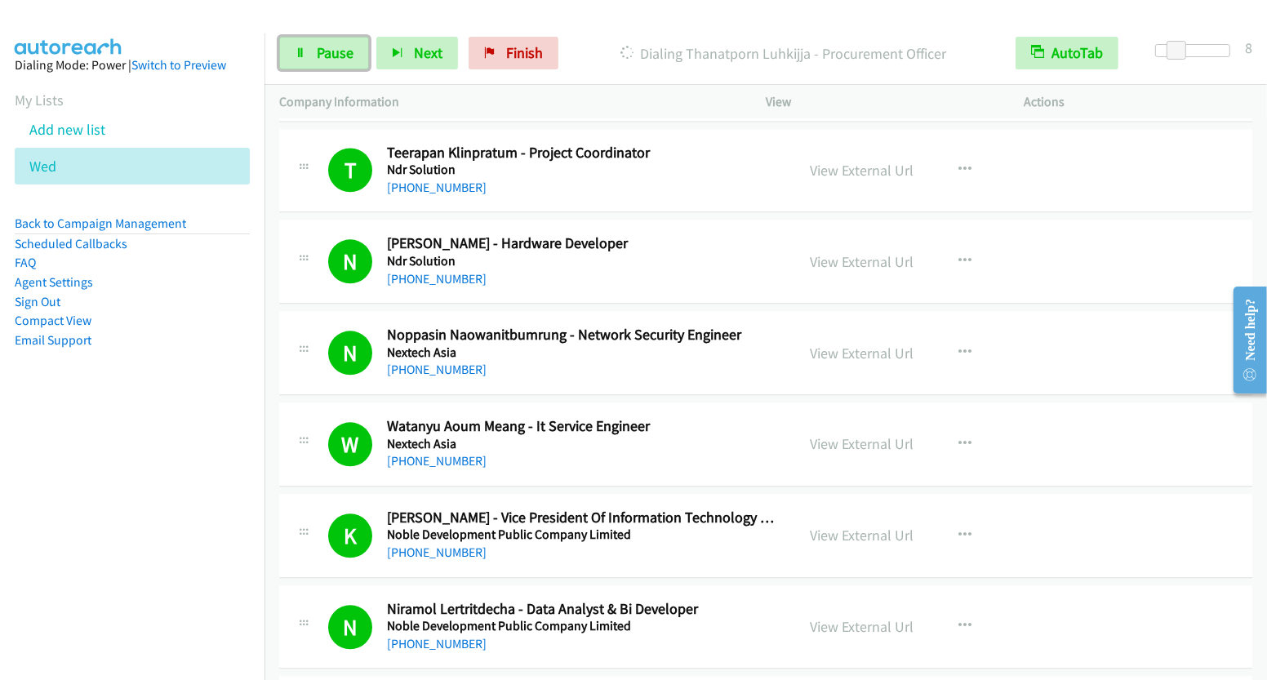
drag, startPoint x: 309, startPoint y: 50, endPoint x: 341, endPoint y: 71, distance: 38.3
click at [309, 50] on link "Pause" at bounding box center [324, 53] width 90 height 33
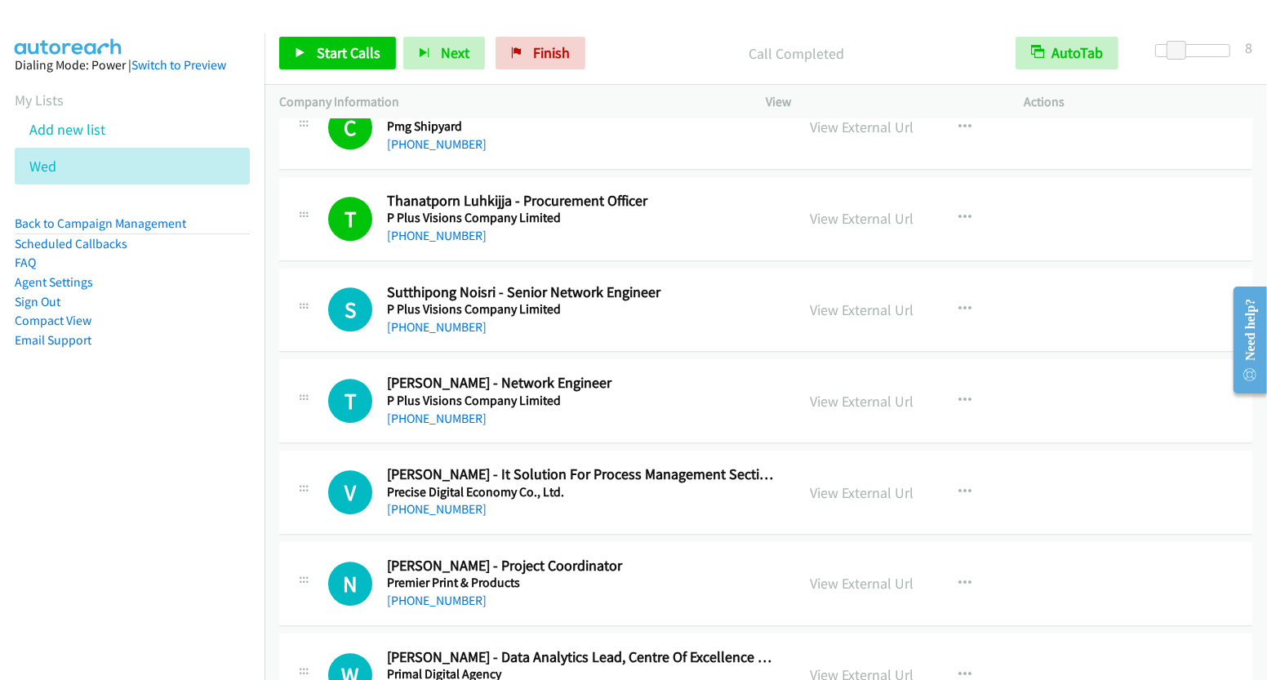
scroll to position [10080, 0]
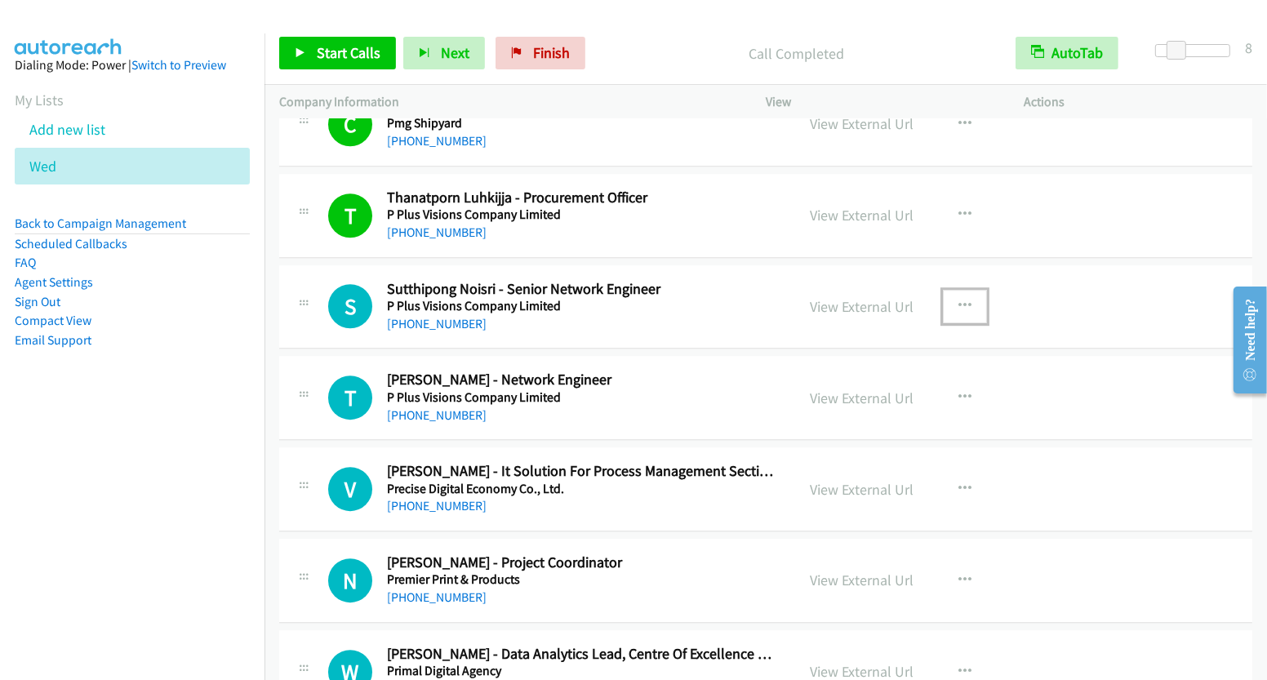
click at [962, 300] on icon "button" at bounding box center [964, 306] width 13 height 13
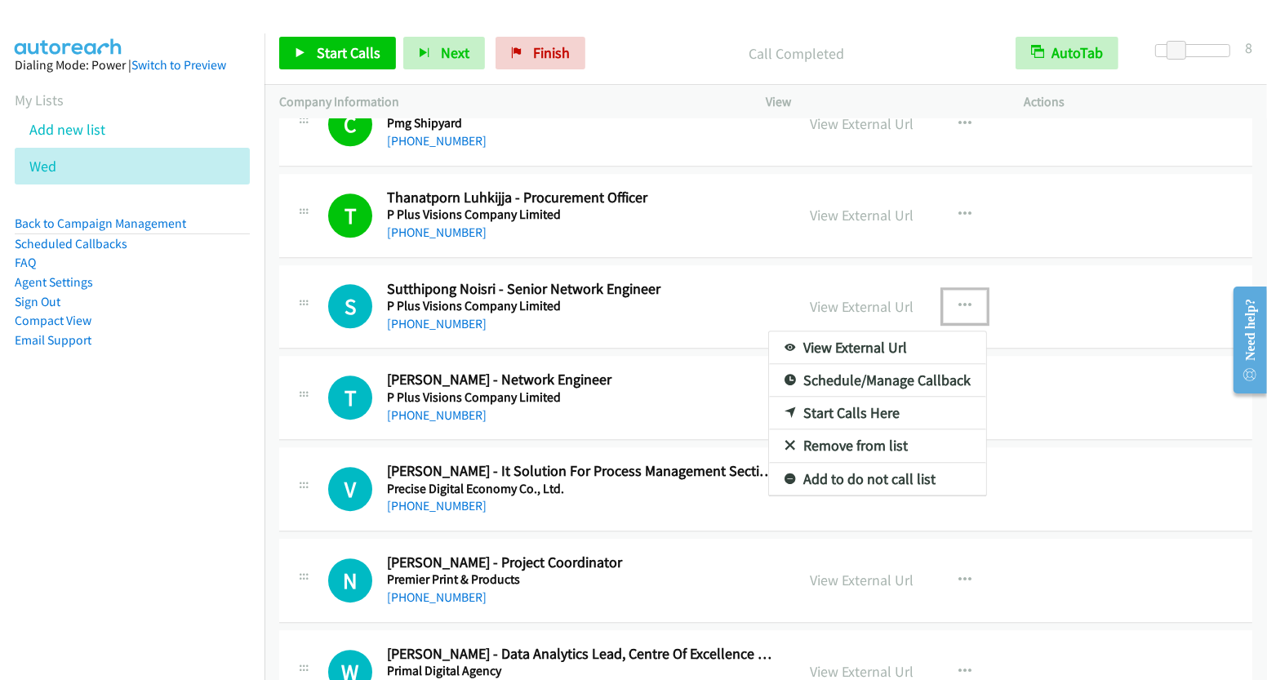
click at [862, 397] on link "Start Calls Here" at bounding box center [877, 413] width 217 height 33
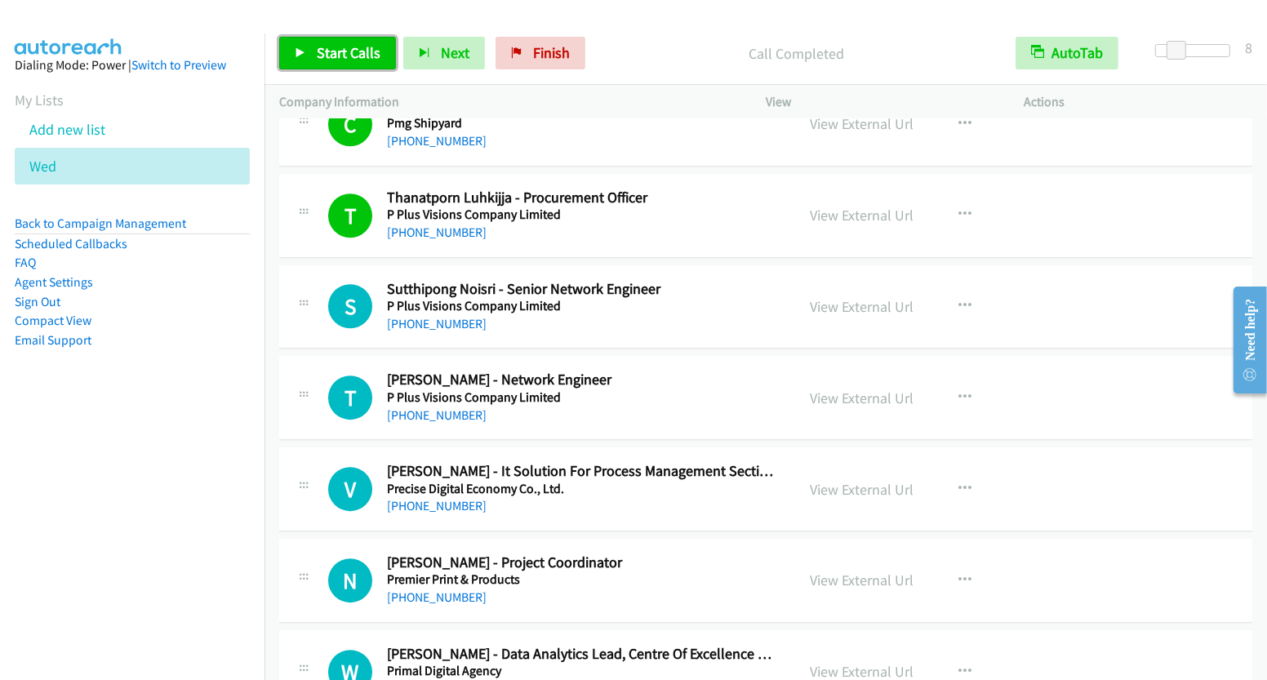
click at [347, 48] on span "Start Calls" at bounding box center [349, 52] width 64 height 19
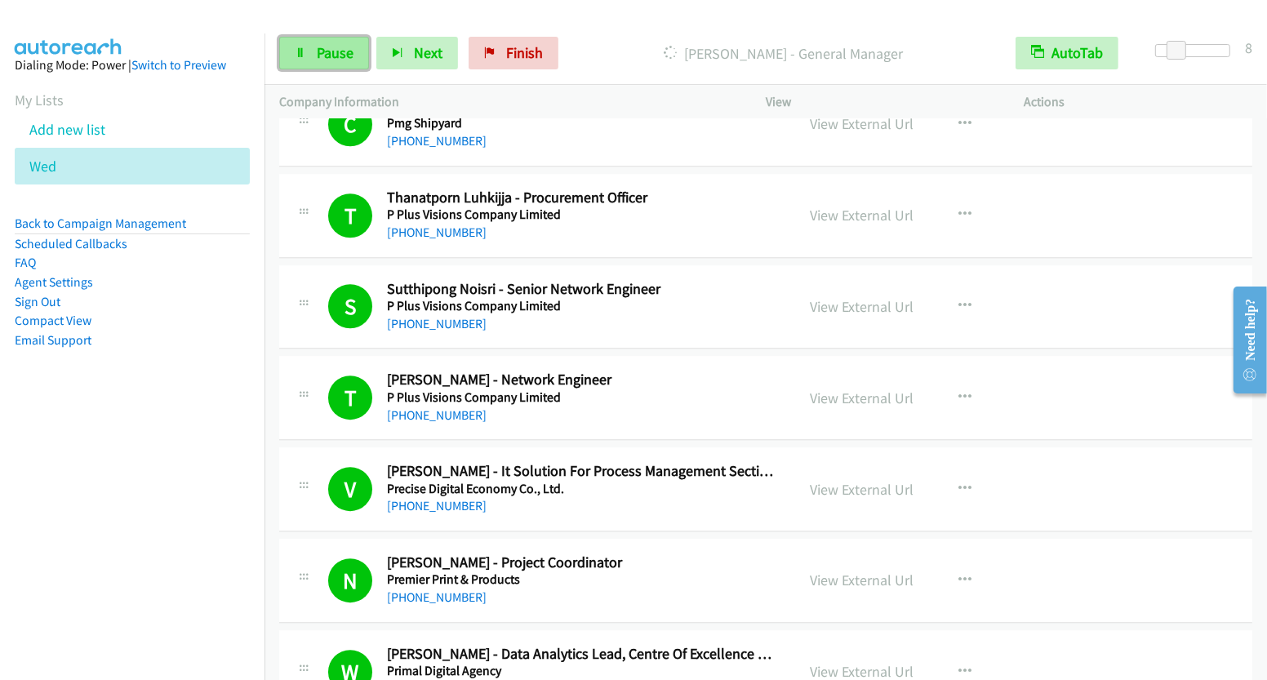
click at [332, 54] on span "Pause" at bounding box center [335, 52] width 37 height 19
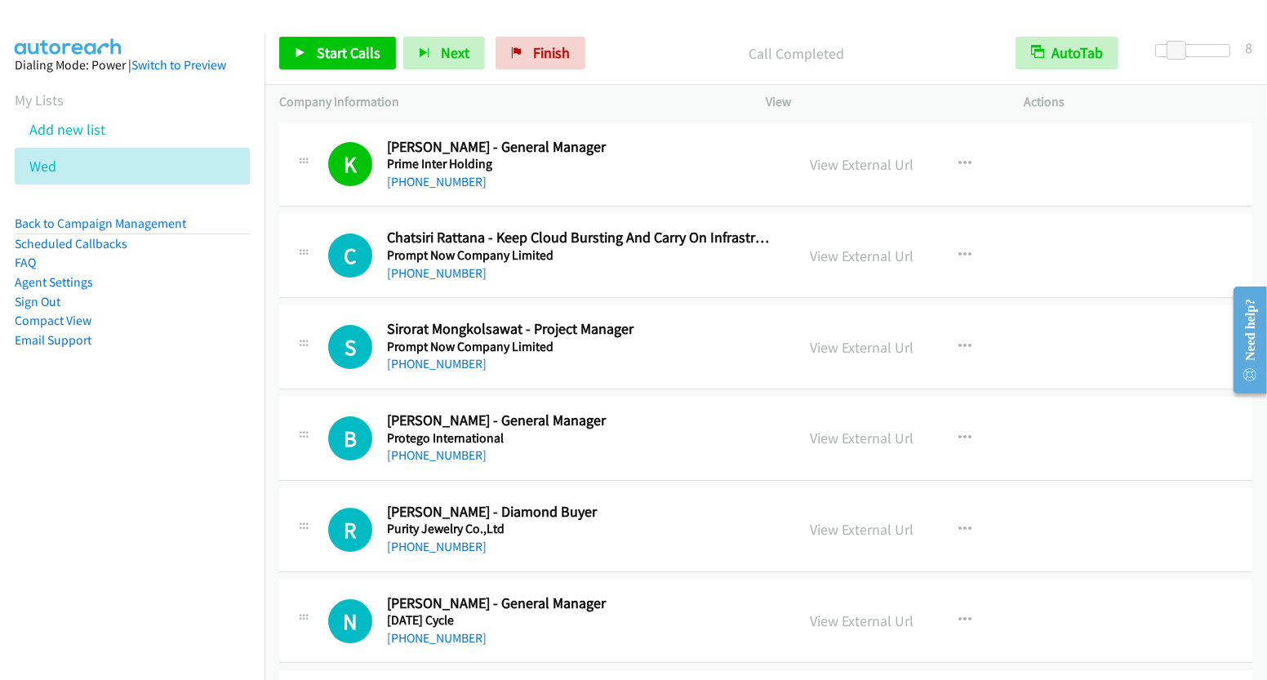
scroll to position [10706, 0]
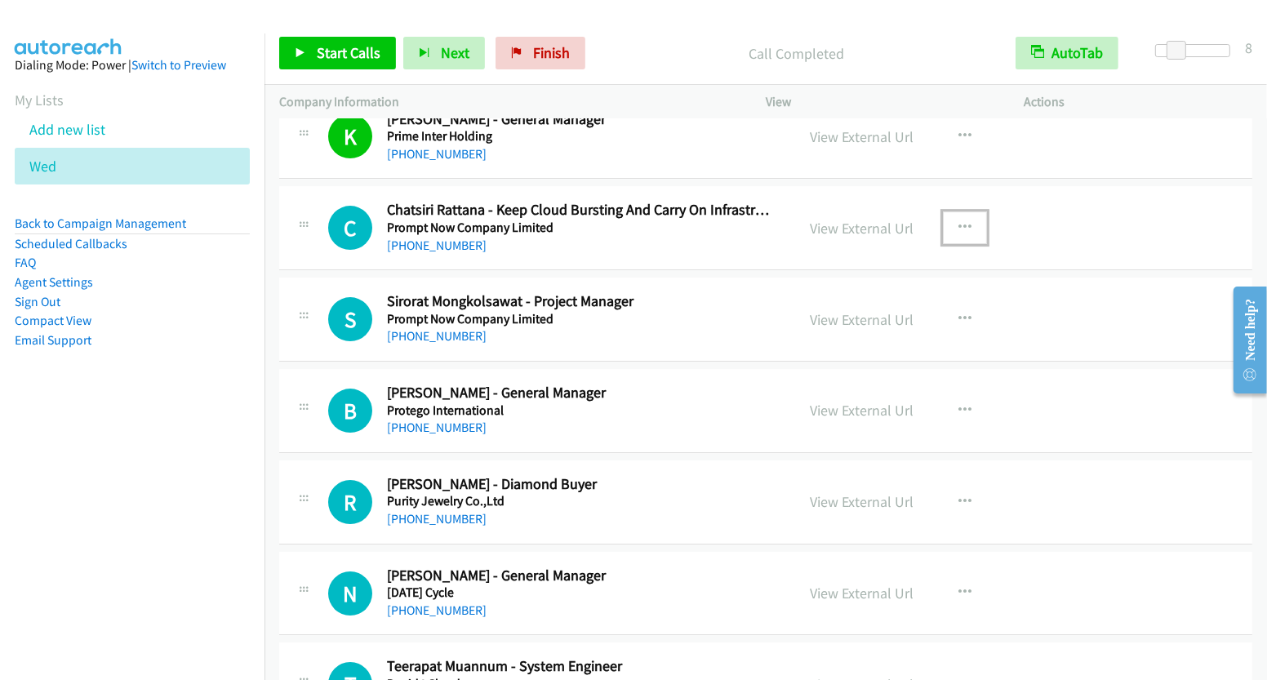
click at [966, 211] on button "button" at bounding box center [965, 227] width 44 height 33
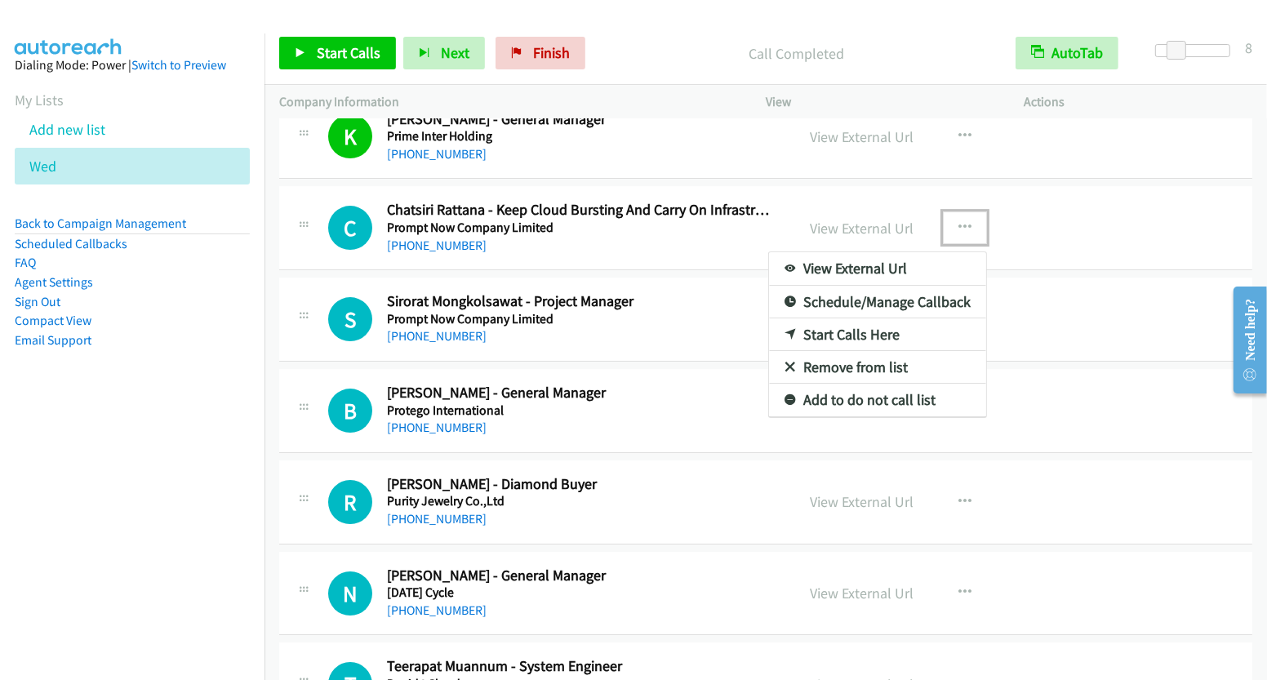
click at [895, 318] on link "Start Calls Here" at bounding box center [877, 334] width 217 height 33
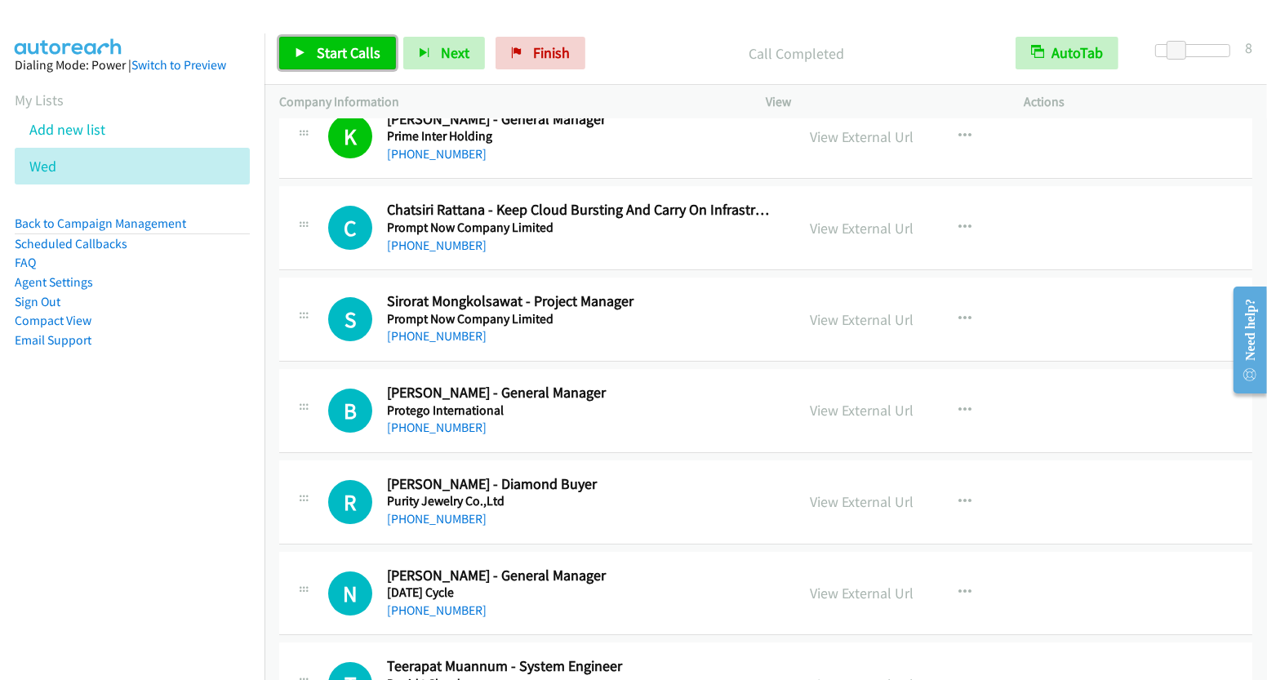
click at [361, 41] on link "Start Calls" at bounding box center [337, 53] width 117 height 33
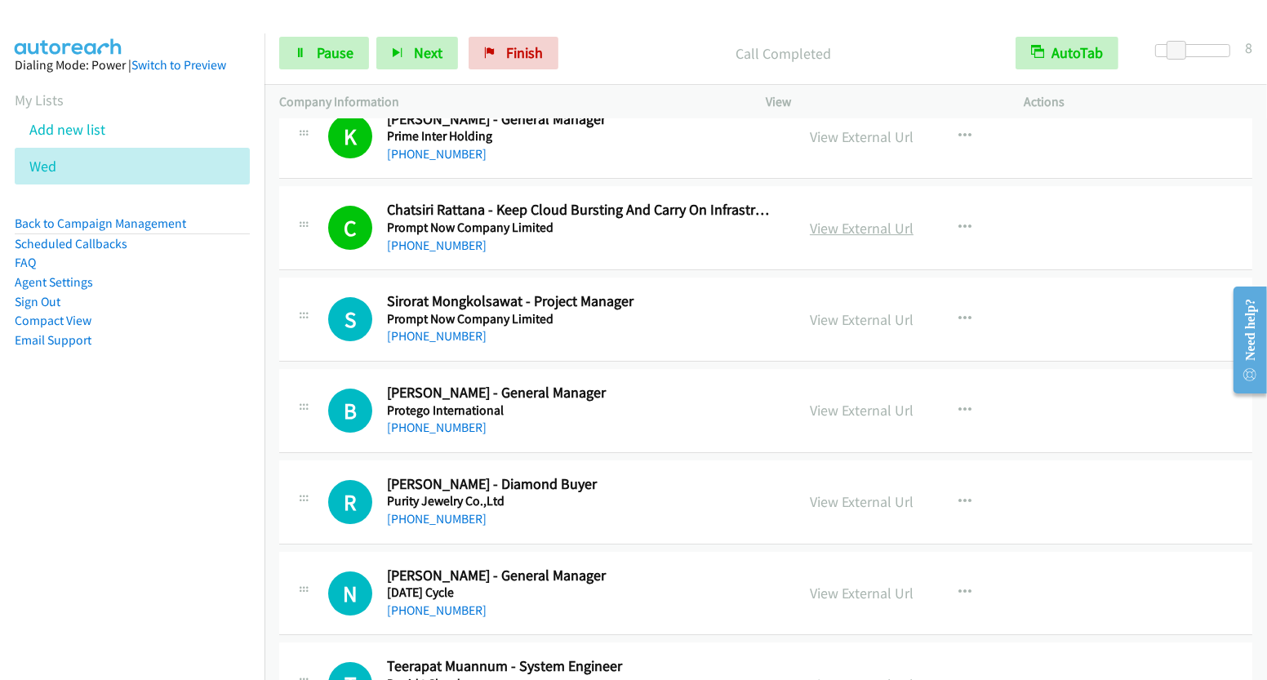
click at [891, 219] on link "View External Url" at bounding box center [862, 228] width 104 height 19
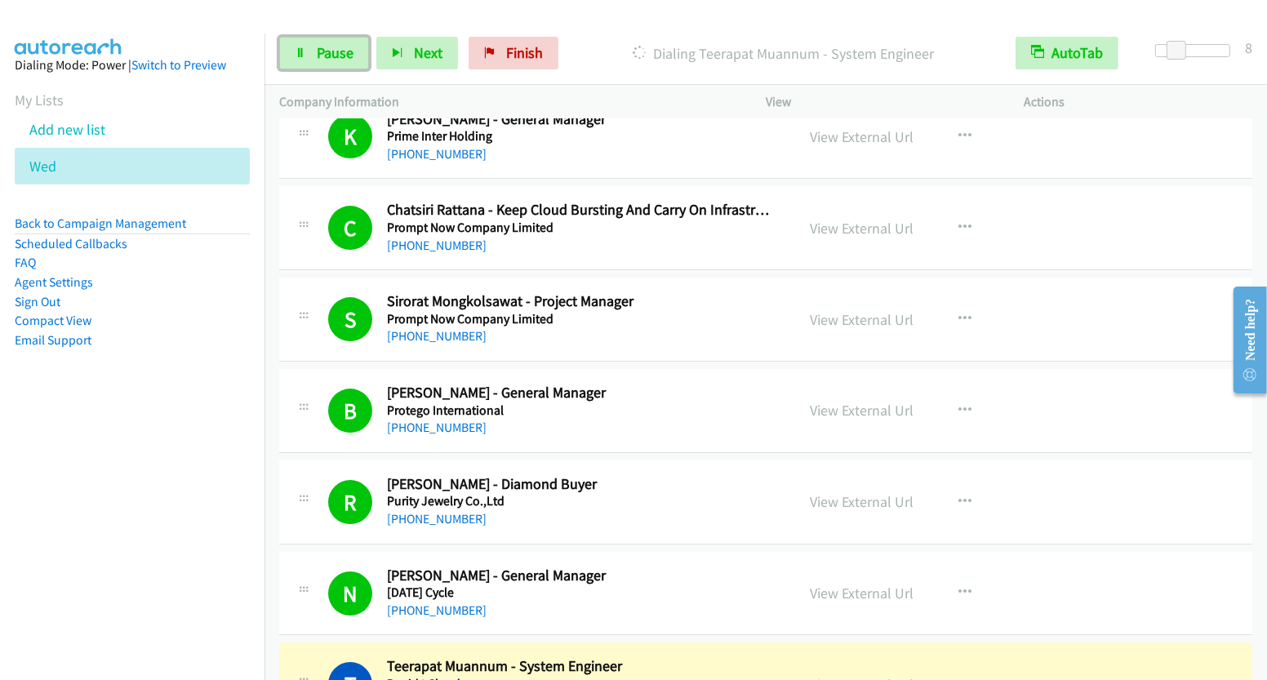
drag, startPoint x: 340, startPoint y: 57, endPoint x: 649, endPoint y: 226, distance: 351.8
click at [340, 57] on span "Pause" at bounding box center [335, 52] width 37 height 19
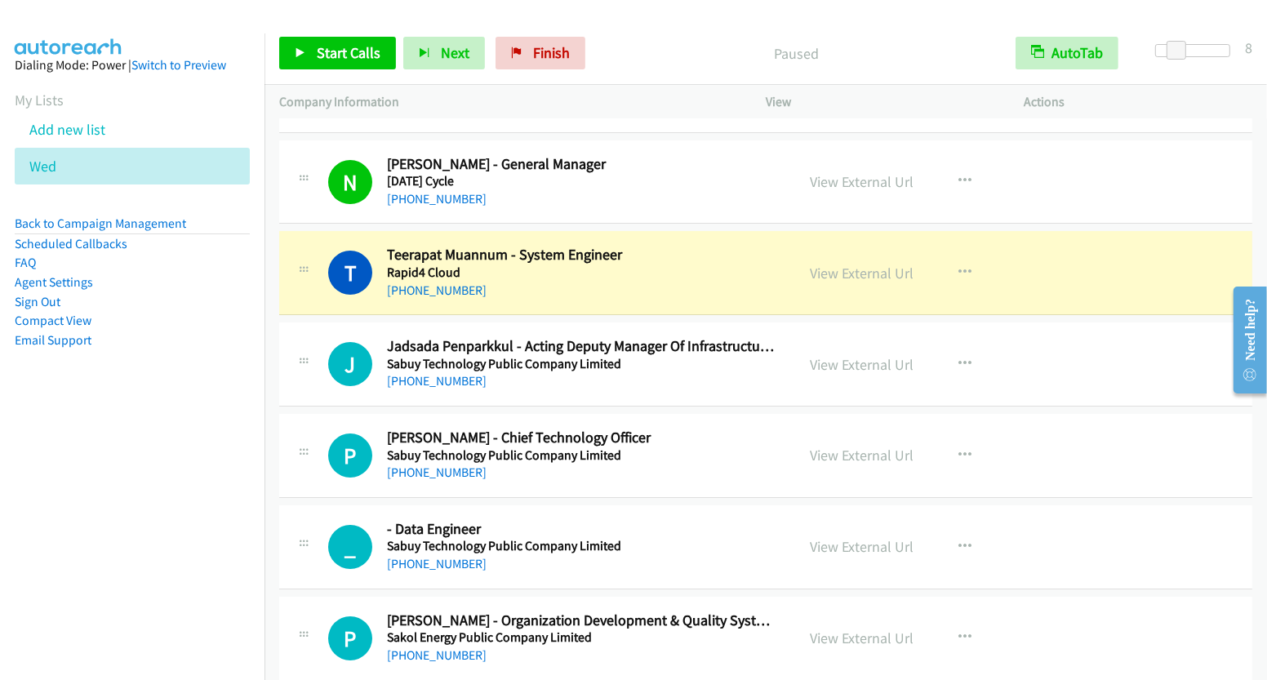
scroll to position [11151, 0]
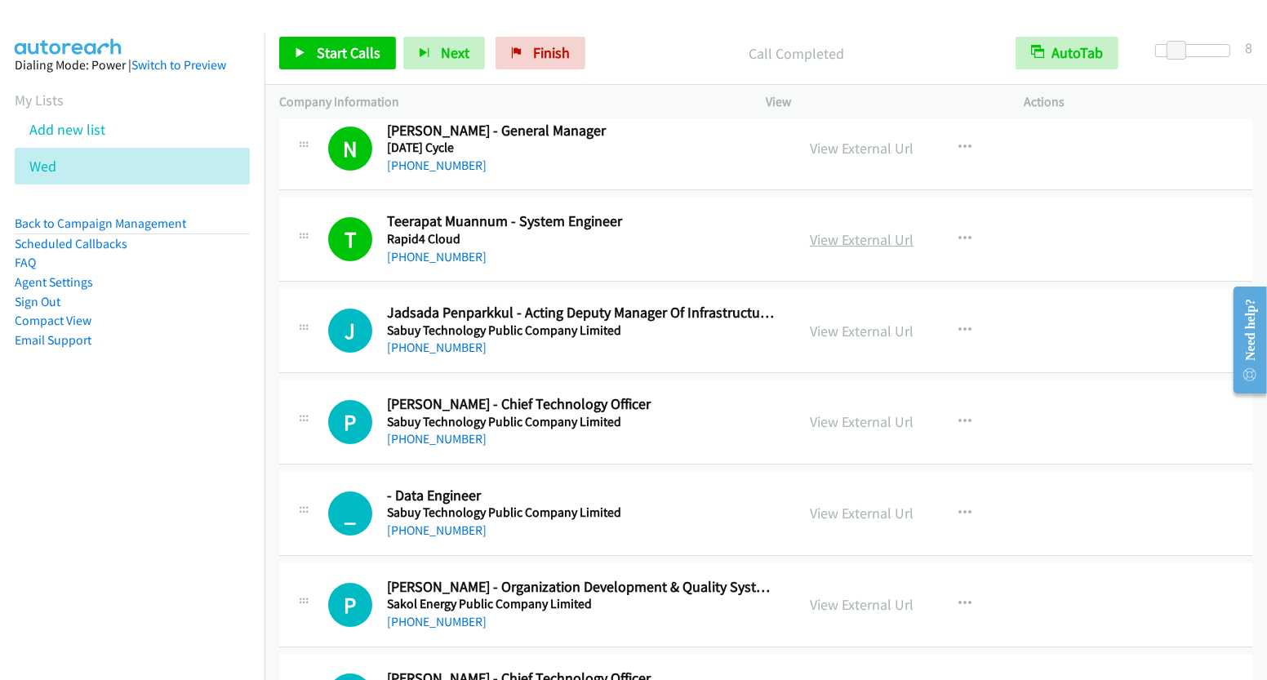
click at [867, 230] on link "View External Url" at bounding box center [862, 239] width 104 height 19
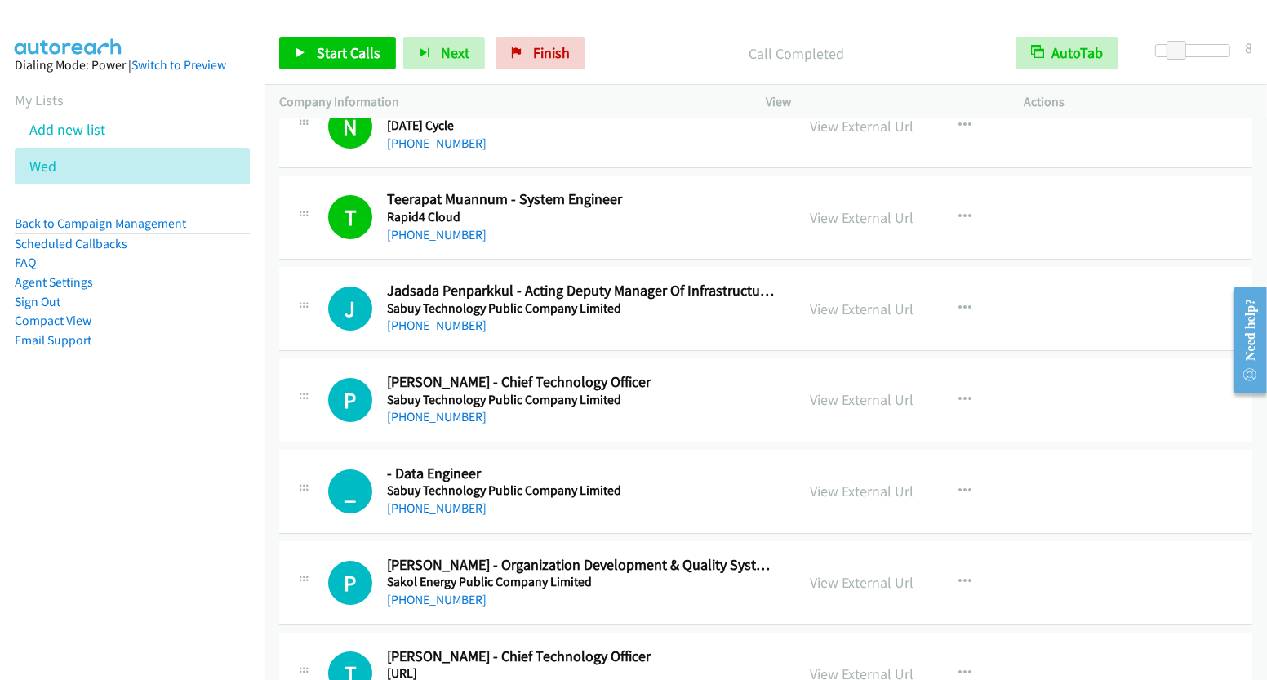
scroll to position [11188, 0]
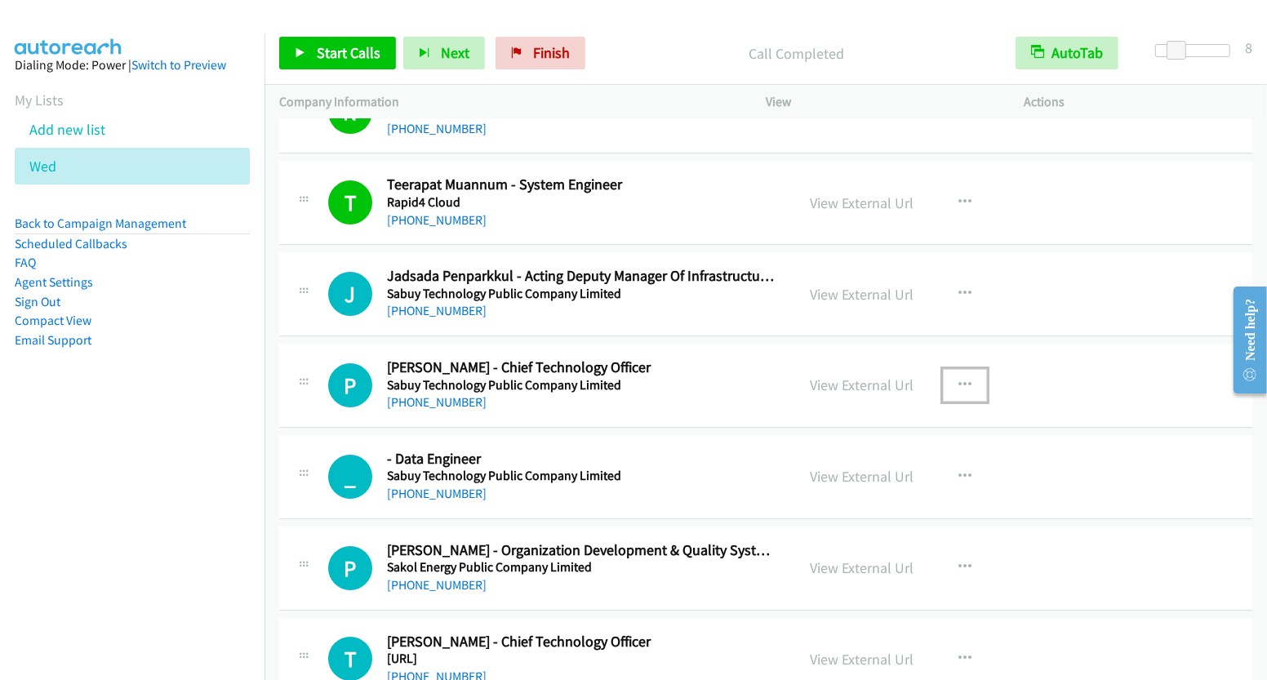
click at [958, 379] on icon "button" at bounding box center [964, 385] width 13 height 13
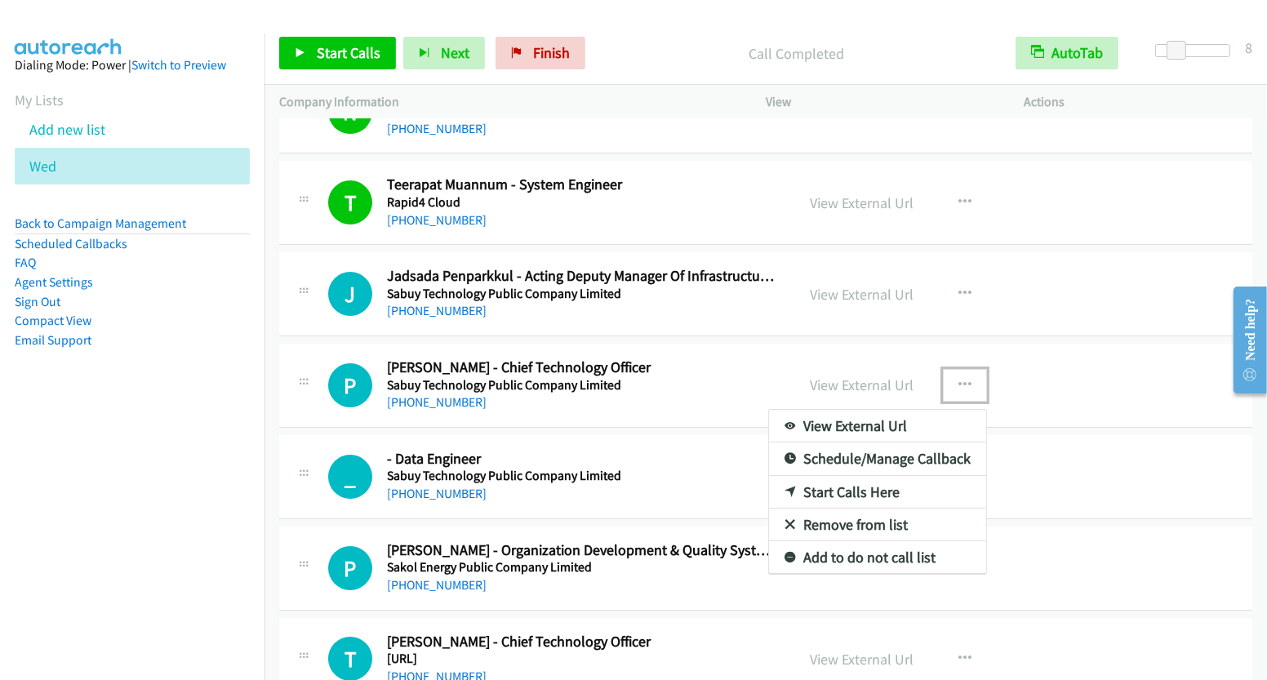
click at [914, 20] on div at bounding box center [633, 340] width 1267 height 680
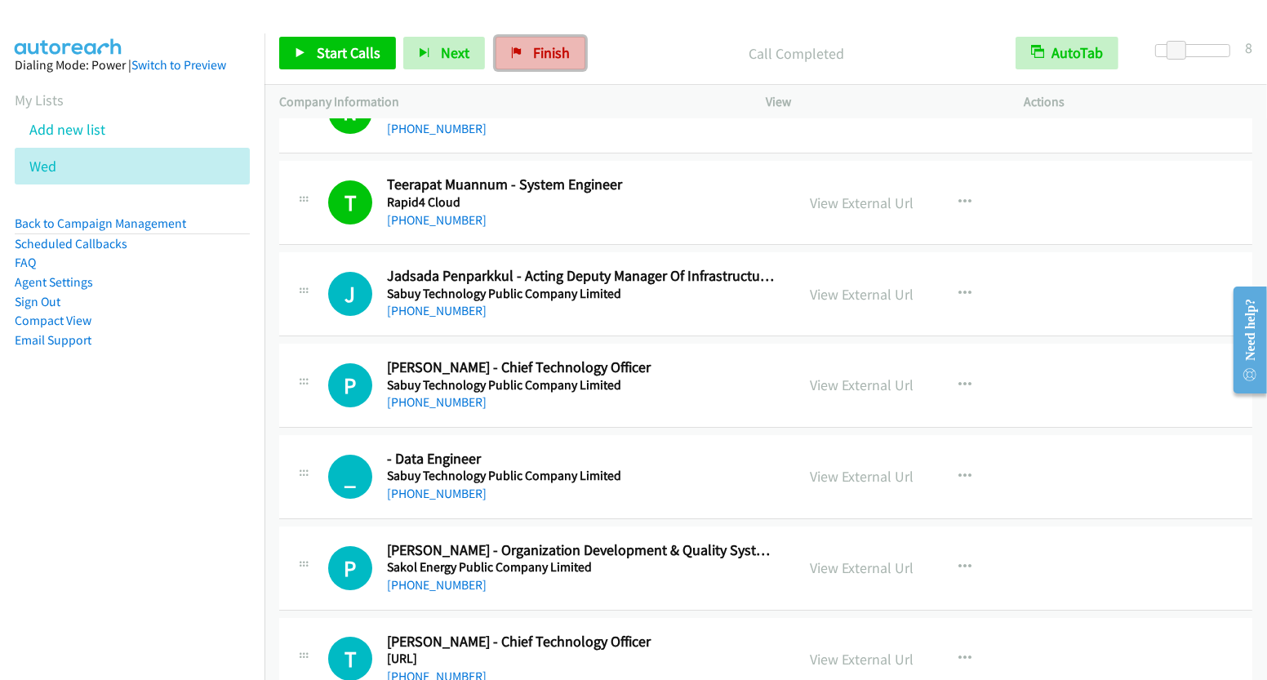
click at [518, 59] on link "Finish" at bounding box center [540, 53] width 90 height 33
